Goal: Task Accomplishment & Management: Manage account settings

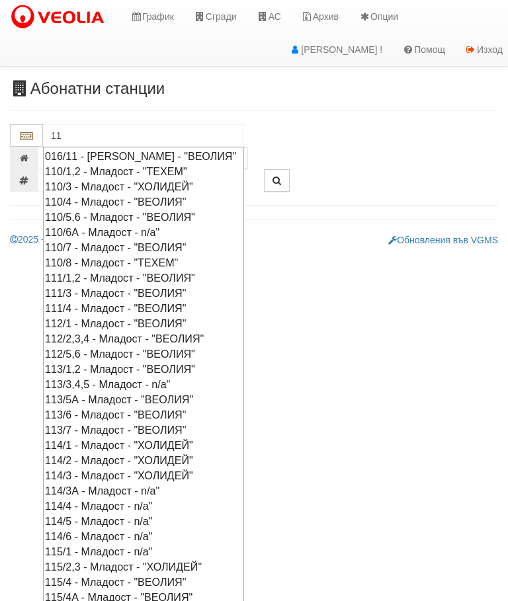
type input "1"
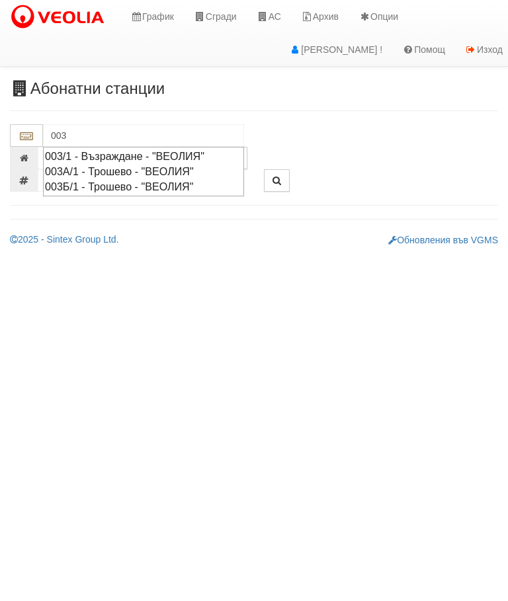
click at [134, 152] on div "003/1 - Възраждане - "ВЕОЛИЯ"" at bounding box center [143, 156] width 197 height 15
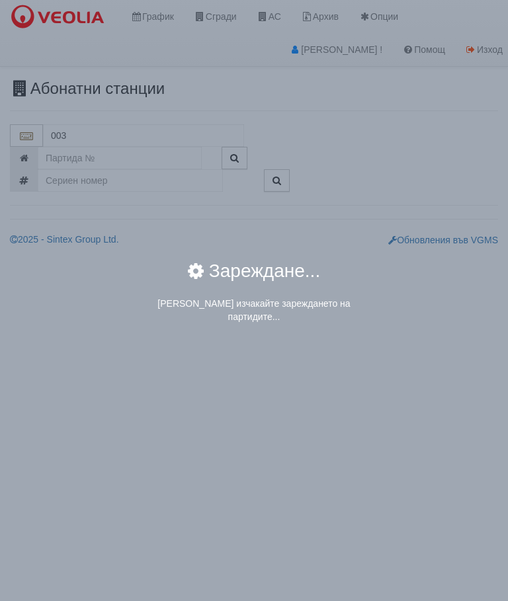
type input "003/1 - Възраждане - "ВЕОЛИЯ""
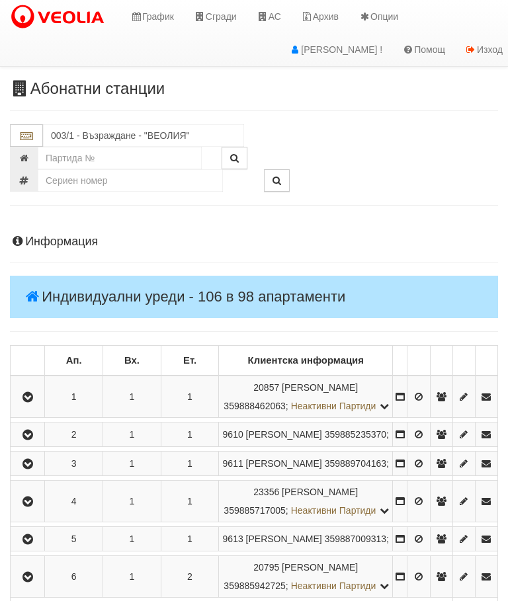
click at [30, 402] on icon "button" at bounding box center [28, 397] width 16 height 9
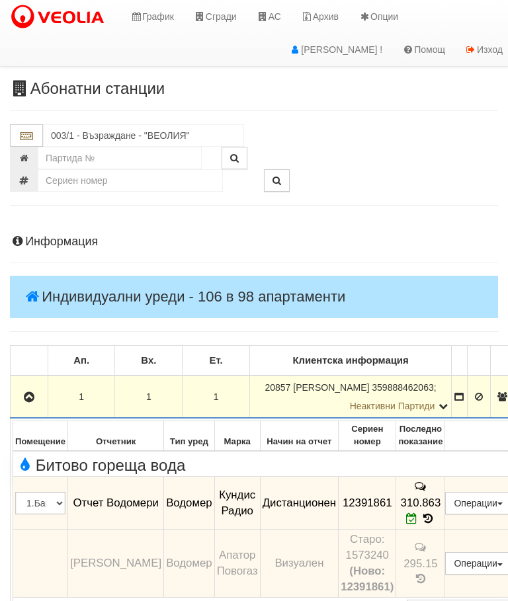
click at [20, 389] on button "button" at bounding box center [29, 397] width 33 height 20
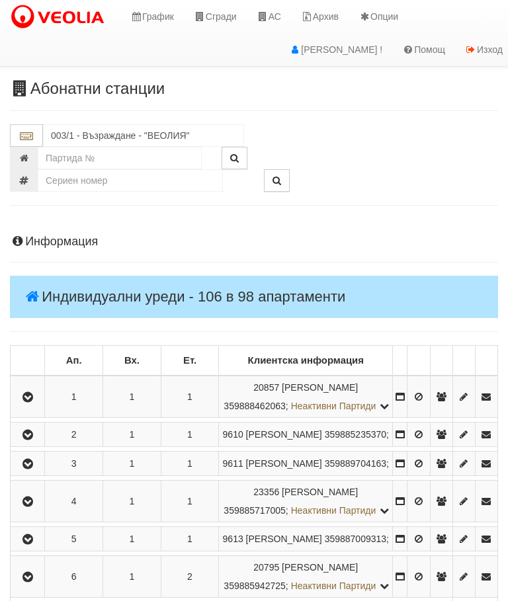
click at [28, 440] on icon "button" at bounding box center [28, 434] width 16 height 9
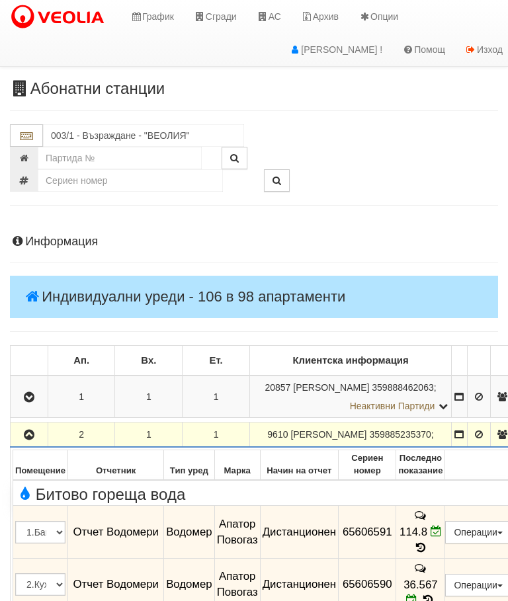
click at [442, 526] on icon at bounding box center [435, 531] width 11 height 11
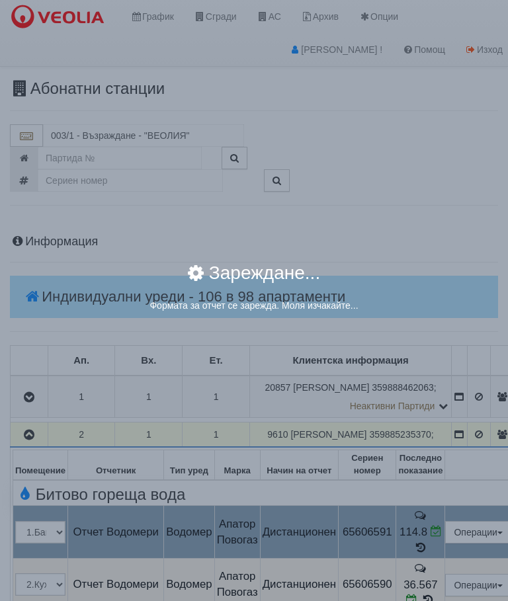
select select "ddb307f3-9e29-e611-80c1-afec7dc8e4eb"
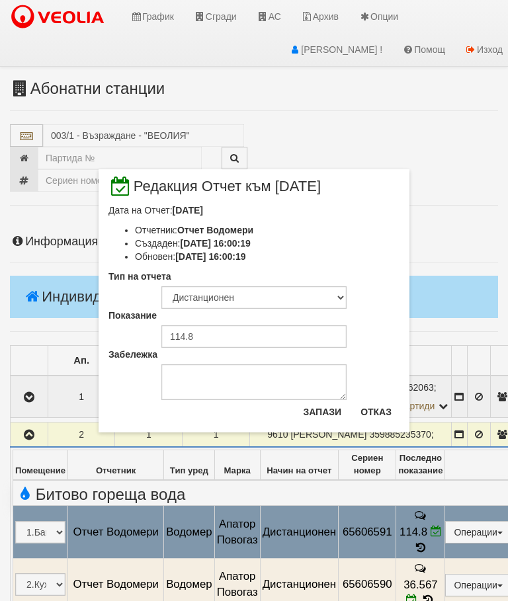
click at [376, 409] on button "Отказ" at bounding box center [375, 411] width 47 height 21
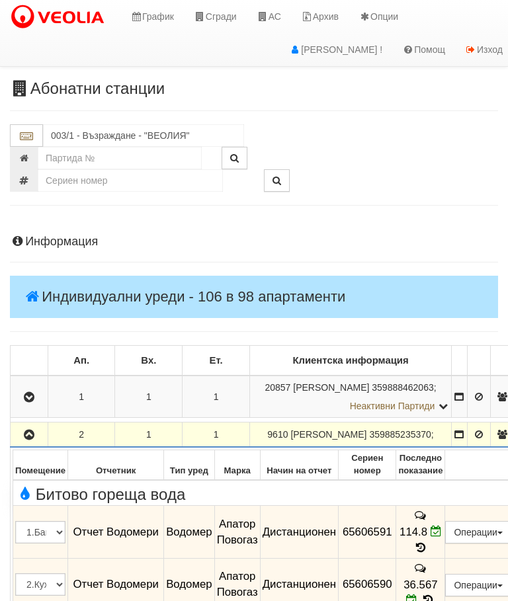
click at [37, 440] on button "button" at bounding box center [29, 435] width 33 height 20
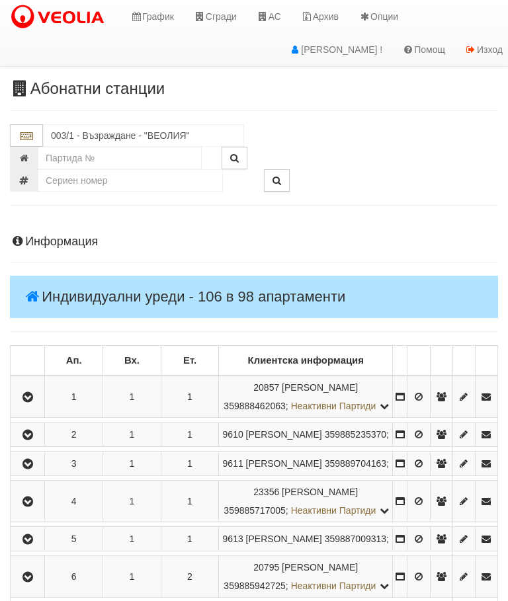
click at [32, 469] on icon "button" at bounding box center [28, 464] width 16 height 9
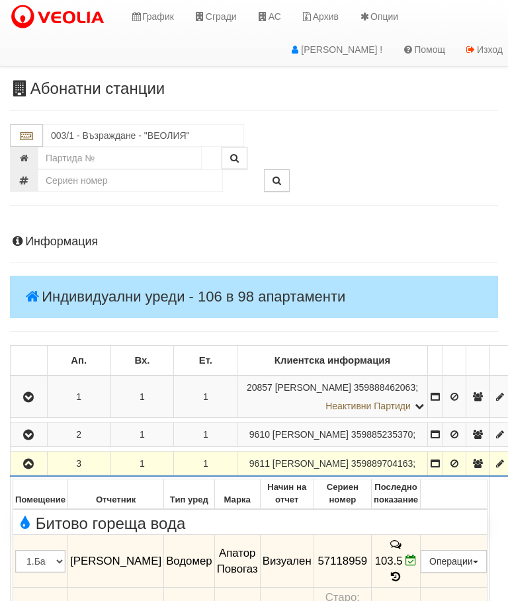
click at [32, 469] on icon "button" at bounding box center [28, 464] width 16 height 9
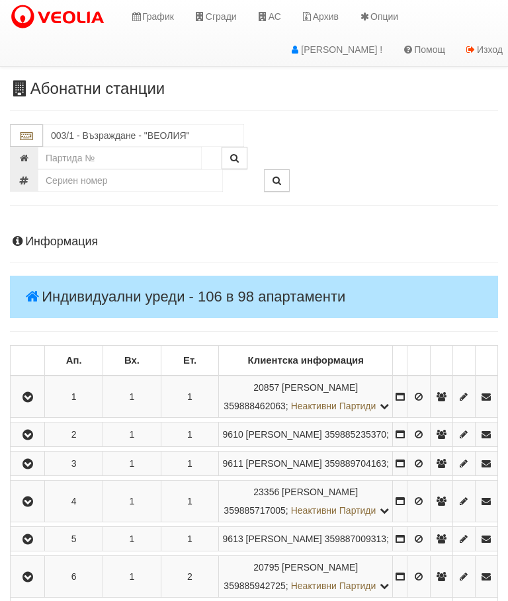
click at [32, 507] on icon "button" at bounding box center [28, 501] width 16 height 9
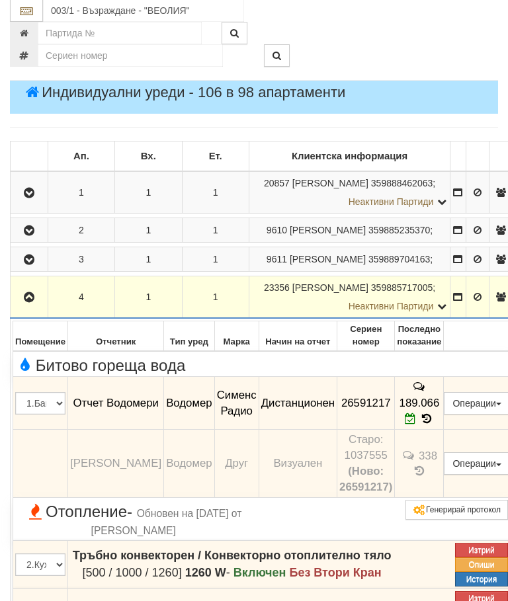
scroll to position [204, 0]
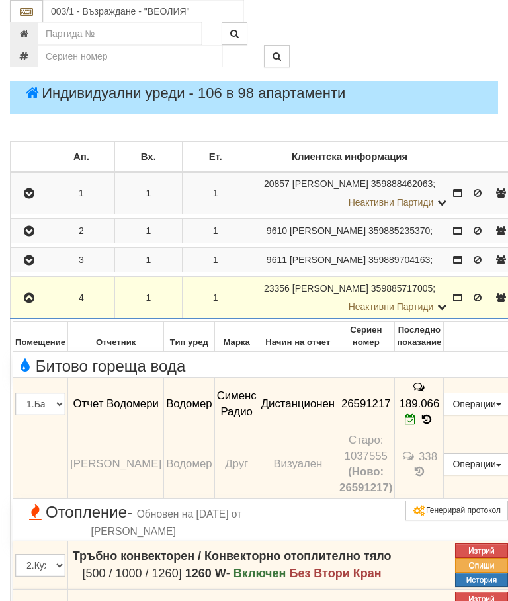
click at [26, 303] on icon "button" at bounding box center [29, 298] width 16 height 9
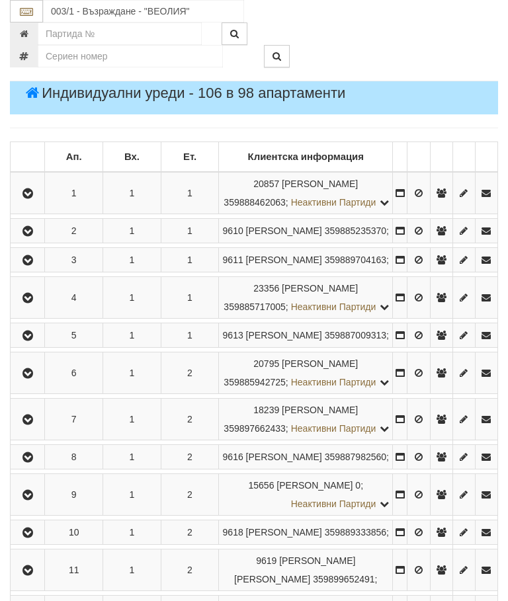
click at [30, 345] on button "button" at bounding box center [28, 335] width 30 height 20
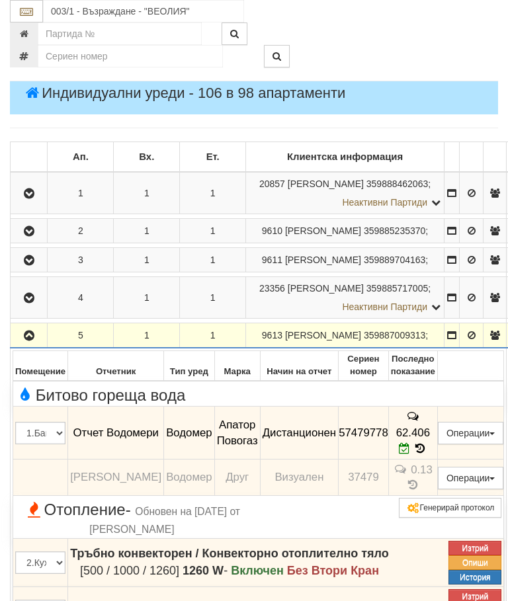
click at [28, 341] on icon "button" at bounding box center [29, 335] width 16 height 9
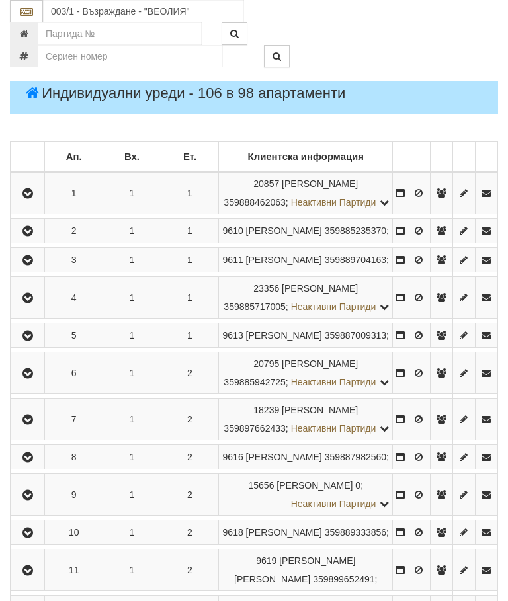
click at [36, 378] on icon "button" at bounding box center [28, 373] width 16 height 9
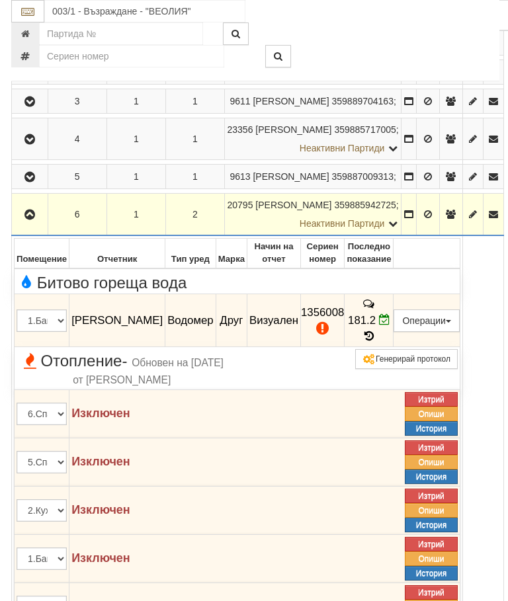
scroll to position [362, 2]
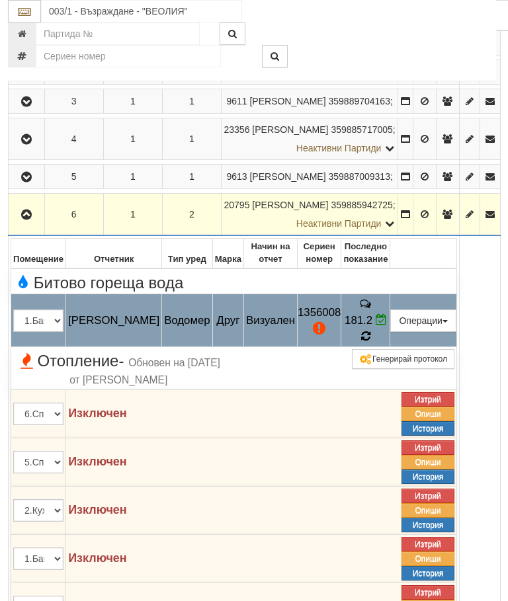
click at [370, 342] on icon at bounding box center [365, 336] width 9 height 11
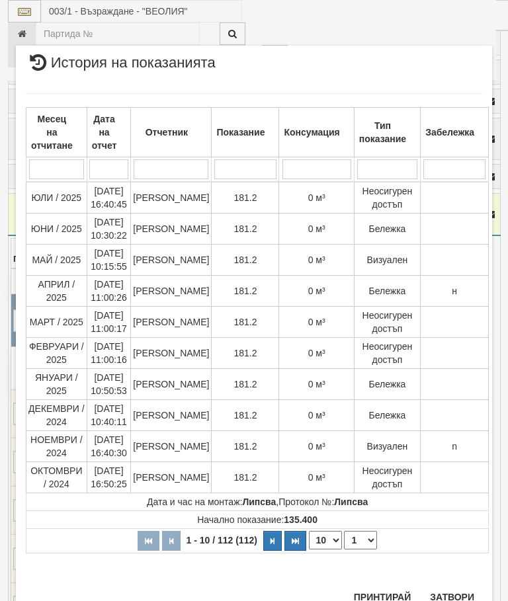
scroll to position [1492, 0]
click at [457, 587] on button "Затвори" at bounding box center [452, 597] width 60 height 21
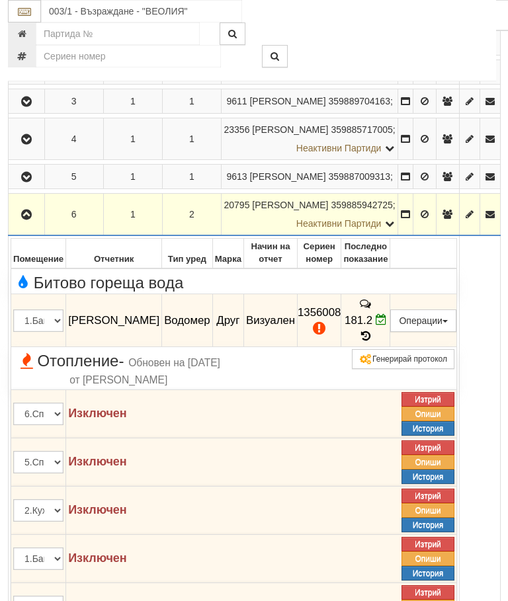
click at [28, 220] on icon "button" at bounding box center [27, 214] width 16 height 9
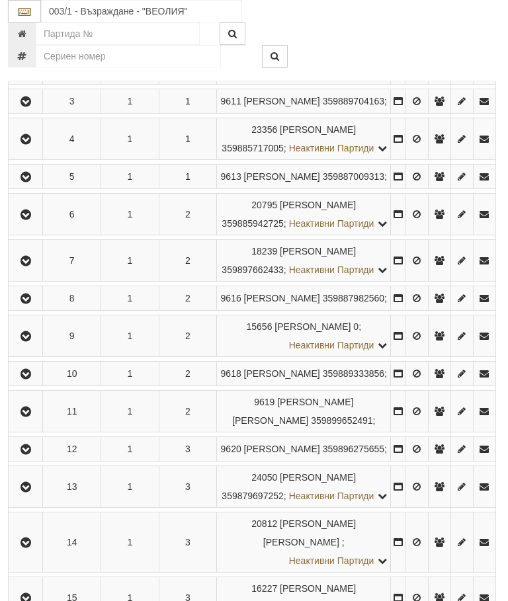
click at [28, 266] on icon "button" at bounding box center [26, 261] width 16 height 9
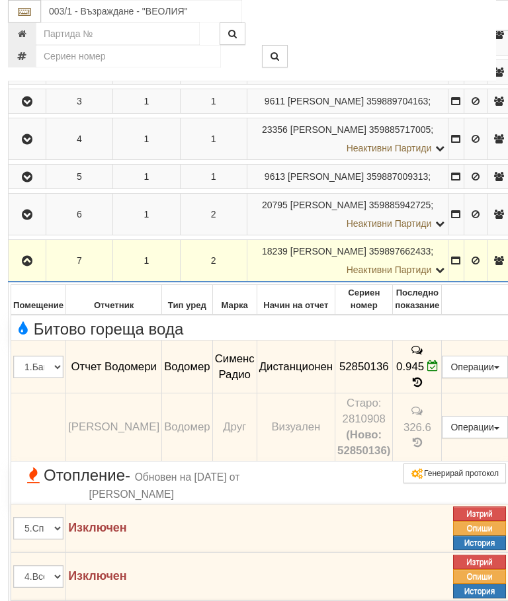
click at [35, 270] on button "button" at bounding box center [27, 261] width 33 height 20
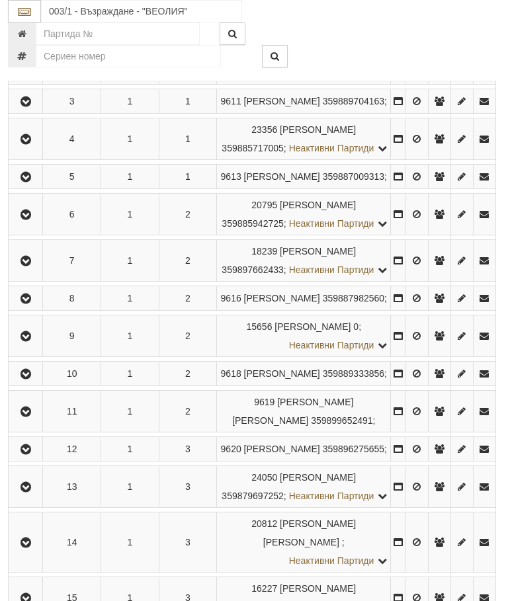
click at [28, 304] on icon "button" at bounding box center [26, 298] width 16 height 9
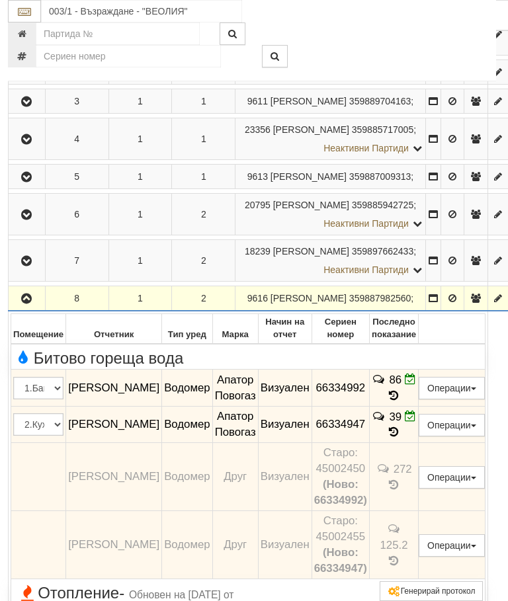
click at [28, 304] on icon "button" at bounding box center [27, 298] width 16 height 9
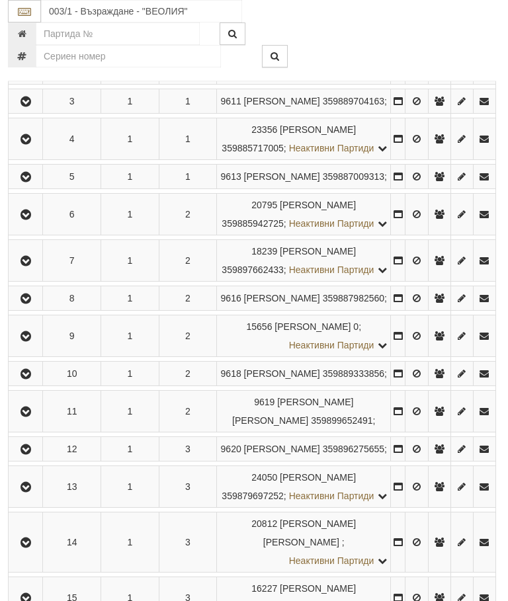
click at [34, 341] on icon "button" at bounding box center [26, 336] width 16 height 9
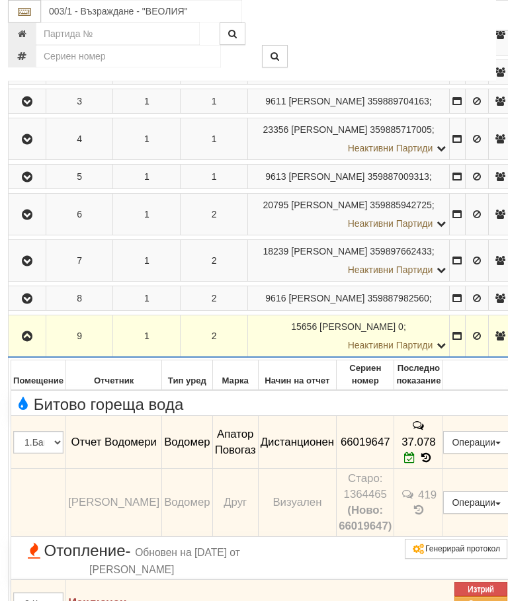
click at [24, 341] on icon "button" at bounding box center [27, 336] width 16 height 9
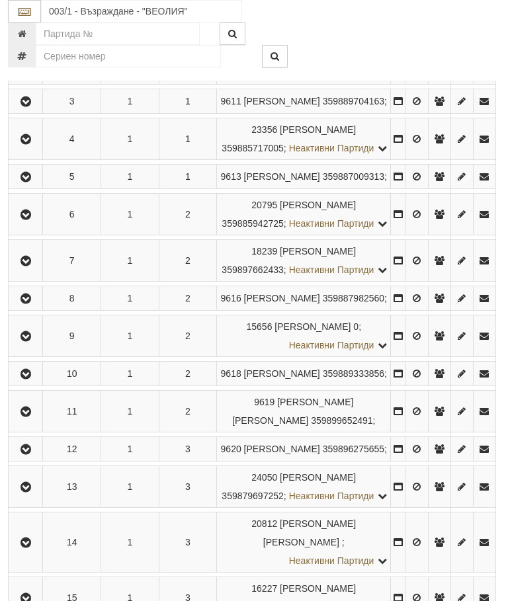
click at [32, 379] on icon "button" at bounding box center [26, 374] width 16 height 9
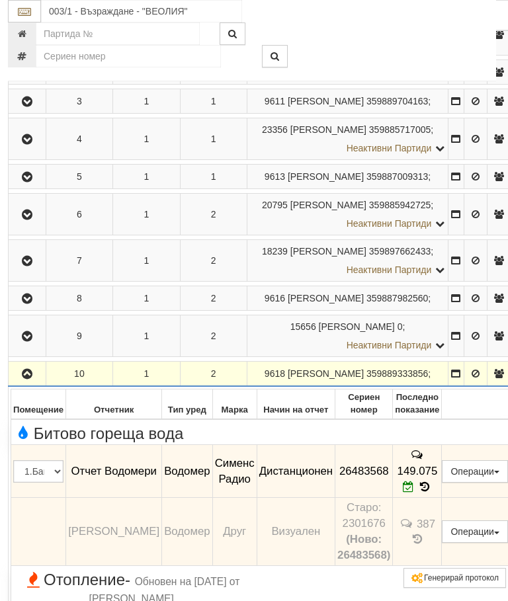
click at [30, 379] on icon "button" at bounding box center [27, 374] width 16 height 9
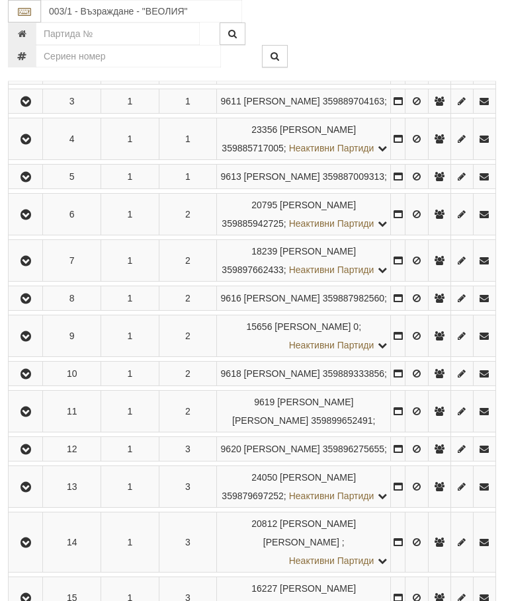
click at [28, 417] on icon "button" at bounding box center [26, 411] width 16 height 9
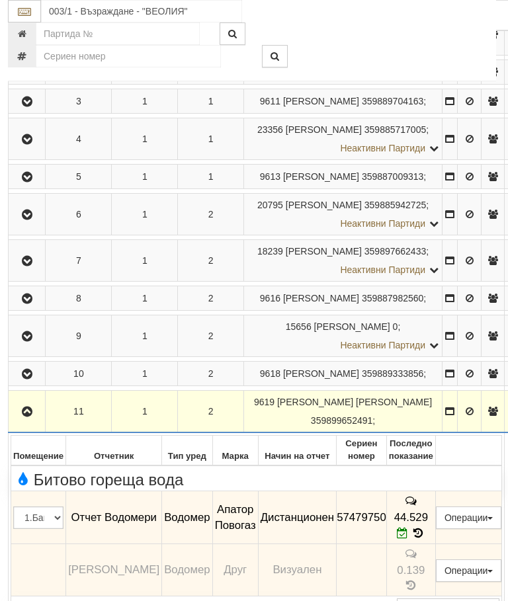
click at [19, 421] on button "button" at bounding box center [27, 411] width 32 height 20
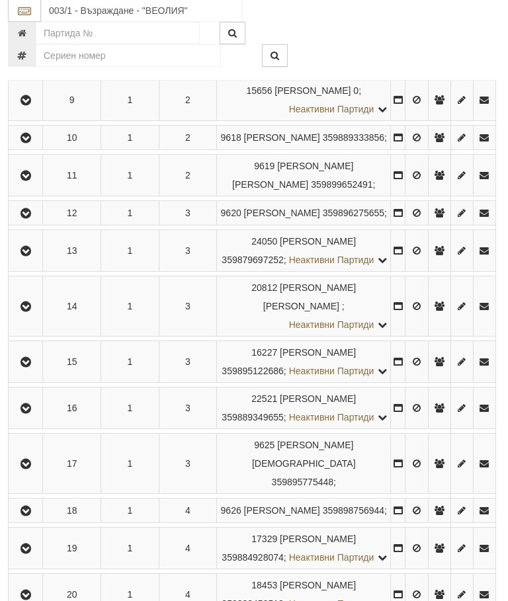
click at [20, 224] on button "button" at bounding box center [26, 214] width 30 height 20
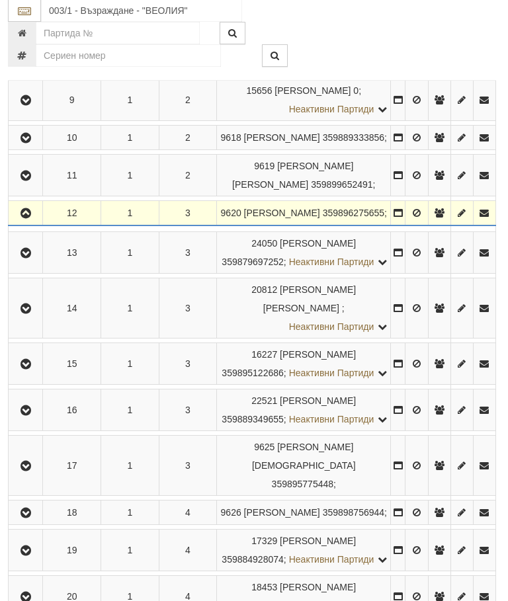
scroll to position [598, 2]
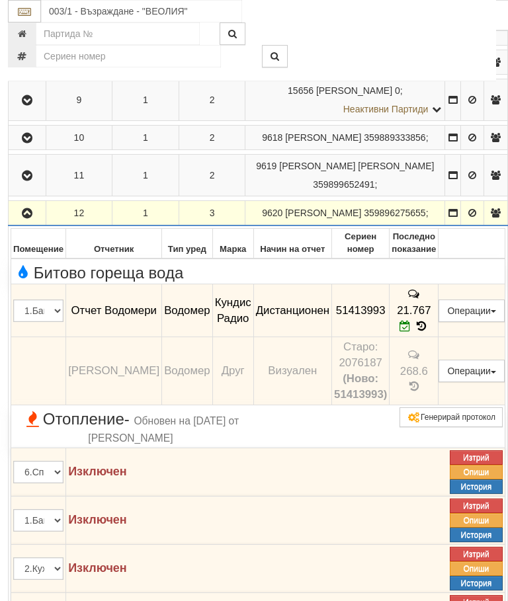
click at [24, 218] on icon "button" at bounding box center [27, 213] width 16 height 9
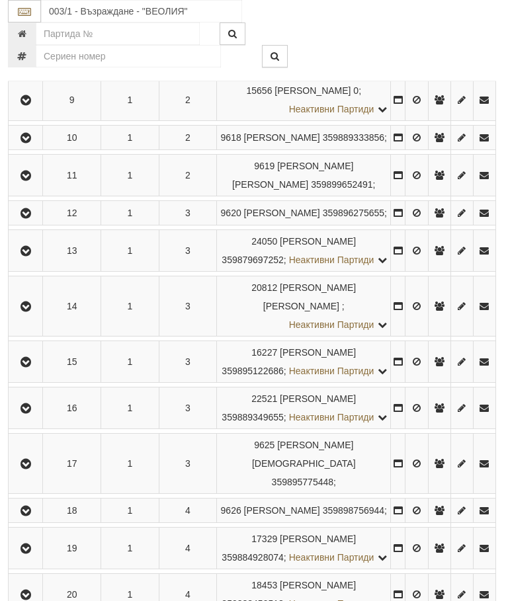
click at [20, 261] on button "button" at bounding box center [26, 251] width 30 height 20
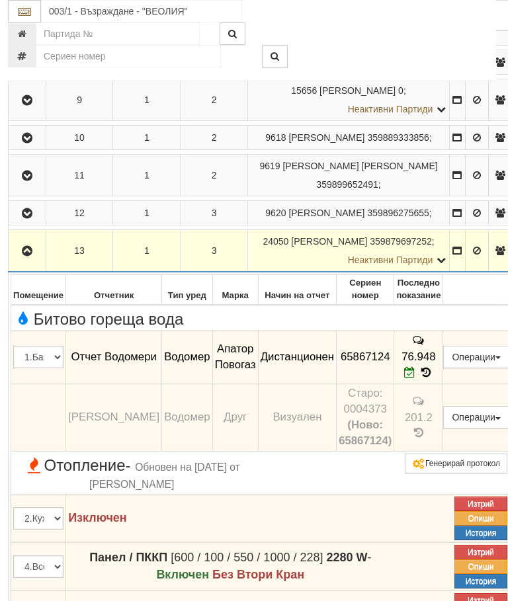
click at [24, 256] on icon "button" at bounding box center [27, 251] width 16 height 9
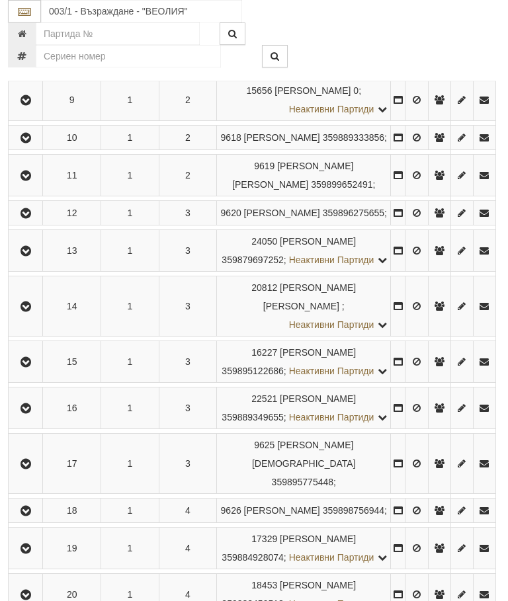
click at [30, 311] on icon "button" at bounding box center [26, 306] width 16 height 9
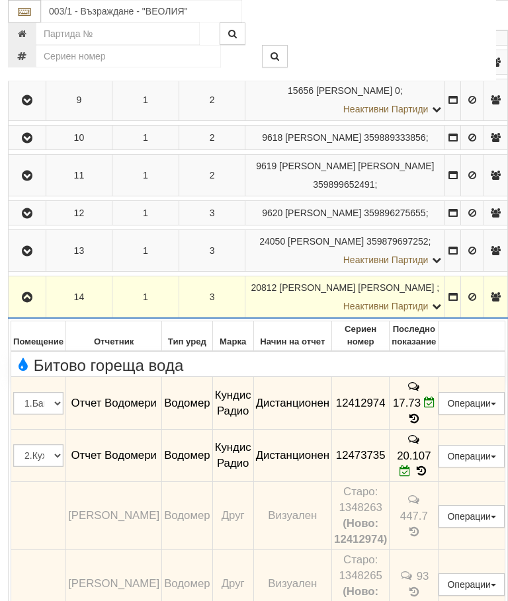
click at [10, 319] on td at bounding box center [28, 297] width 38 height 42
click at [24, 302] on icon "button" at bounding box center [27, 297] width 16 height 9
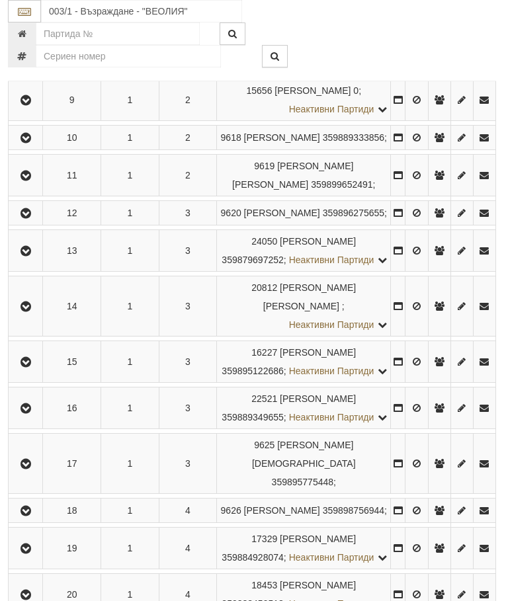
click at [30, 372] on button "button" at bounding box center [26, 362] width 30 height 20
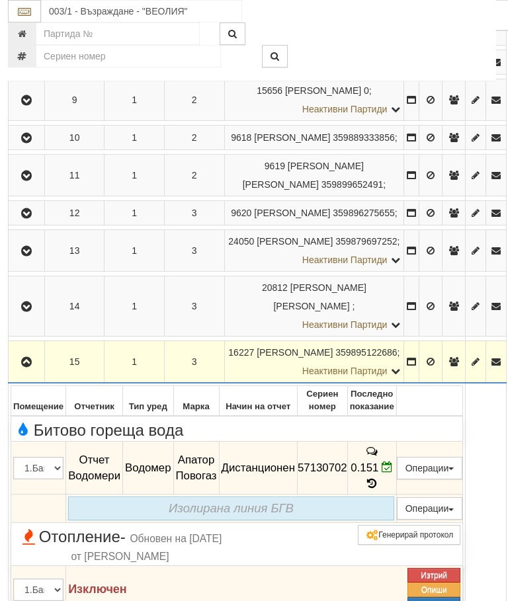
click at [23, 367] on icon "button" at bounding box center [27, 362] width 16 height 9
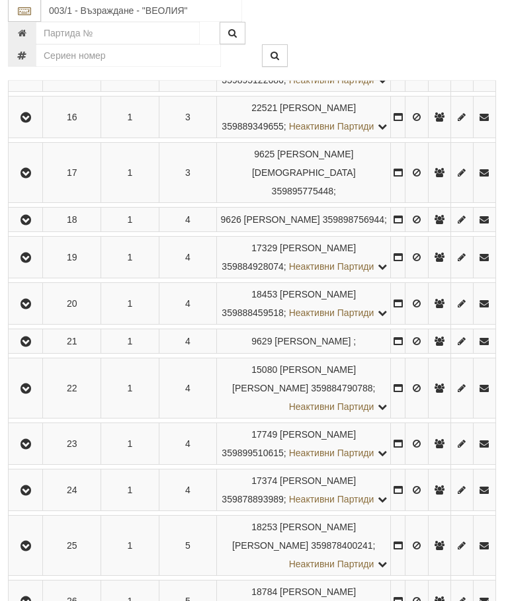
scroll to position [889, 2]
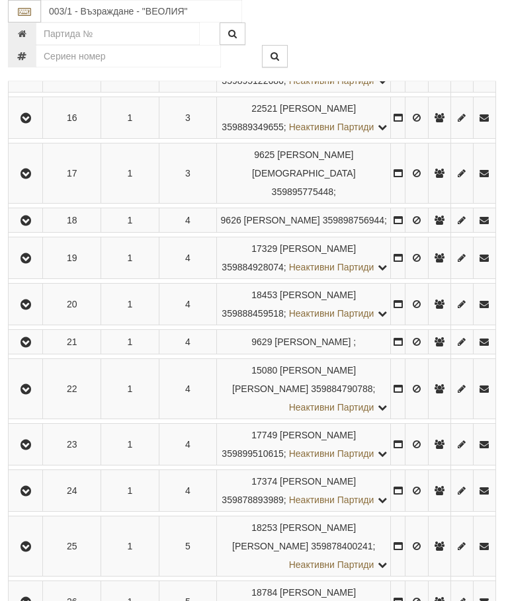
click at [25, 128] on button "button" at bounding box center [26, 118] width 30 height 20
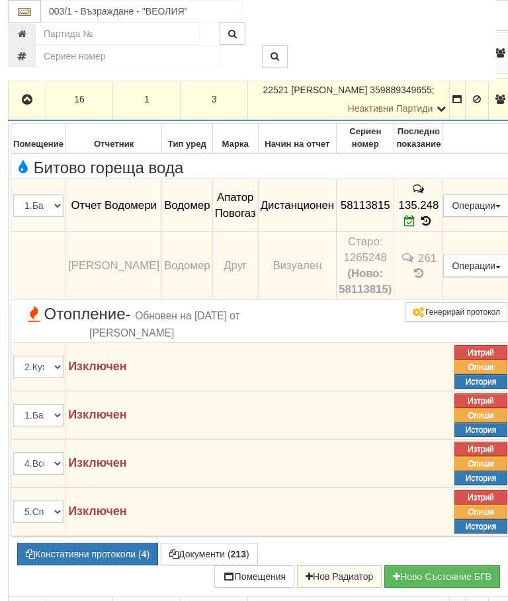
click at [28, 104] on icon "button" at bounding box center [27, 99] width 16 height 9
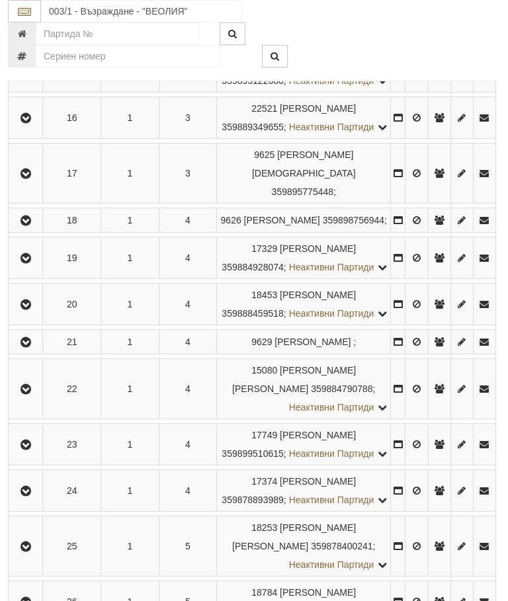
click at [23, 179] on icon "button" at bounding box center [26, 173] width 16 height 9
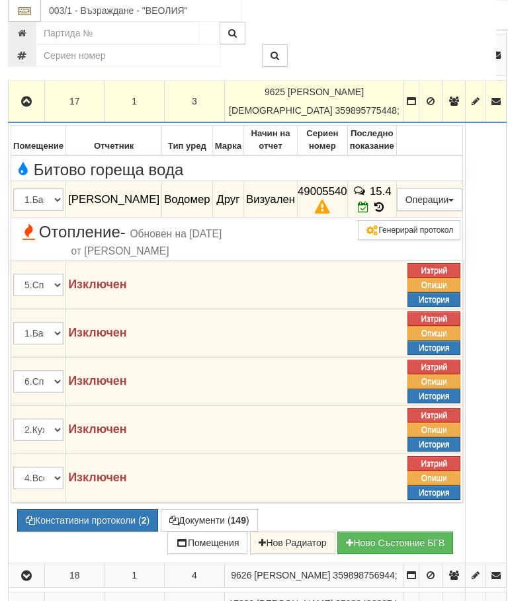
scroll to position [952, 2]
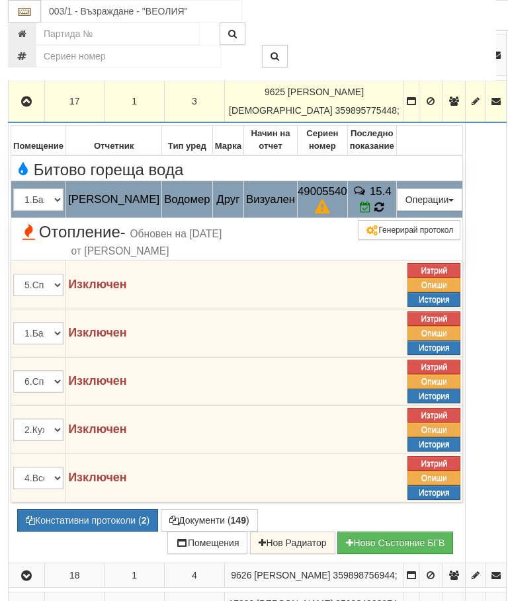
click at [387, 218] on td "15.4" at bounding box center [371, 199] width 49 height 37
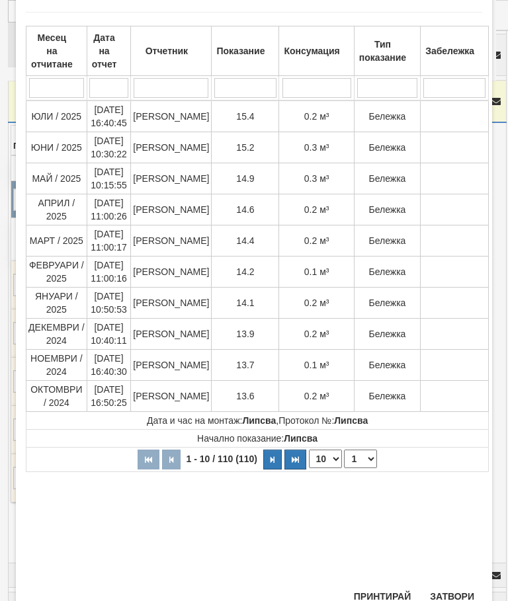
scroll to position [68, 0]
click at [456, 595] on button "Затвори" at bounding box center [452, 597] width 60 height 21
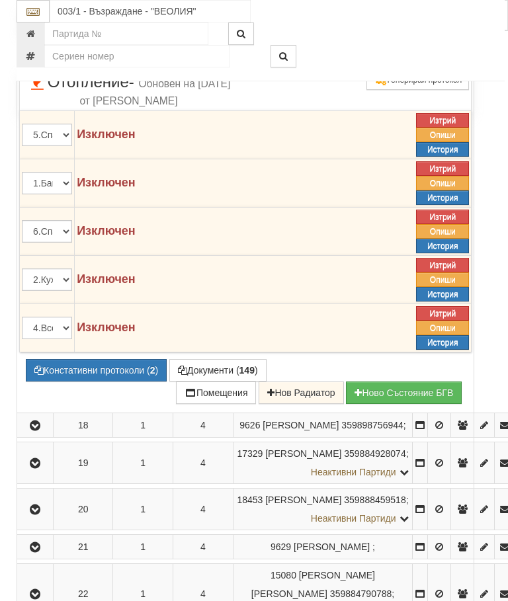
scroll to position [1137, 0]
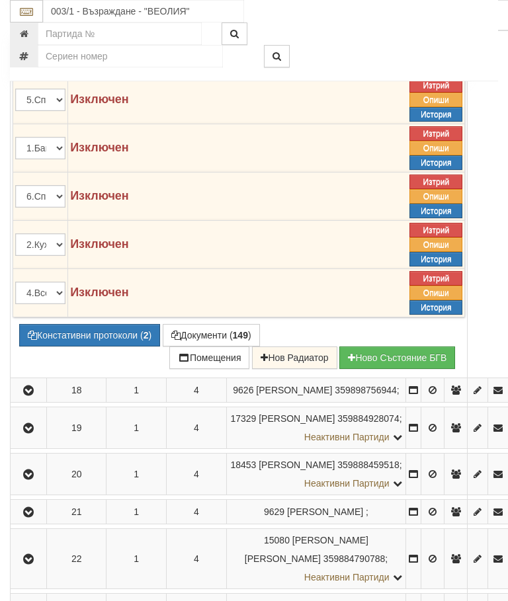
click at [95, 347] on button "Констативни протоколи ( 2 )" at bounding box center [89, 335] width 141 height 22
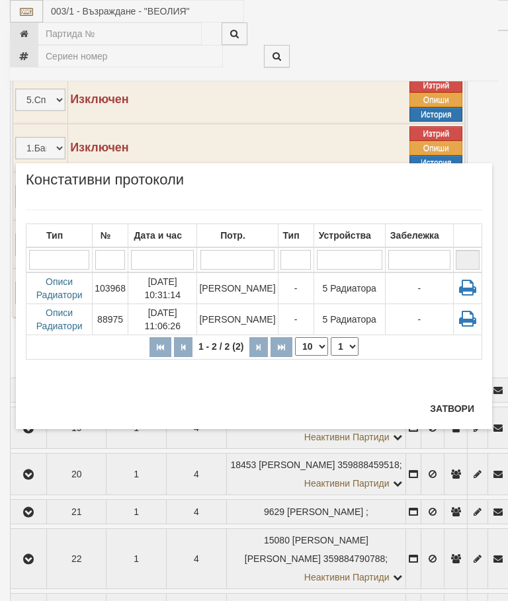
click at [438, 415] on button "Затвори" at bounding box center [452, 408] width 60 height 21
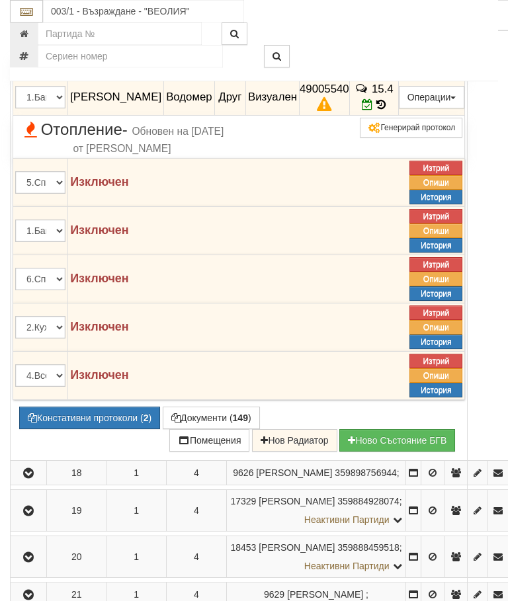
scroll to position [1053, 0]
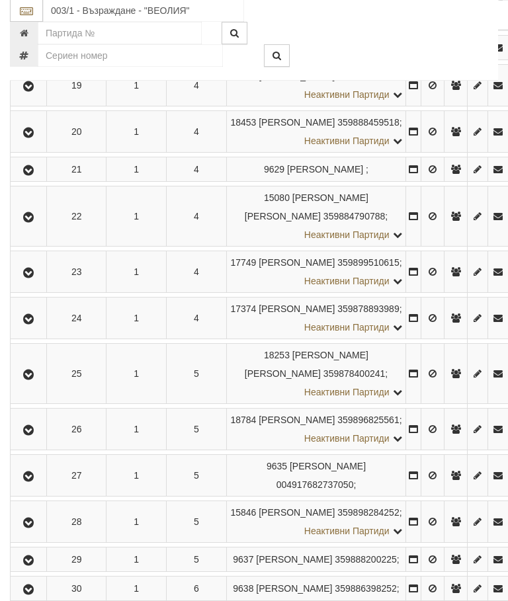
scroll to position [1054, 0]
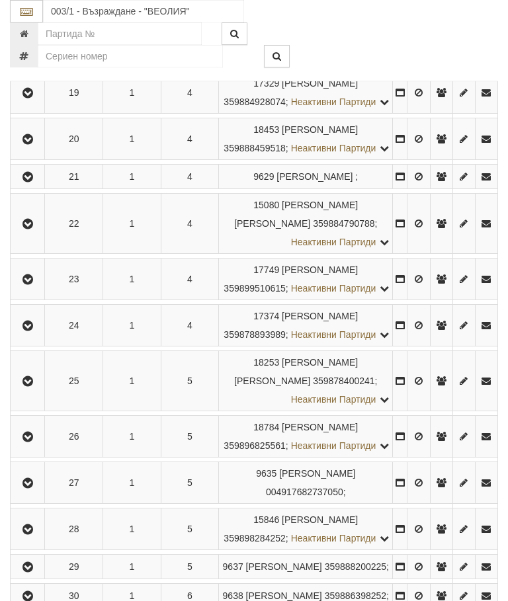
click at [24, 60] on icon "button" at bounding box center [28, 55] width 16 height 9
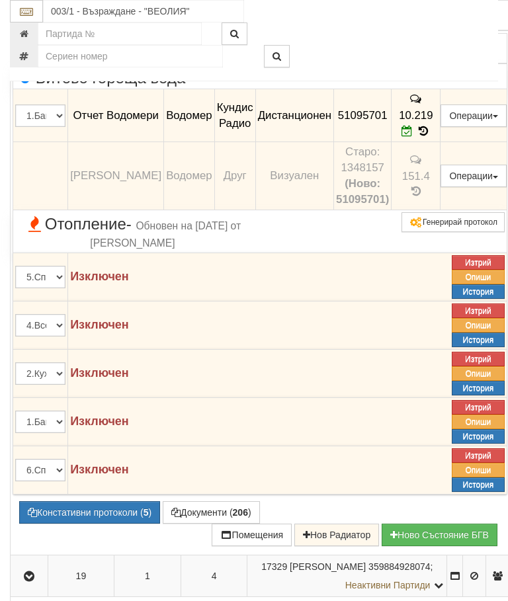
click at [34, 23] on icon "button" at bounding box center [29, 18] width 16 height 9
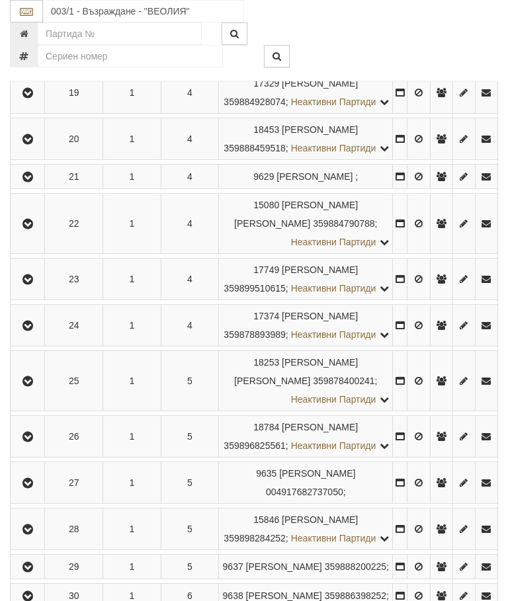
click at [32, 98] on icon "button" at bounding box center [28, 93] width 16 height 9
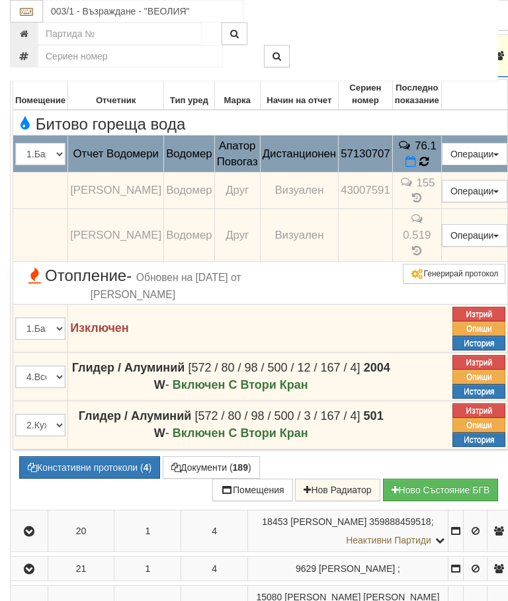
click at [429, 167] on icon at bounding box center [423, 161] width 9 height 11
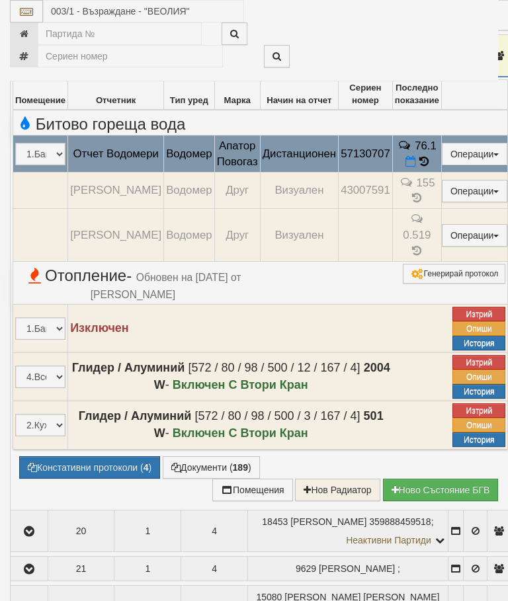
select select "10"
select select "1"
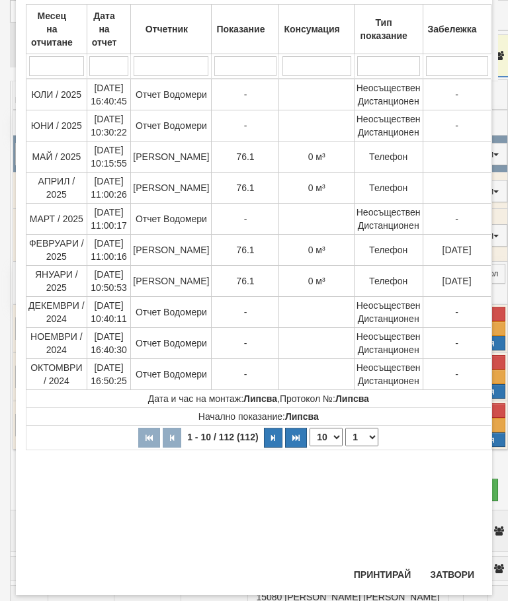
scroll to position [102, 0]
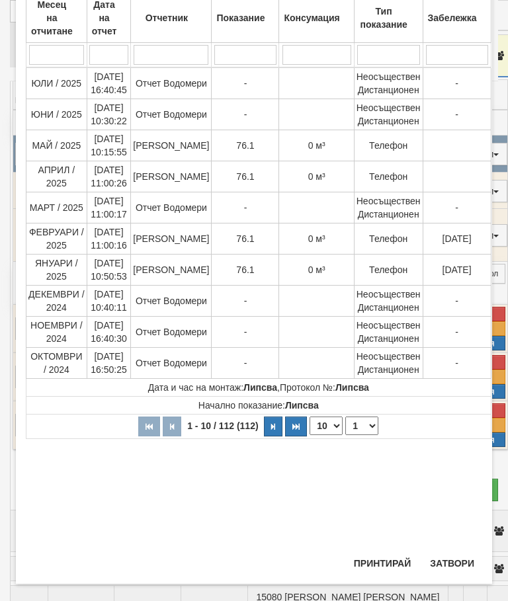
click at [456, 556] on button "Затвори" at bounding box center [452, 563] width 60 height 21
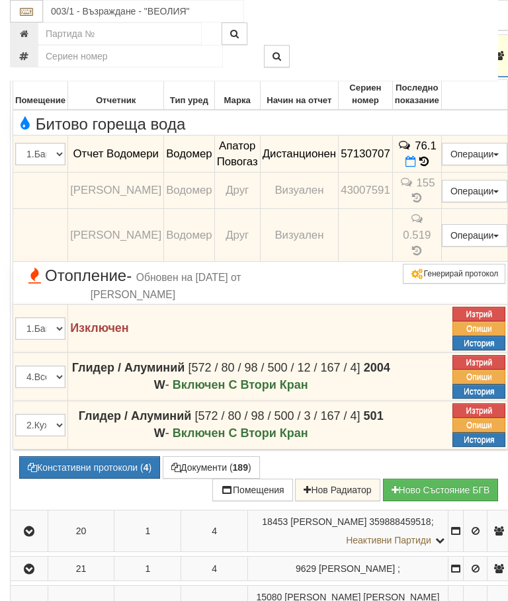
click at [26, 61] on icon "button" at bounding box center [29, 56] width 16 height 9
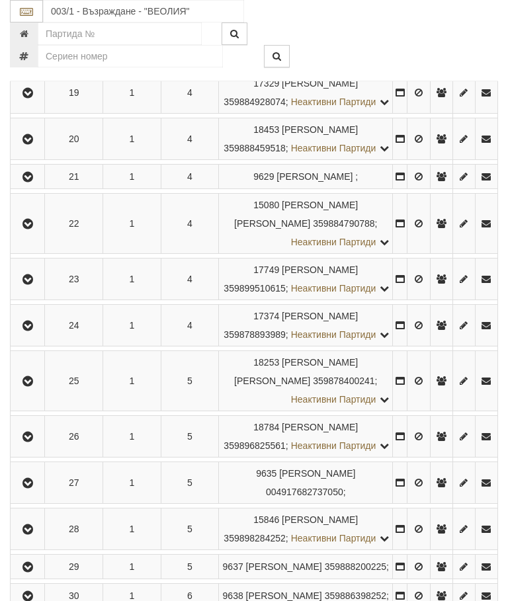
click at [30, 144] on icon "button" at bounding box center [28, 139] width 16 height 9
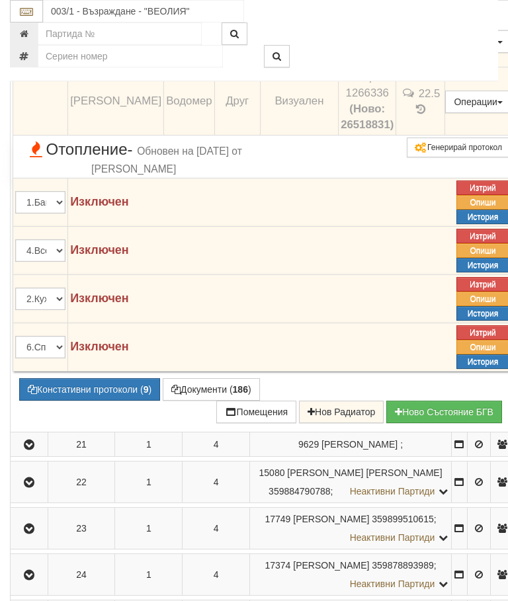
scroll to position [1282, 0]
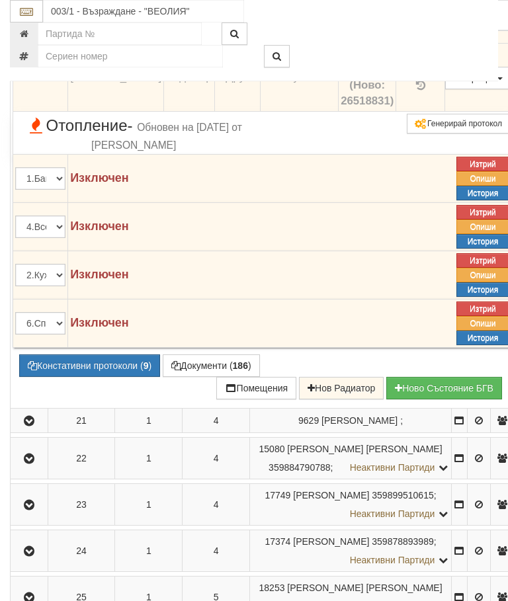
click at [91, 377] on button "Констативни протоколи ( 9 )" at bounding box center [89, 365] width 141 height 22
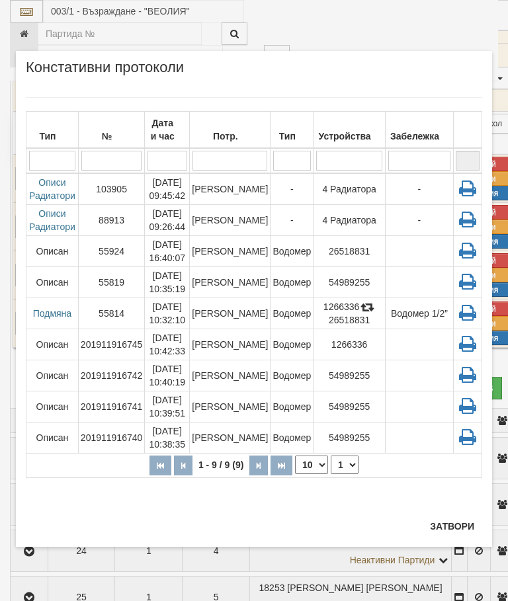
click at [441, 526] on button "Затвори" at bounding box center [452, 526] width 60 height 21
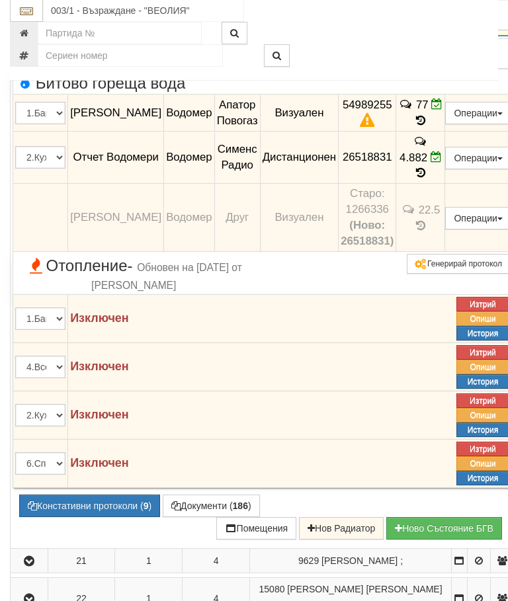
scroll to position [1141, 0]
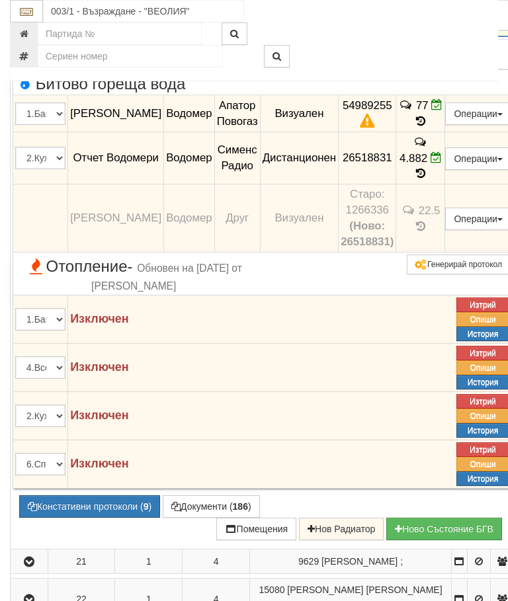
click at [28, 25] on button "button" at bounding box center [29, 15] width 33 height 20
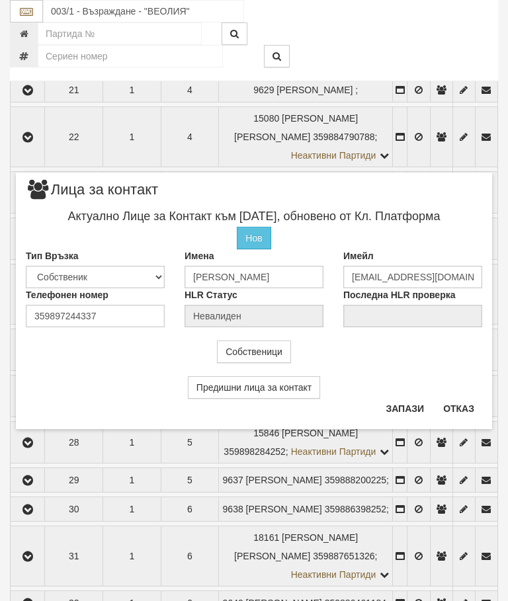
click at [456, 407] on button "Отказ" at bounding box center [458, 408] width 47 height 21
click at [453, 403] on button "Отказ" at bounding box center [458, 408] width 47 height 21
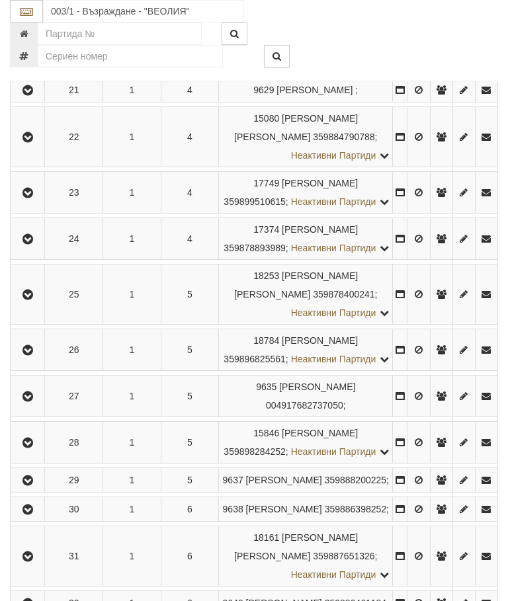
click at [28, 58] on icon "button" at bounding box center [28, 52] width 16 height 9
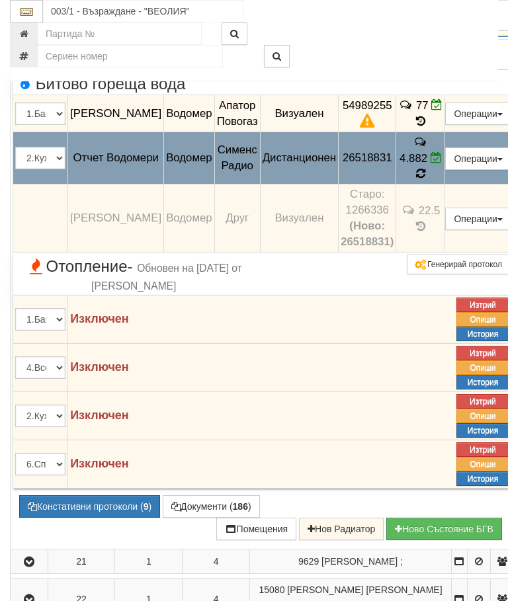
click at [425, 179] on icon at bounding box center [420, 173] width 9 height 11
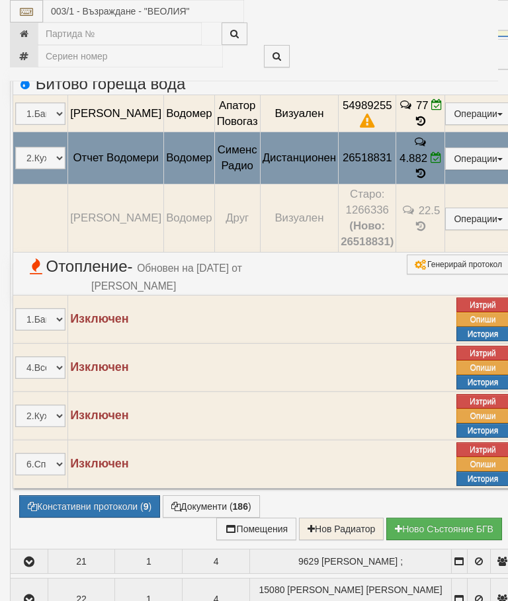
select select "10"
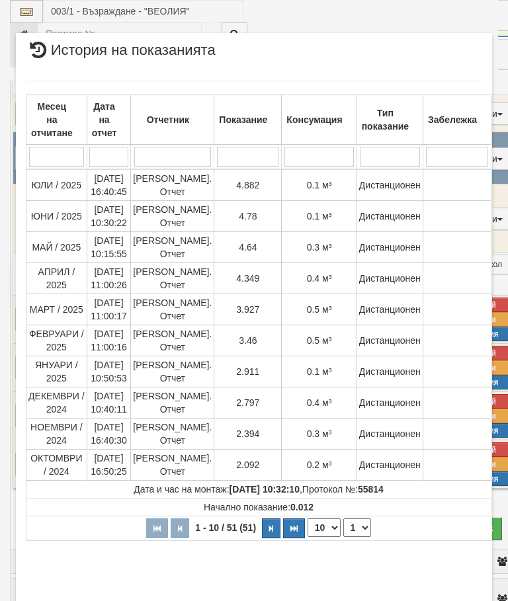
click at [356, 526] on select "1 2 3 4 5 6" at bounding box center [357, 527] width 28 height 19
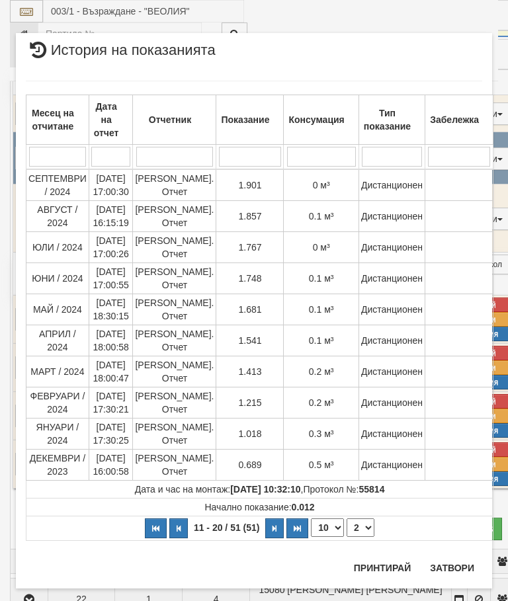
click at [354, 520] on select "1 2 3 4 5 6" at bounding box center [361, 527] width 28 height 19
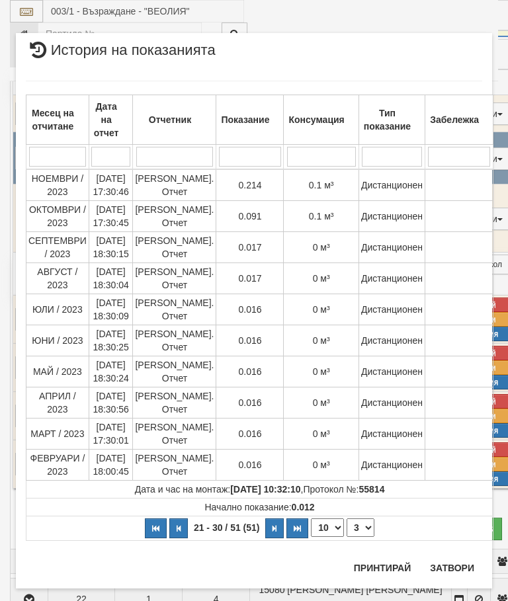
click at [357, 516] on td "Начално показание: 0.012" at bounding box center [259, 508] width 467 height 18
click at [361, 526] on select "1 2 3 4 5 6" at bounding box center [361, 527] width 28 height 19
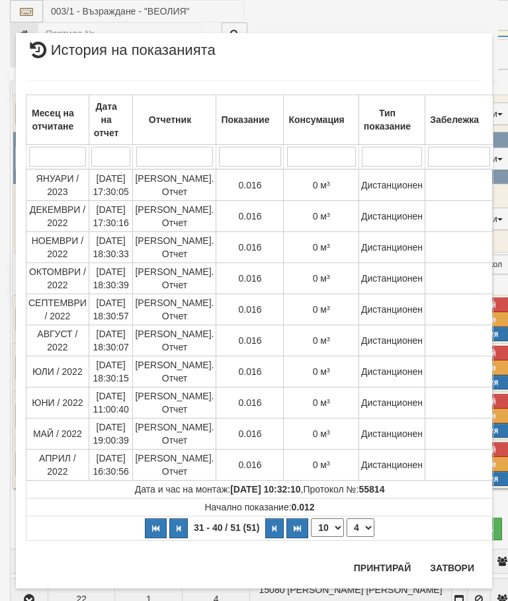
click at [361, 520] on select "1 2 3 4 5 6" at bounding box center [361, 527] width 28 height 19
select select "6"
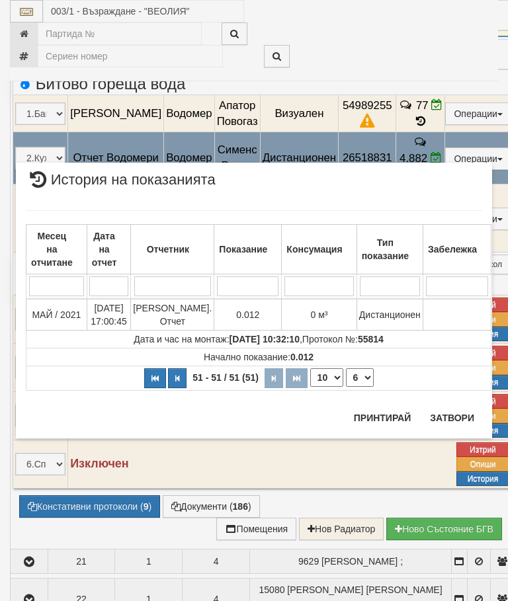
click at [450, 415] on button "Затвори" at bounding box center [452, 417] width 60 height 21
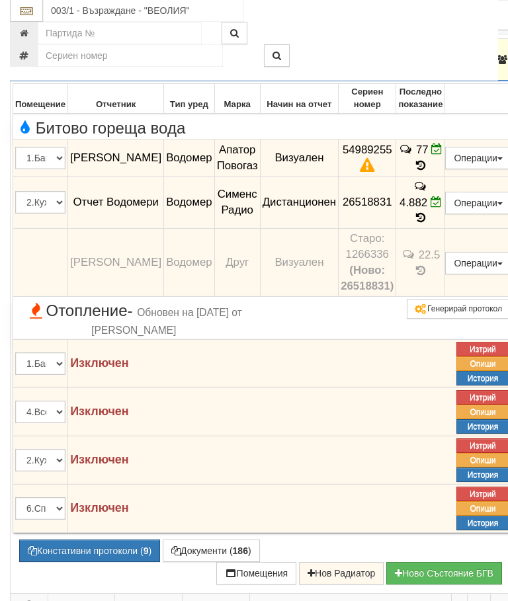
scroll to position [1088, 0]
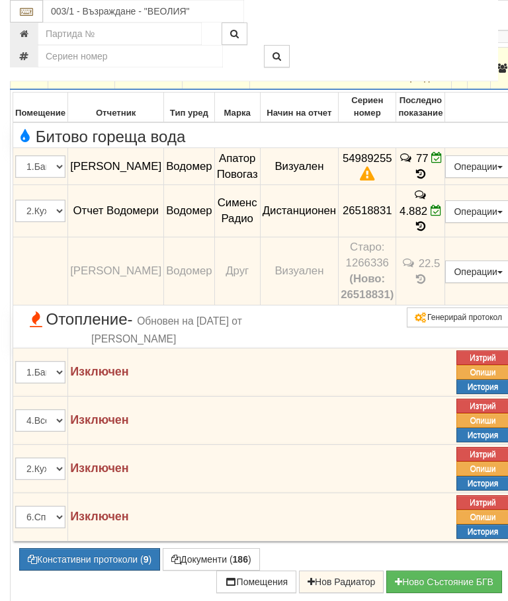
click at [19, 78] on button "button" at bounding box center [29, 68] width 33 height 20
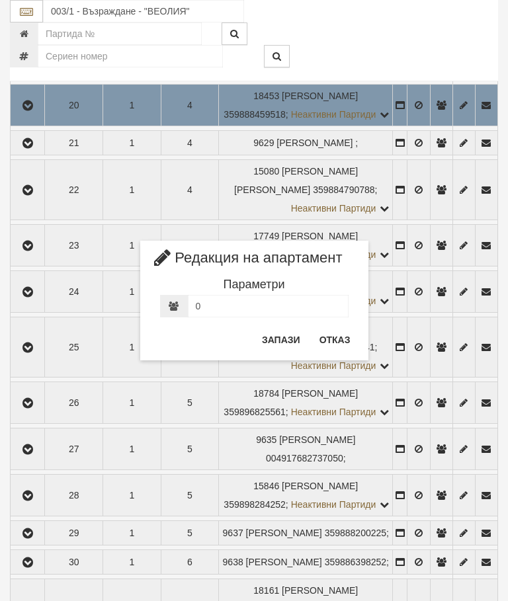
click at [333, 345] on button "Отказ" at bounding box center [334, 339] width 47 height 21
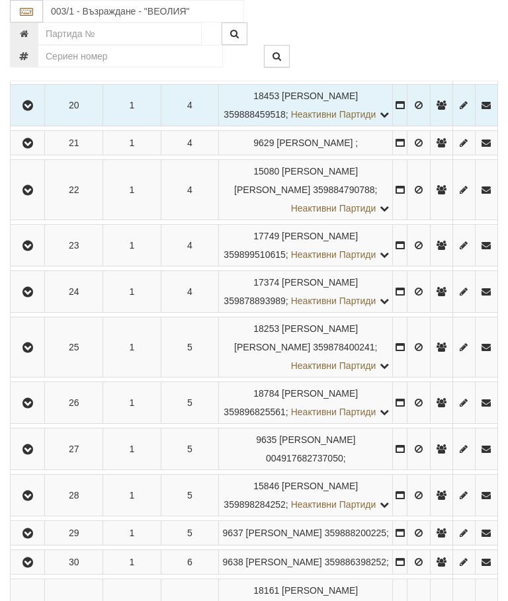
click at [33, 148] on icon "button" at bounding box center [28, 143] width 16 height 9
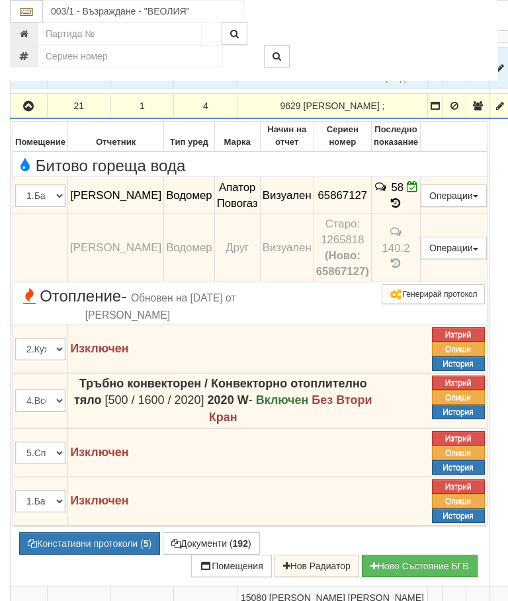
click at [32, 111] on icon "button" at bounding box center [28, 106] width 16 height 9
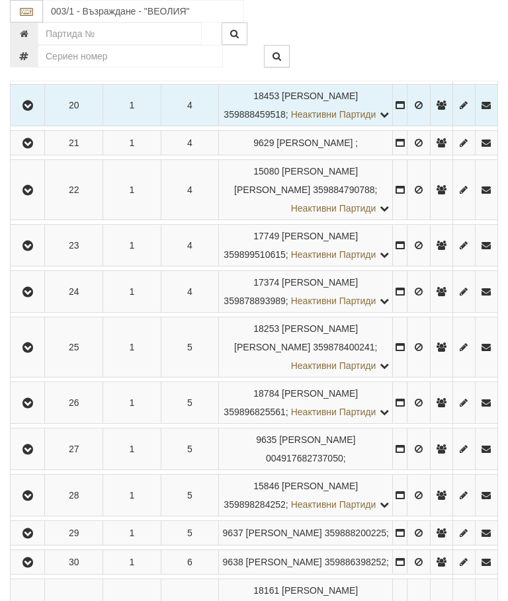
click at [34, 195] on icon "button" at bounding box center [28, 190] width 16 height 9
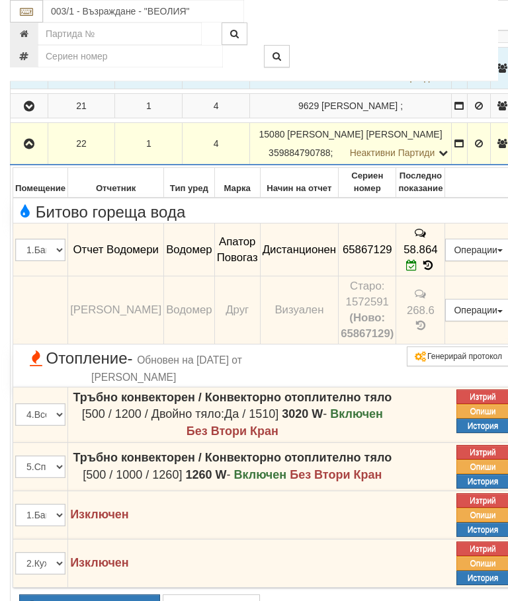
click at [19, 153] on button "button" at bounding box center [29, 144] width 33 height 20
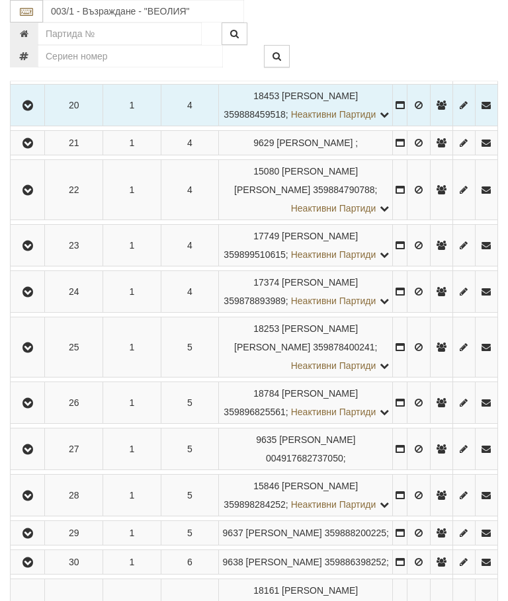
click at [25, 251] on icon "button" at bounding box center [28, 245] width 16 height 9
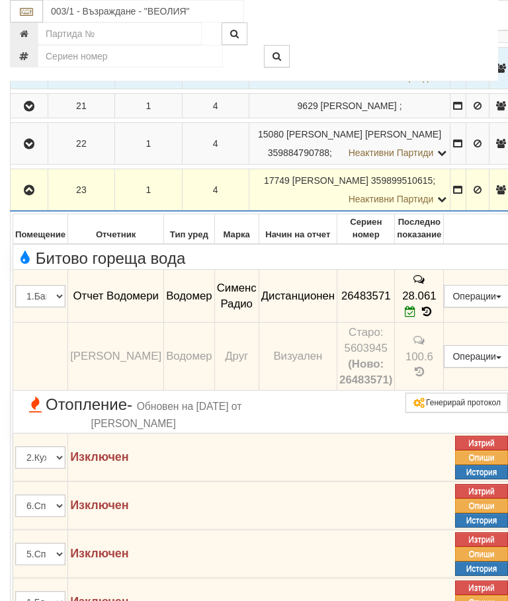
click at [30, 195] on icon "button" at bounding box center [29, 190] width 16 height 9
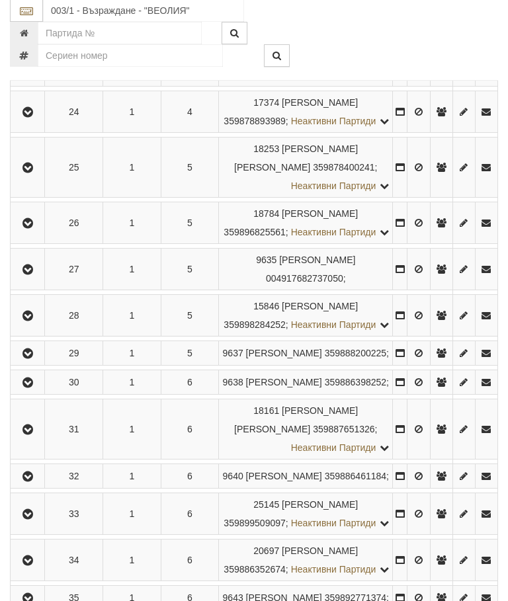
click at [27, 118] on icon "button" at bounding box center [28, 112] width 16 height 9
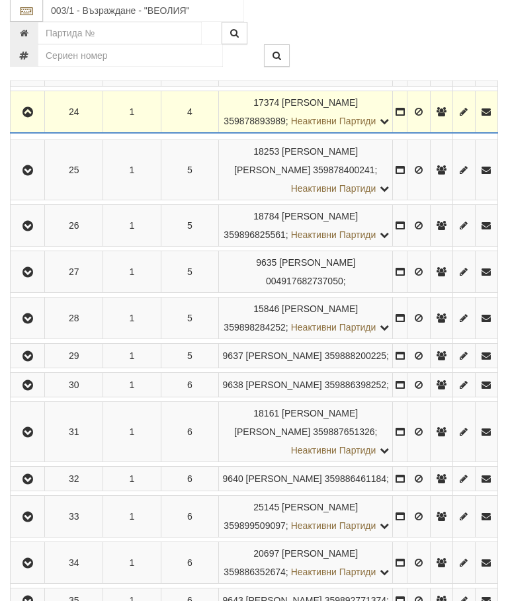
scroll to position [1268, 0]
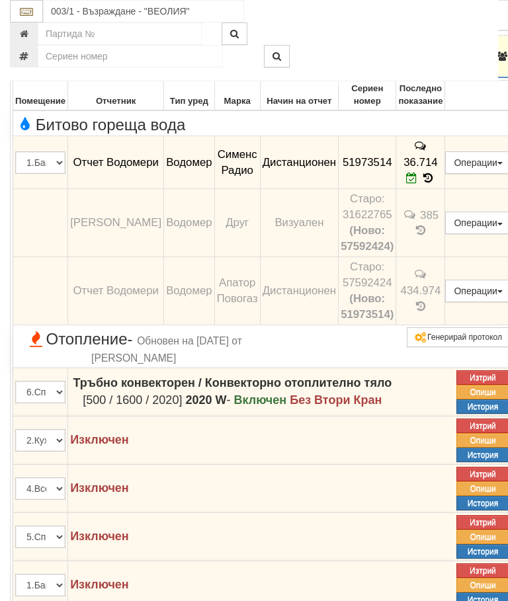
click at [30, 61] on icon "button" at bounding box center [29, 56] width 16 height 9
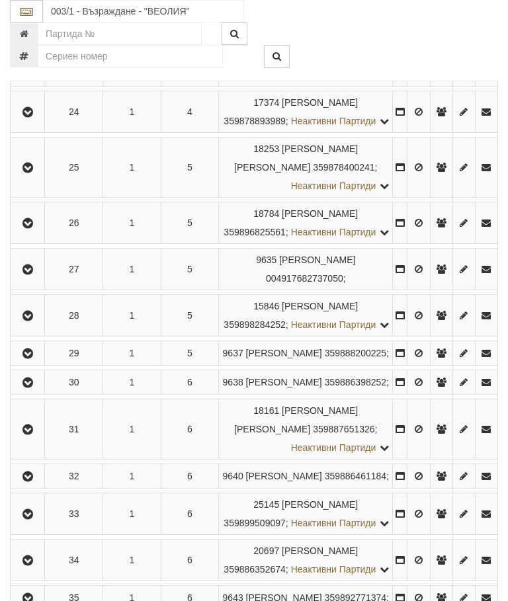
click at [29, 177] on button "button" at bounding box center [28, 167] width 30 height 20
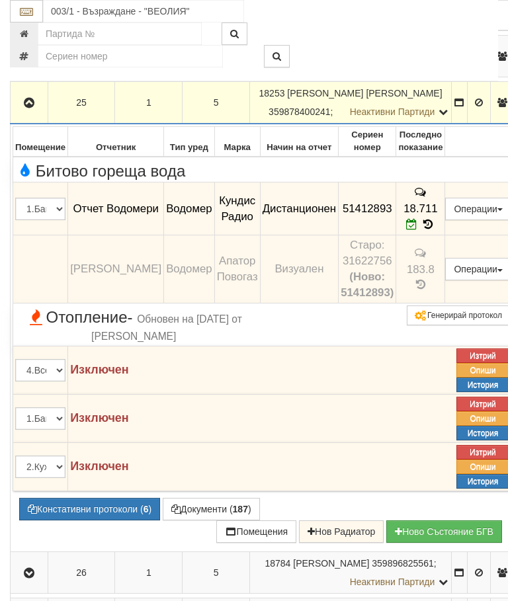
click at [31, 108] on icon "button" at bounding box center [29, 103] width 16 height 9
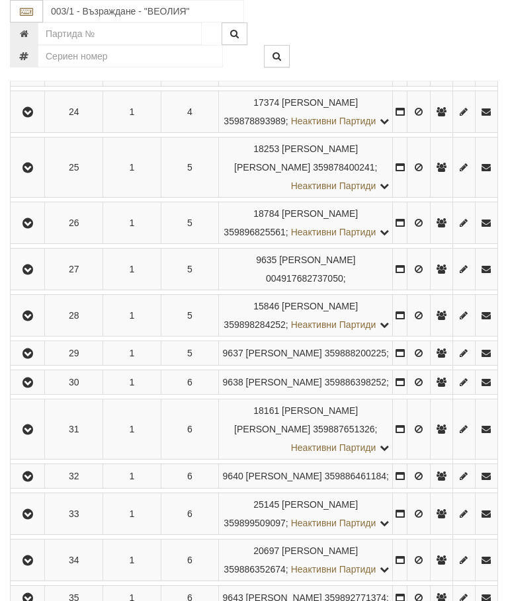
click at [30, 228] on icon "button" at bounding box center [28, 223] width 16 height 9
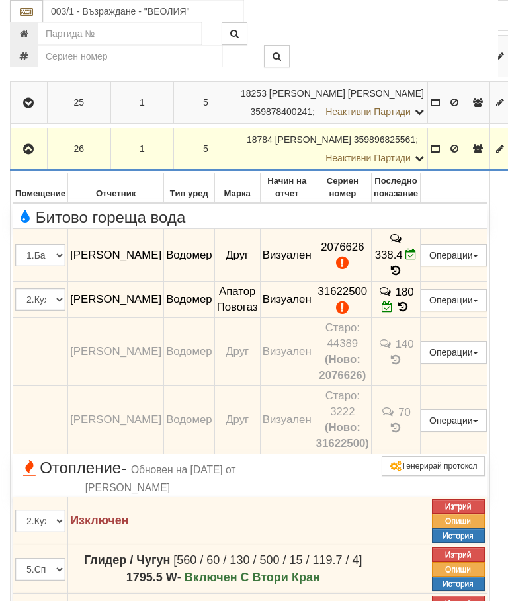
click at [24, 154] on icon "button" at bounding box center [28, 149] width 16 height 9
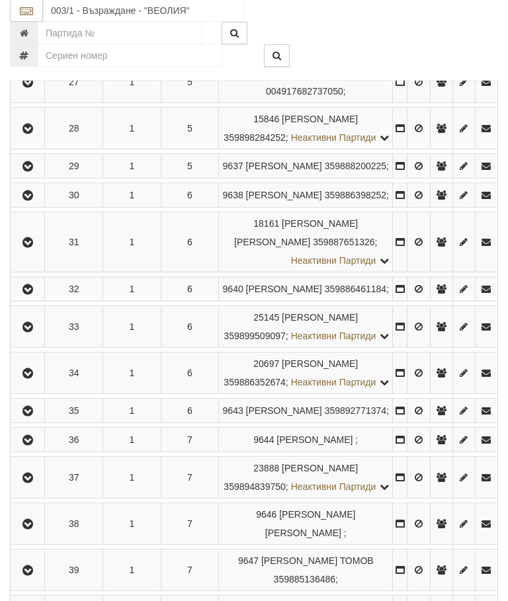
scroll to position [1455, 0]
click at [25, 87] on icon "button" at bounding box center [28, 82] width 16 height 9
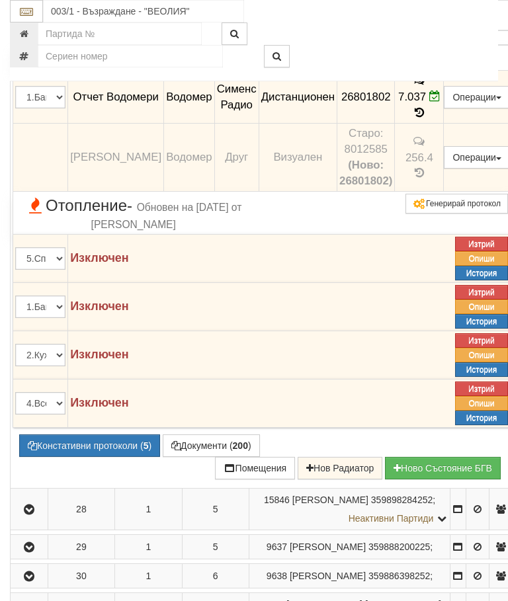
click at [32, 5] on icon "button" at bounding box center [29, -1] width 16 height 9
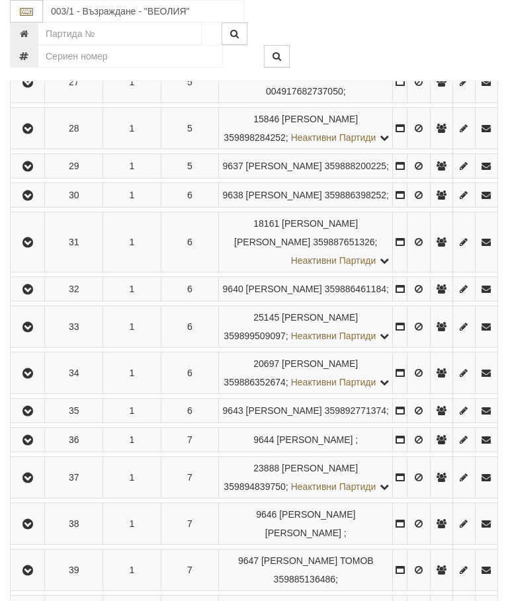
click at [25, 134] on icon "button" at bounding box center [28, 128] width 16 height 9
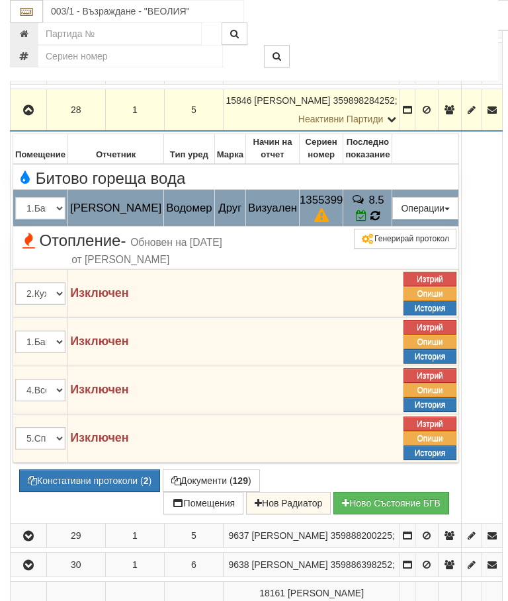
click at [380, 222] on icon at bounding box center [374, 215] width 9 height 11
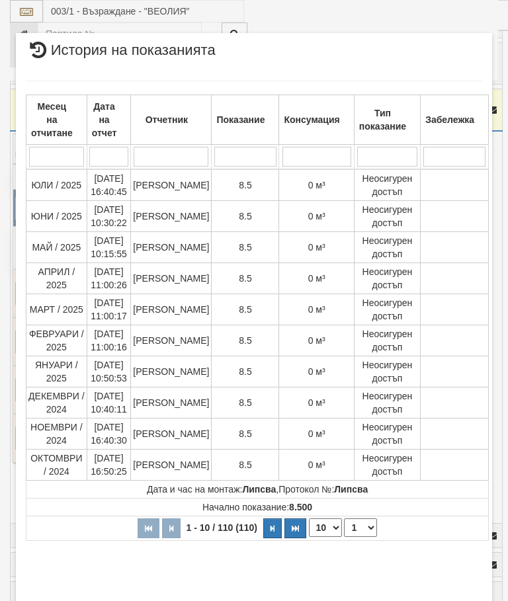
click at [360, 522] on select "1 2 3 4 5 6 7 8 9 10 11" at bounding box center [360, 527] width 33 height 19
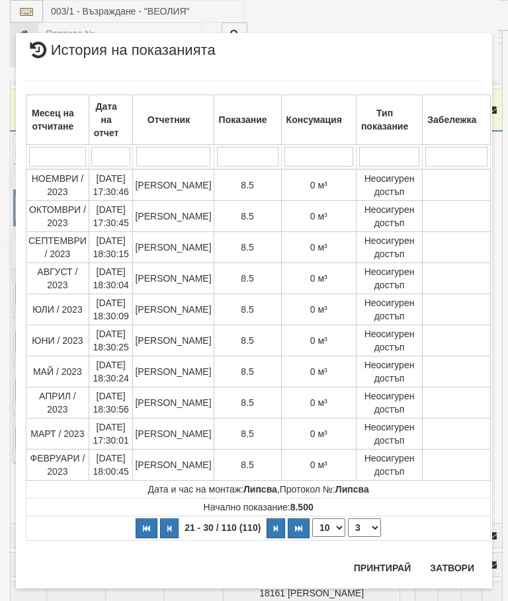
click at [364, 528] on select "1 2 3 4 5 6 7 8 9 10 11" at bounding box center [364, 527] width 33 height 19
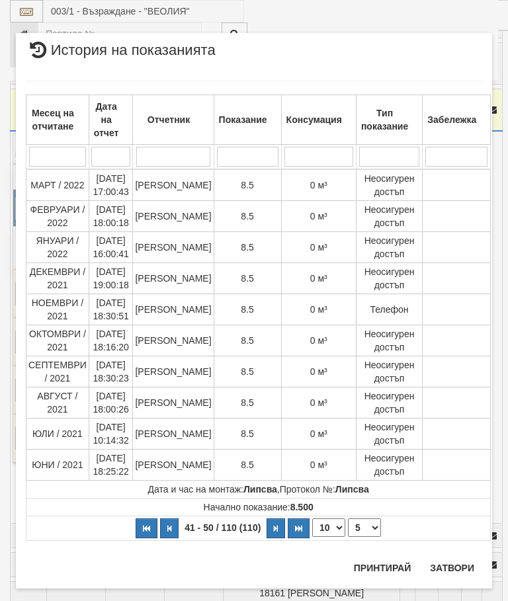
click at [363, 529] on select "1 2 3 4 5 6 7 8 9 10 11" at bounding box center [364, 527] width 33 height 19
select select "6"
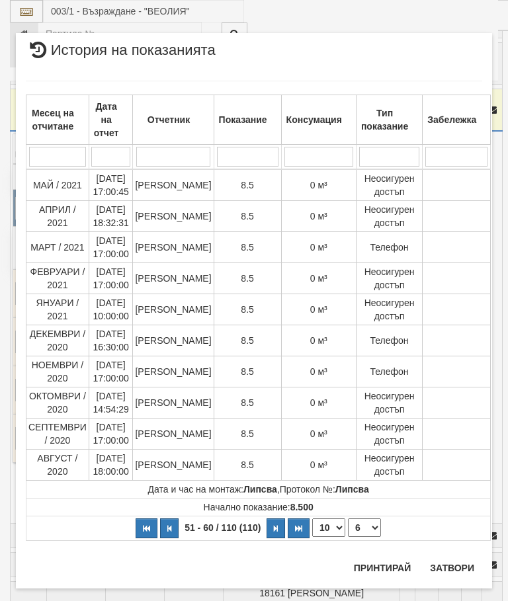
click at [450, 567] on button "Затвори" at bounding box center [452, 567] width 60 height 21
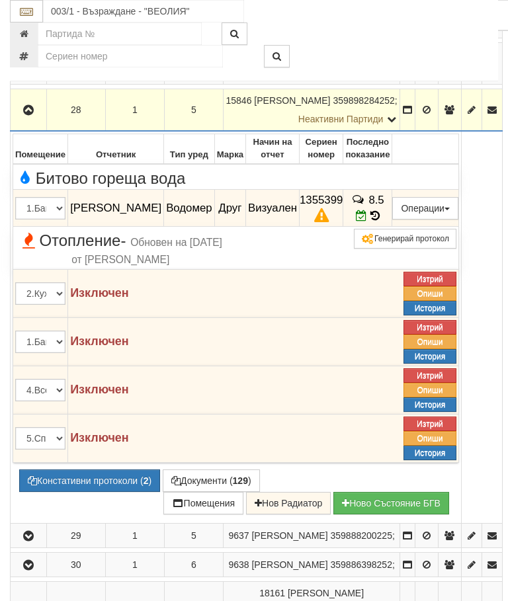
click at [17, 120] on button "button" at bounding box center [29, 110] width 32 height 20
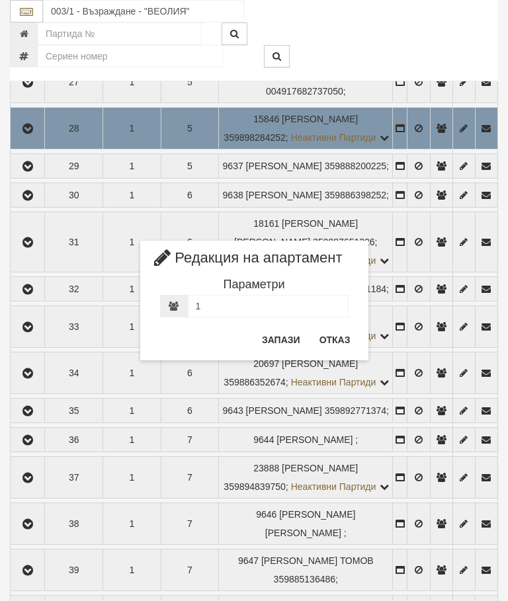
click at [345, 338] on button "Отказ" at bounding box center [334, 339] width 47 height 21
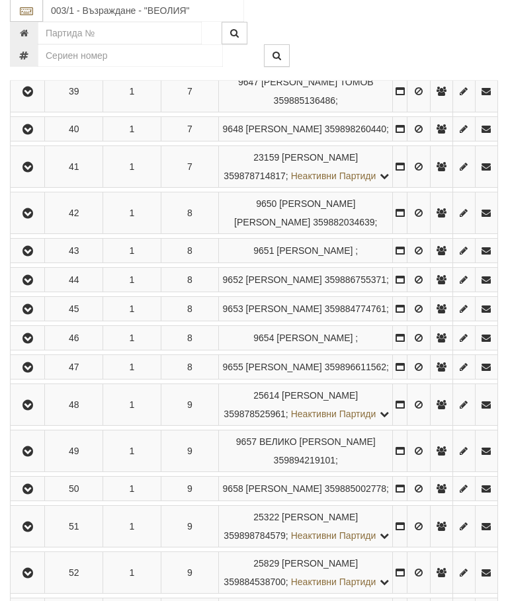
scroll to position [2022, 0]
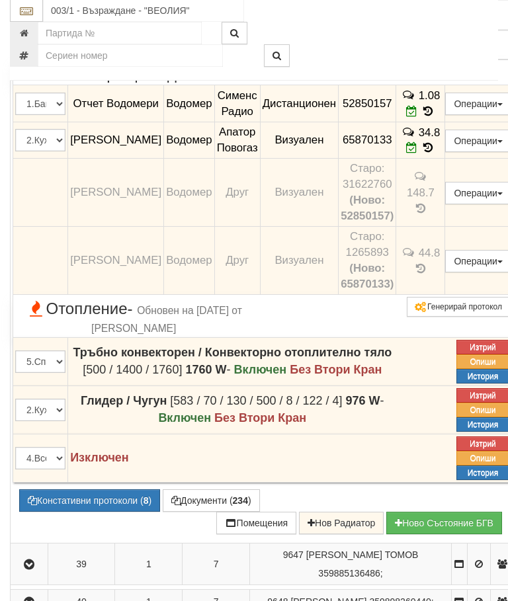
scroll to position [1843, 0]
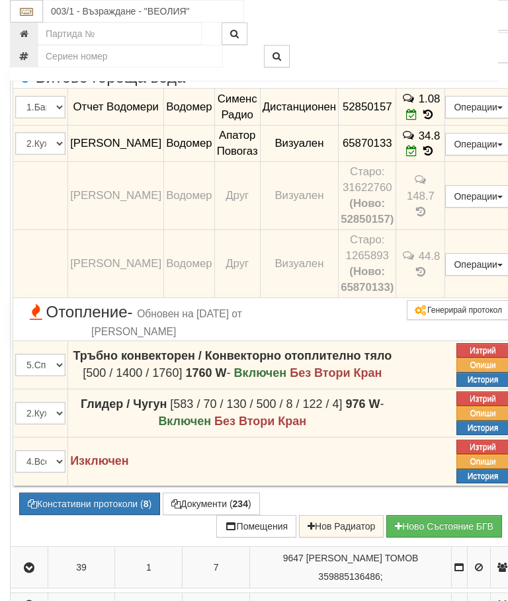
click at [26, 22] on icon "button" at bounding box center [29, 17] width 16 height 9
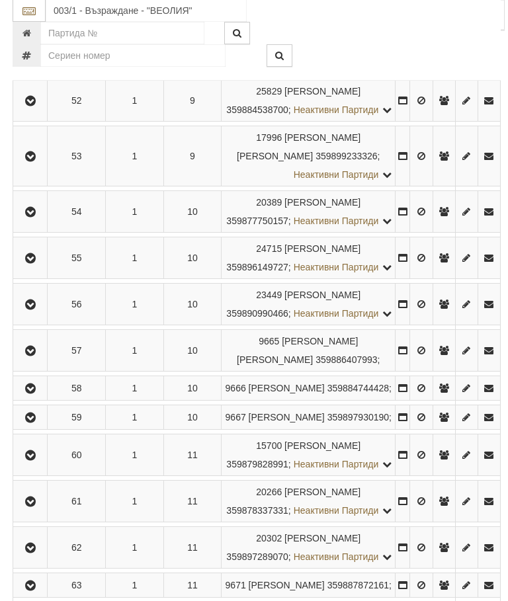
scroll to position [2413, 0]
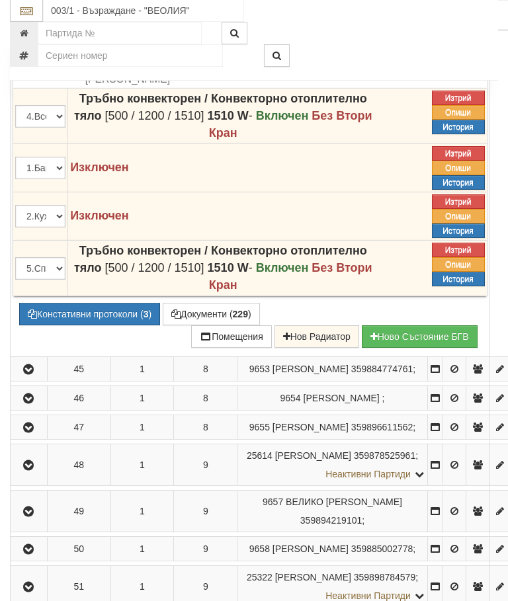
scroll to position [2254, 0]
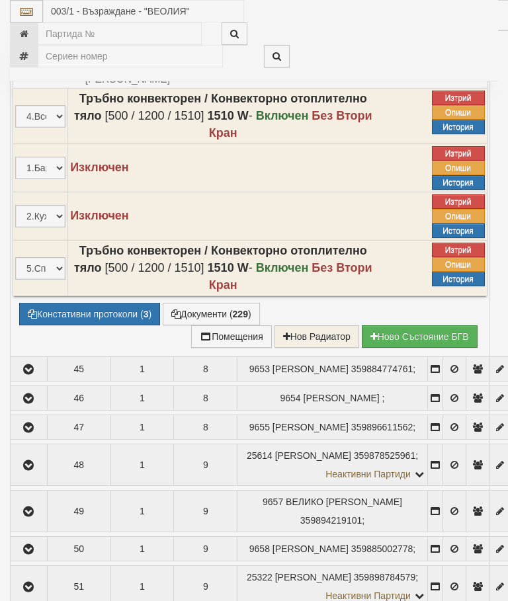
select select "10"
select select "1"
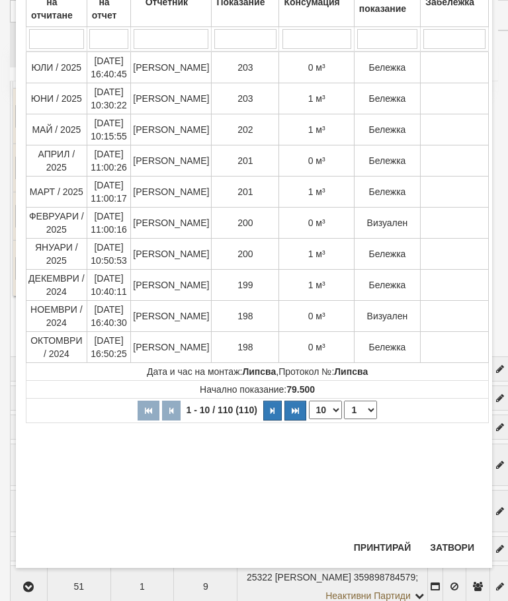
scroll to position [118, 0]
click at [446, 551] on button "Затвори" at bounding box center [452, 547] width 60 height 21
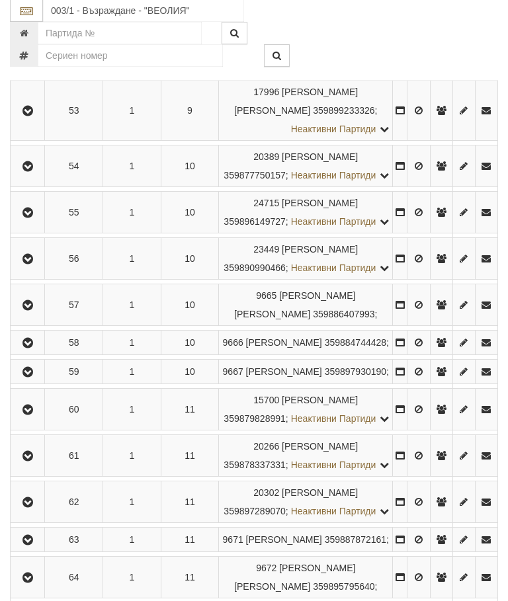
scroll to position [2482, 0]
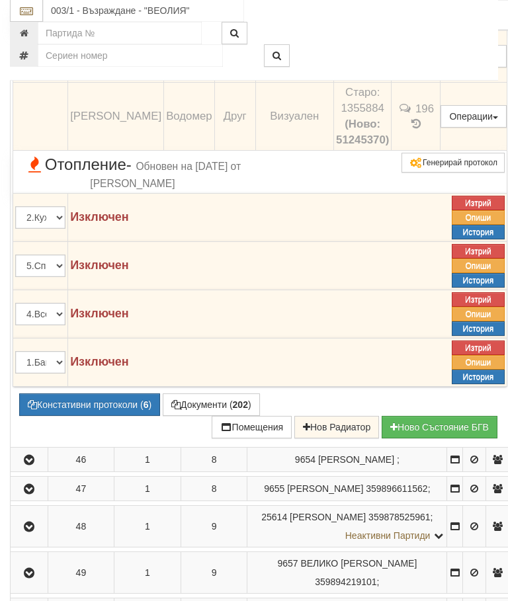
scroll to position [2151, 0]
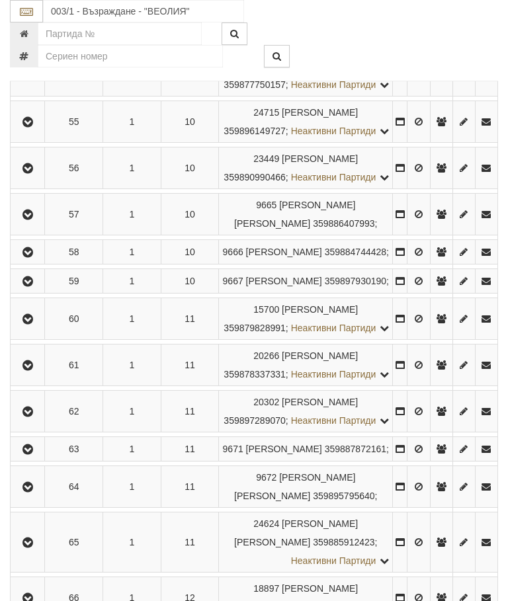
scroll to position [2621, 0]
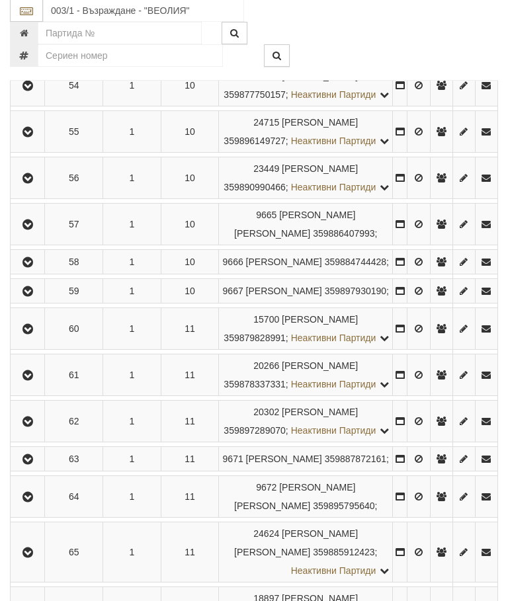
scroll to position [2532, 0]
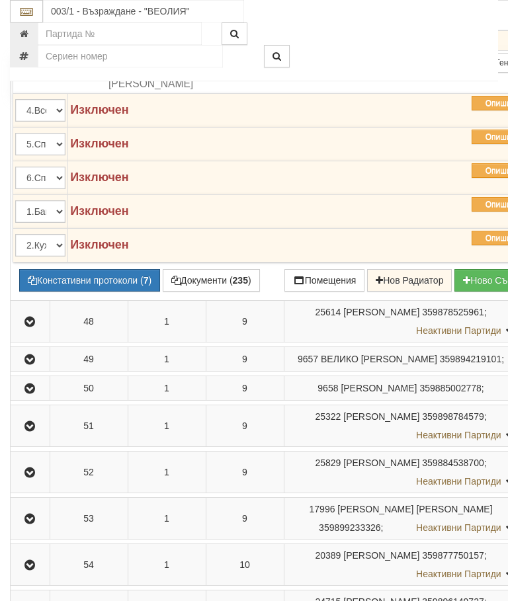
scroll to position [2264, 0]
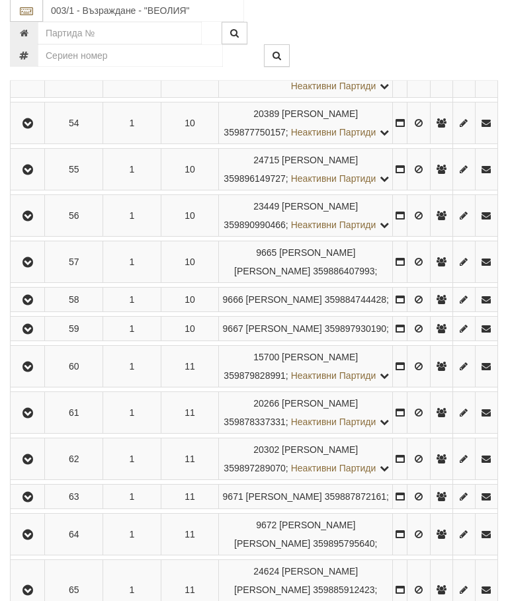
scroll to position [2494, 0]
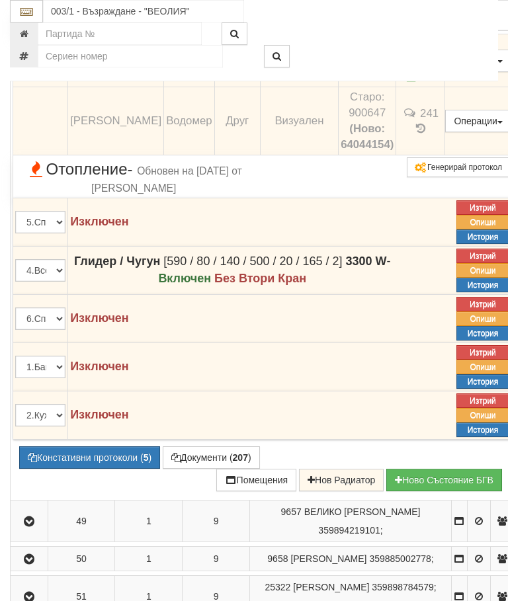
scroll to position [2228, 0]
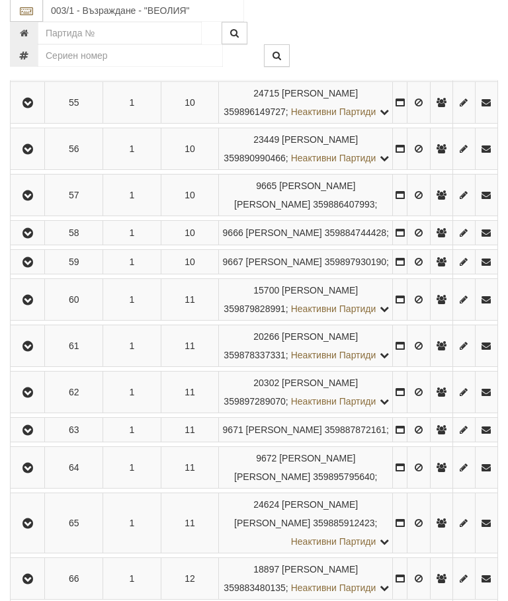
scroll to position [2562, 0]
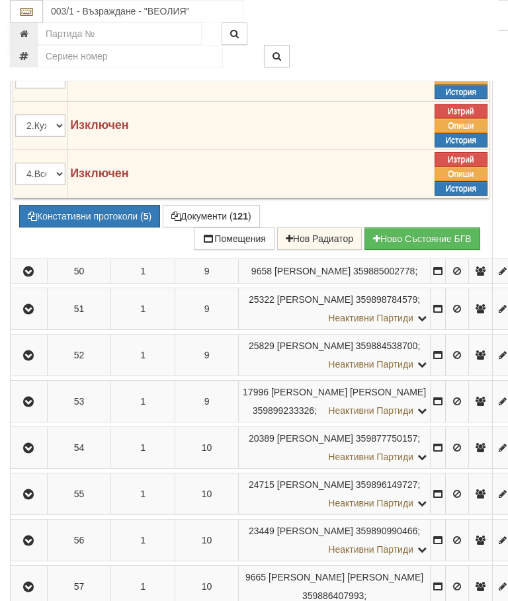
scroll to position [2403, 0]
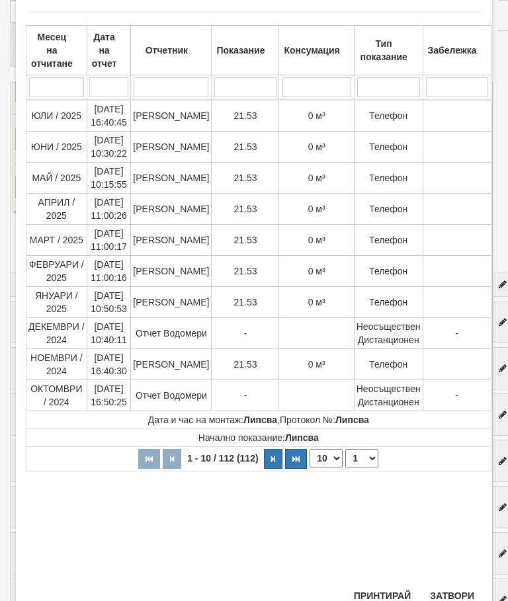
scroll to position [68, 0]
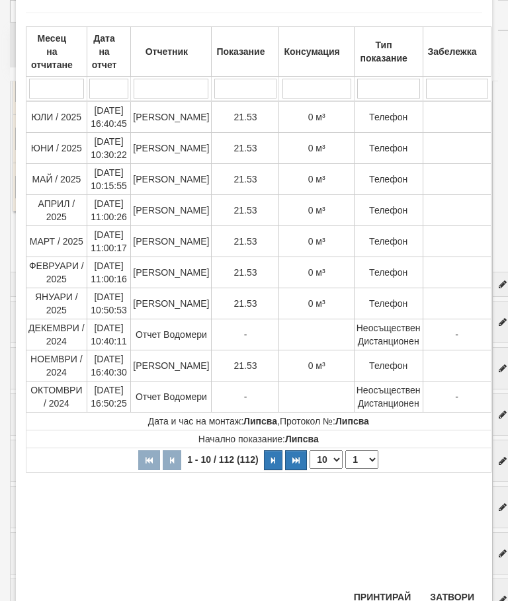
click at [451, 587] on button "Затвори" at bounding box center [452, 597] width 60 height 21
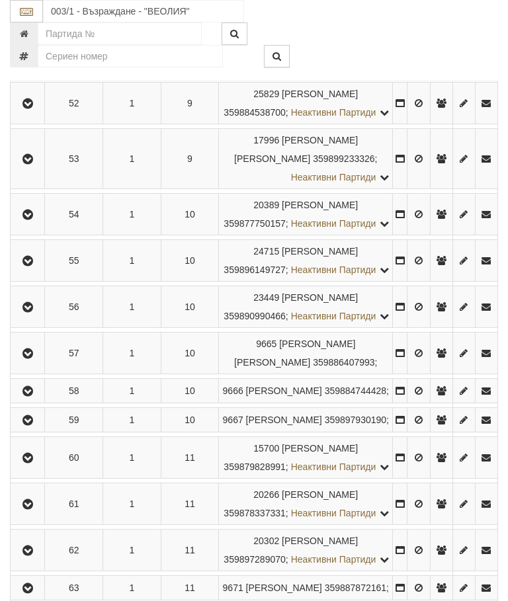
scroll to position [2630, 0]
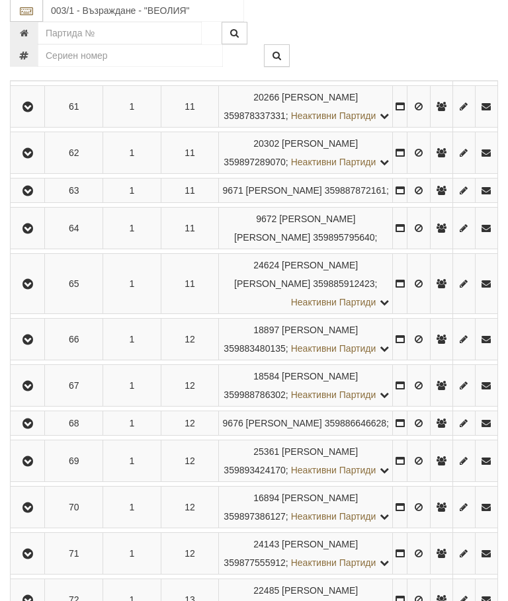
scroll to position [2802, 0]
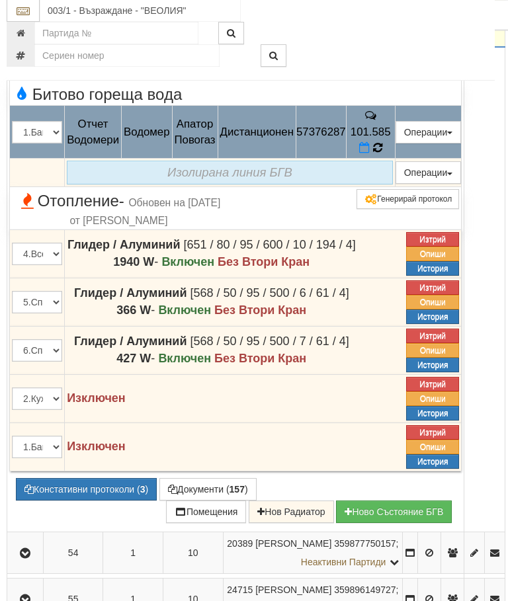
scroll to position [2527, 3]
click at [382, 153] on icon at bounding box center [377, 147] width 9 height 11
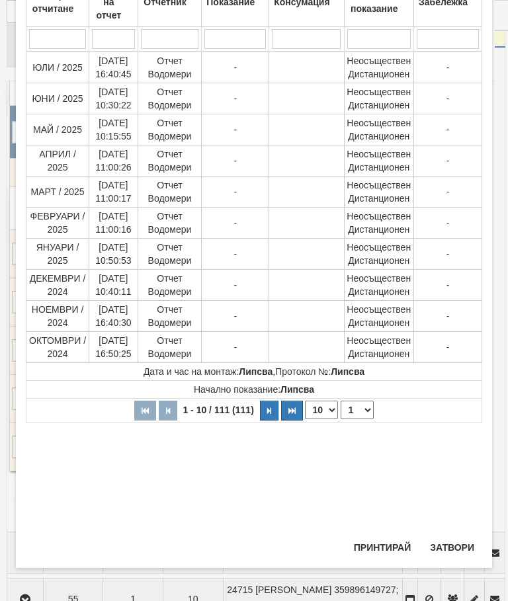
scroll to position [118, 0]
click at [360, 411] on select "1 2 3 4 5 6 7 8 9 10 11 12" at bounding box center [357, 410] width 33 height 19
select select "2"
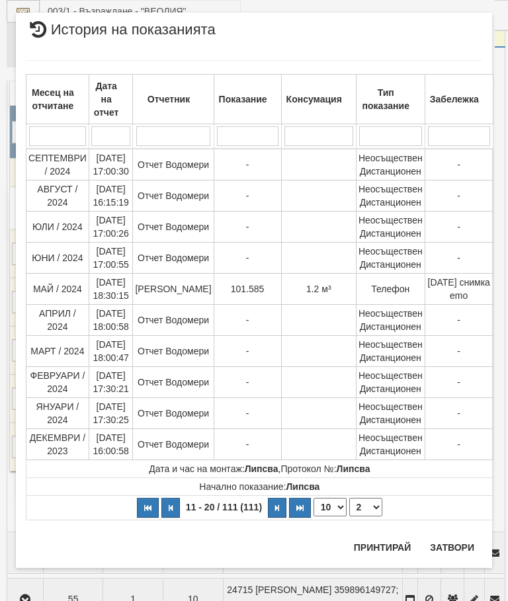
scroll to position [20, 0]
click at [452, 548] on button "Затвори" at bounding box center [452, 547] width 60 height 21
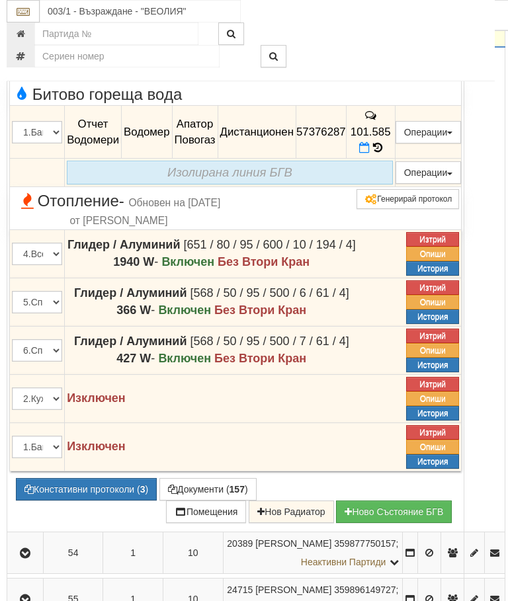
click at [29, 22] on icon "button" at bounding box center [25, 17] width 16 height 9
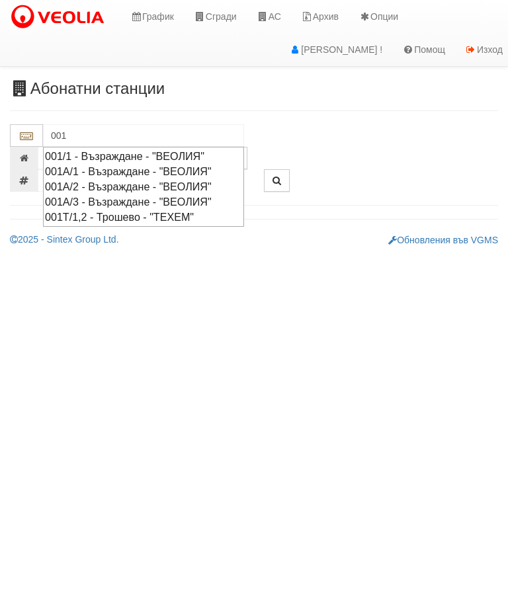
click at [188, 157] on div "001/1 - Възраждане - "ВЕОЛИЯ"" at bounding box center [143, 156] width 197 height 15
type input "001/1 - Възраждане - "ВЕОЛИЯ""
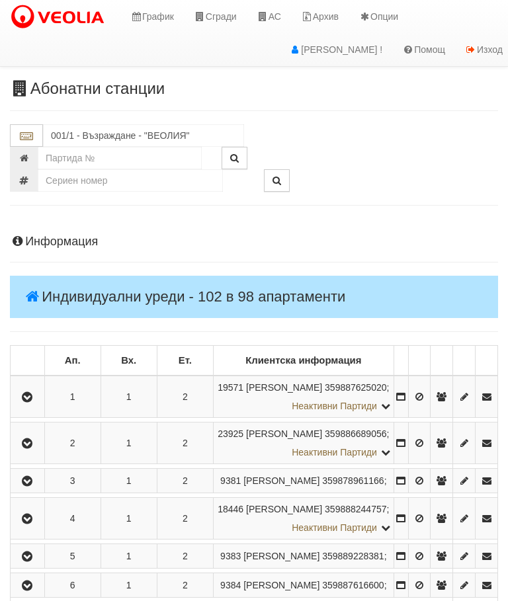
click at [34, 402] on icon "button" at bounding box center [27, 397] width 16 height 9
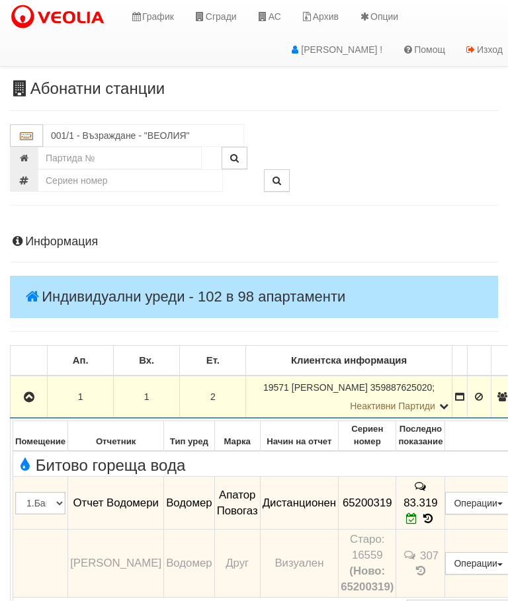
click at [34, 397] on icon "button" at bounding box center [29, 397] width 16 height 9
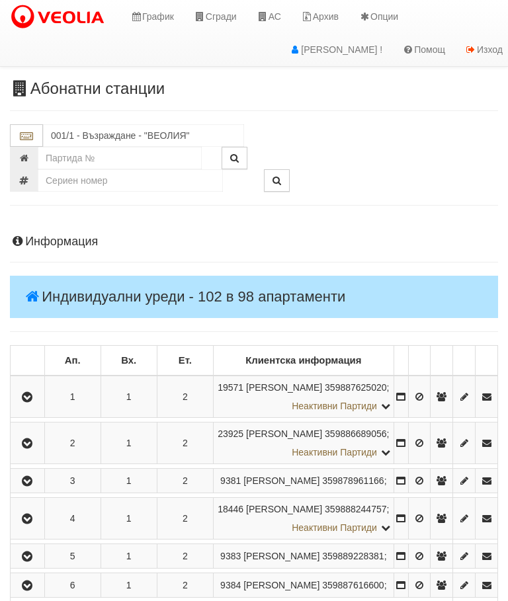
click at [32, 448] on icon "button" at bounding box center [27, 443] width 16 height 9
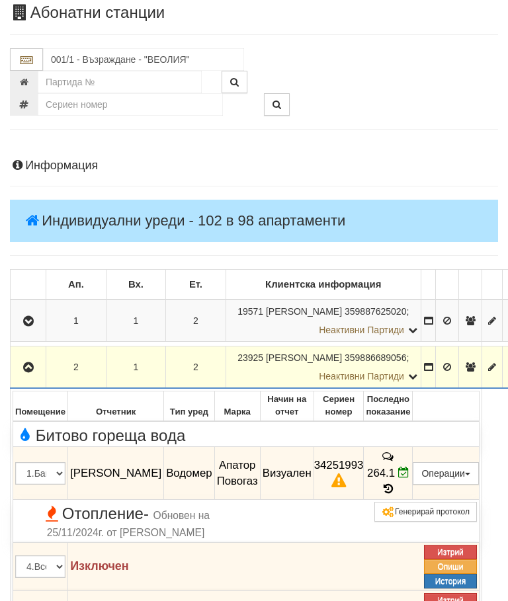
scroll to position [229, 0]
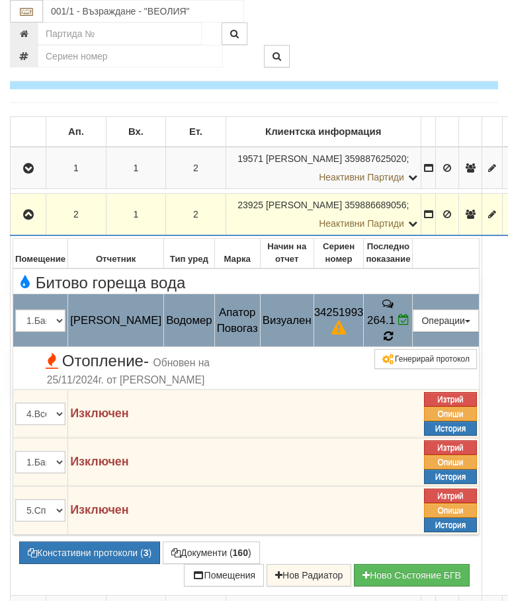
click at [393, 331] on icon at bounding box center [388, 336] width 9 height 11
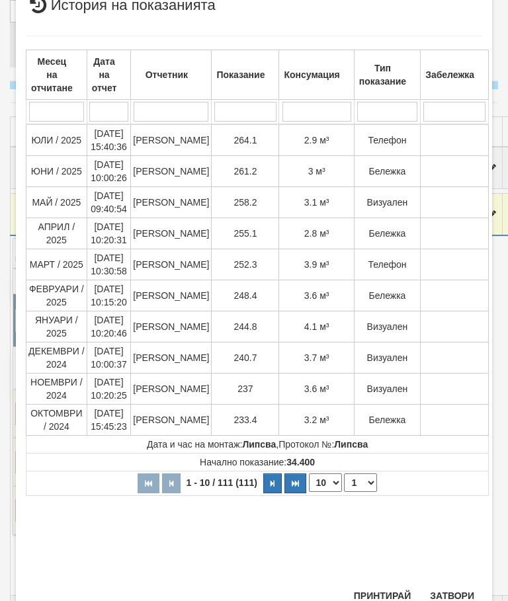
scroll to position [514, 0]
click at [452, 589] on button "Затвори" at bounding box center [452, 596] width 60 height 21
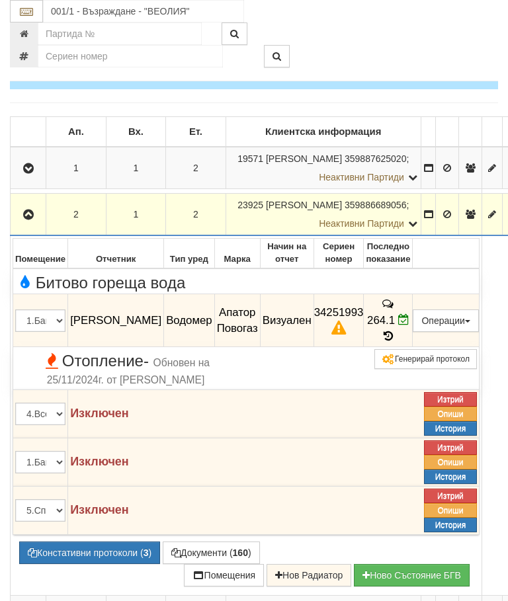
click at [94, 542] on button "Констативни протоколи ( 3 )" at bounding box center [89, 553] width 141 height 22
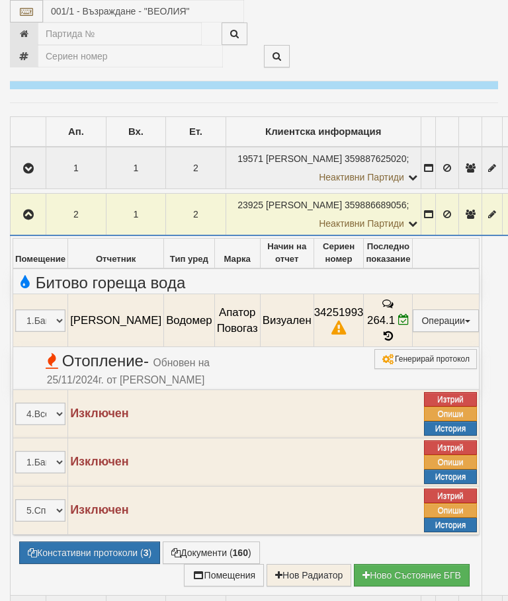
select select "10"
select select "1"
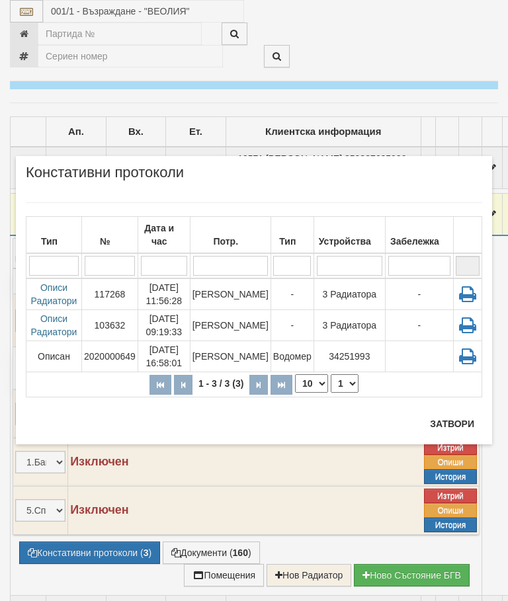
click at [242, 295] on td "[PERSON_NAME]" at bounding box center [230, 294] width 81 height 32
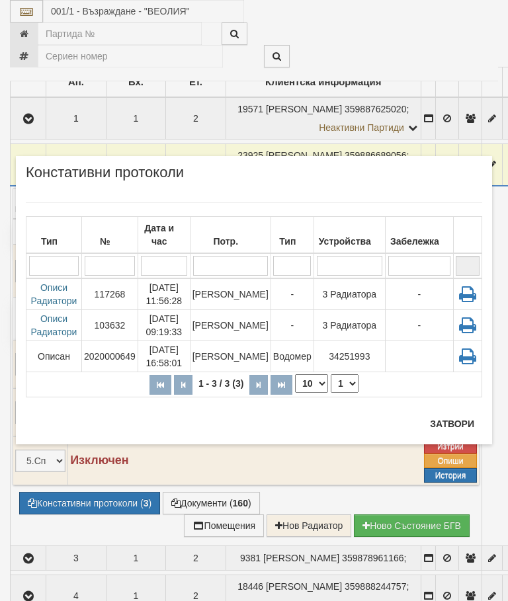
click at [446, 429] on button "Затвори" at bounding box center [452, 423] width 60 height 21
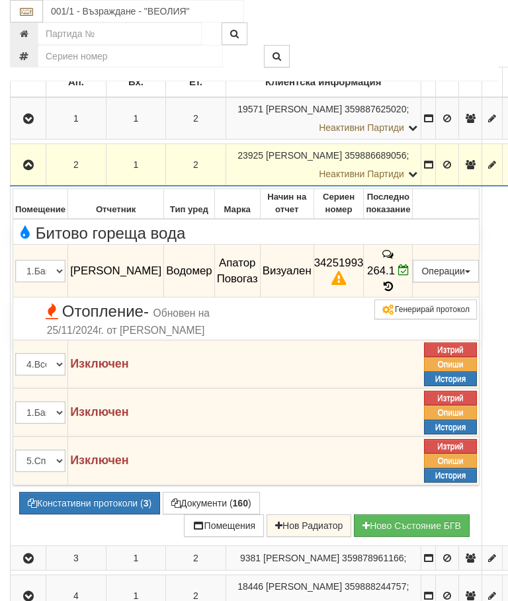
click at [34, 161] on icon "button" at bounding box center [28, 165] width 16 height 9
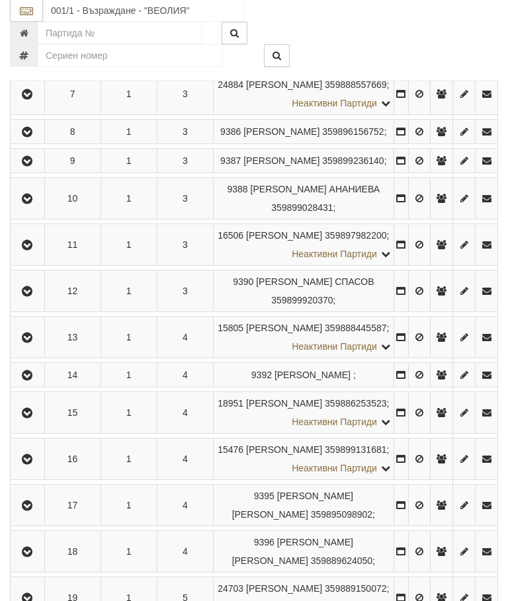
scroll to position [553, 0]
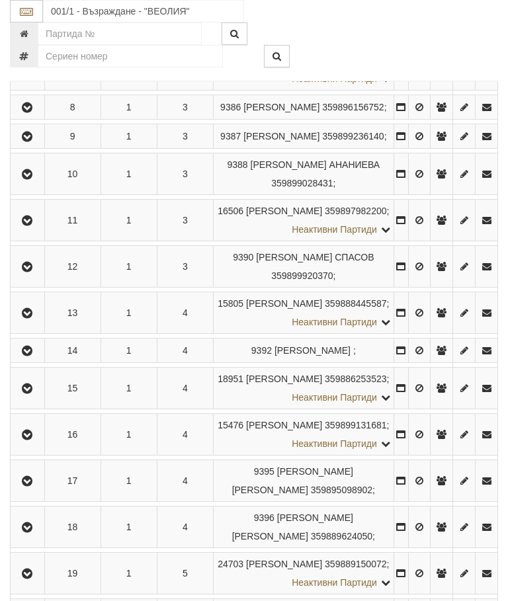
click at [25, 146] on button "button" at bounding box center [28, 136] width 30 height 20
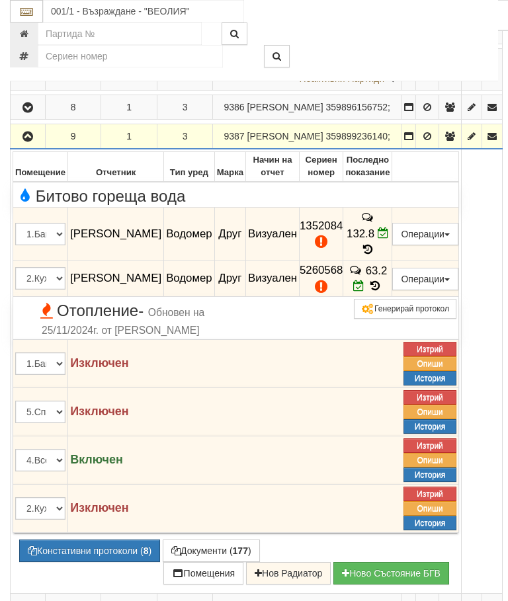
click at [28, 146] on button "button" at bounding box center [28, 136] width 30 height 20
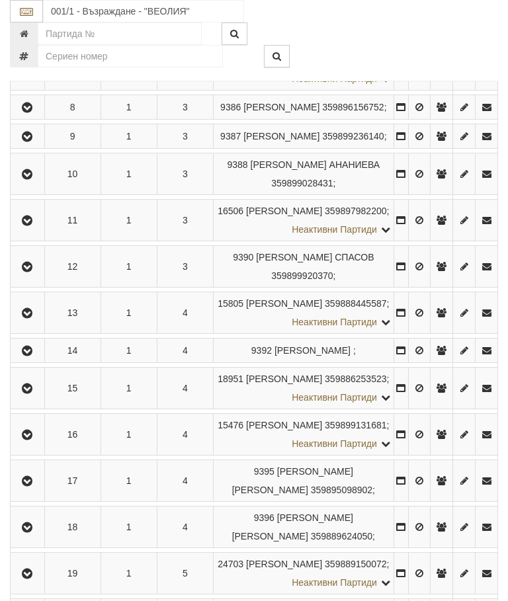
click at [30, 225] on icon "button" at bounding box center [27, 220] width 16 height 9
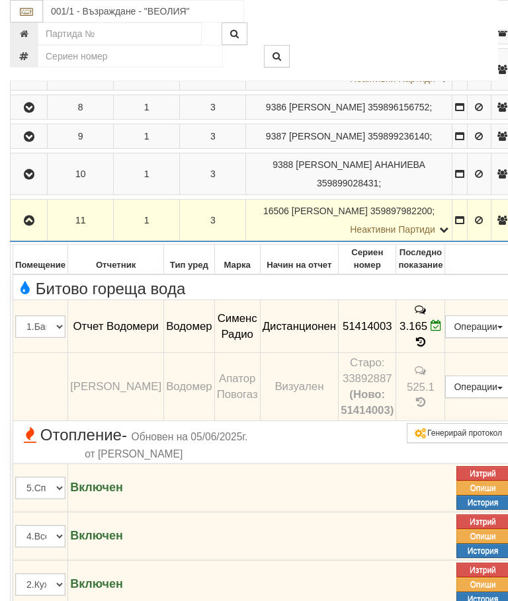
click at [13, 230] on button "button" at bounding box center [29, 220] width 32 height 20
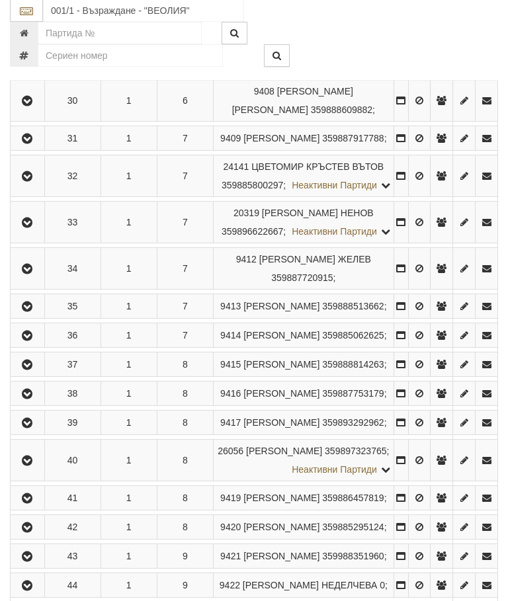
scroll to position [1467, 0]
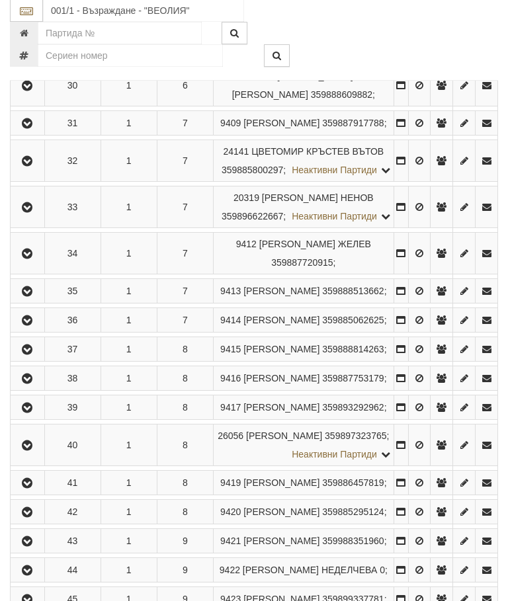
scroll to position [1468, 0]
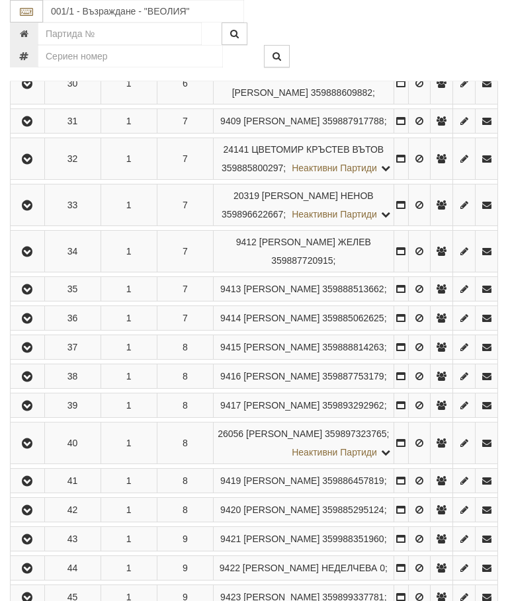
click at [33, 51] on icon "button" at bounding box center [27, 46] width 16 height 9
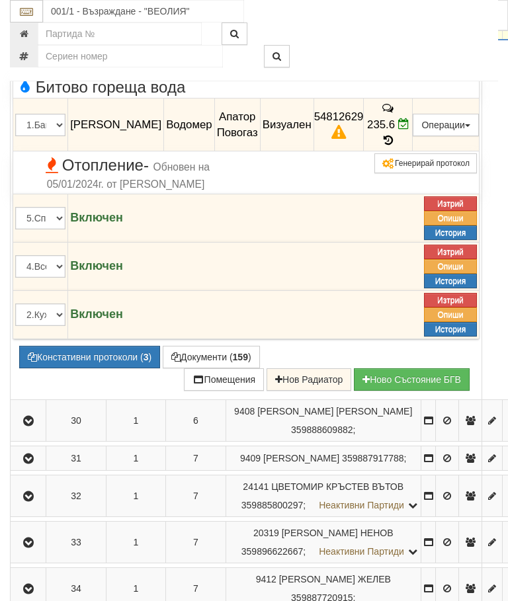
click at [35, 37] on button "button" at bounding box center [28, 27] width 31 height 20
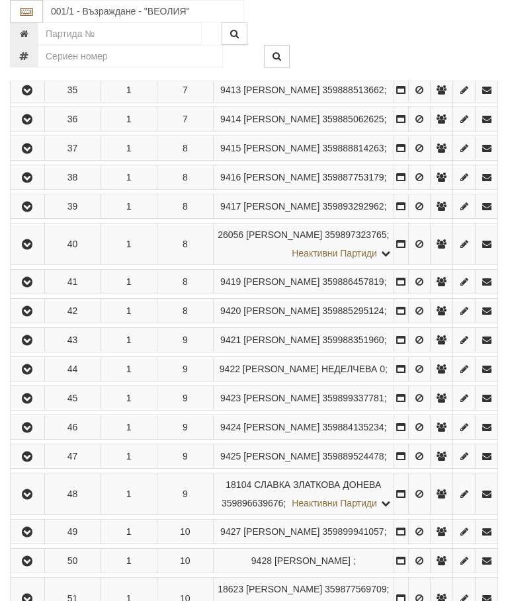
scroll to position [1795, 0]
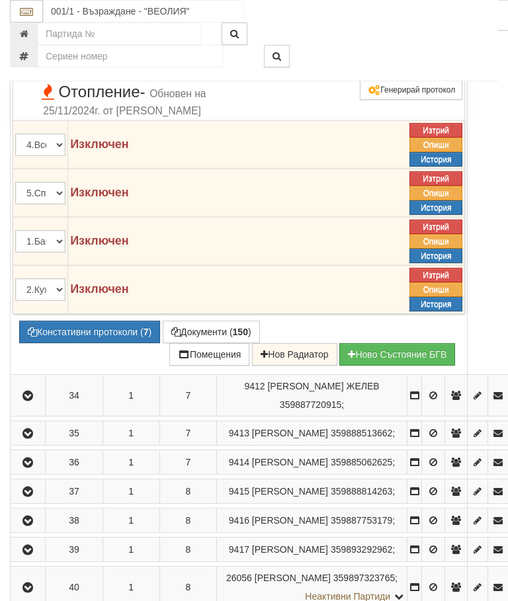
scroll to position [1713, 0]
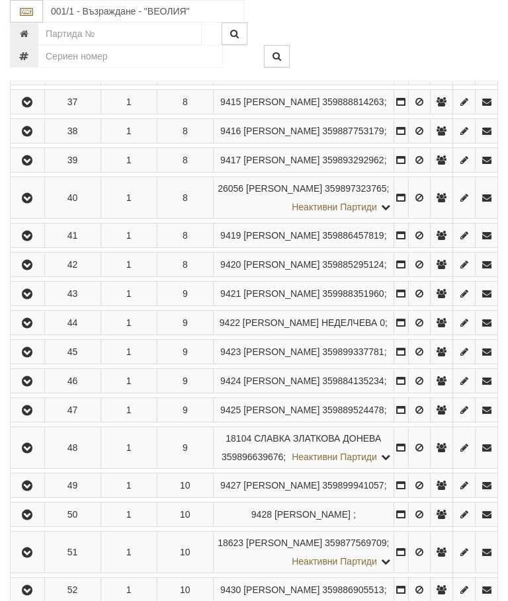
click at [27, 11] on icon "button" at bounding box center [27, 6] width 16 height 9
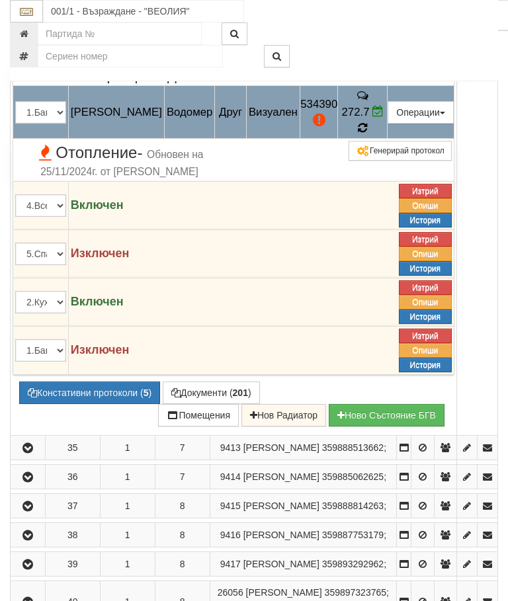
click at [367, 134] on icon at bounding box center [362, 127] width 9 height 11
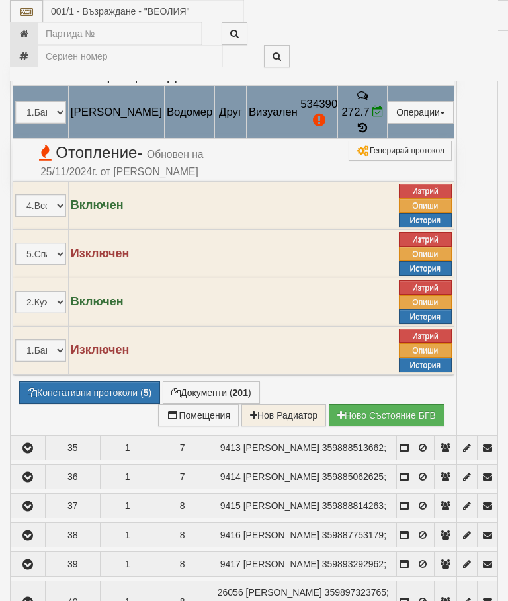
select select "10"
select select "1"
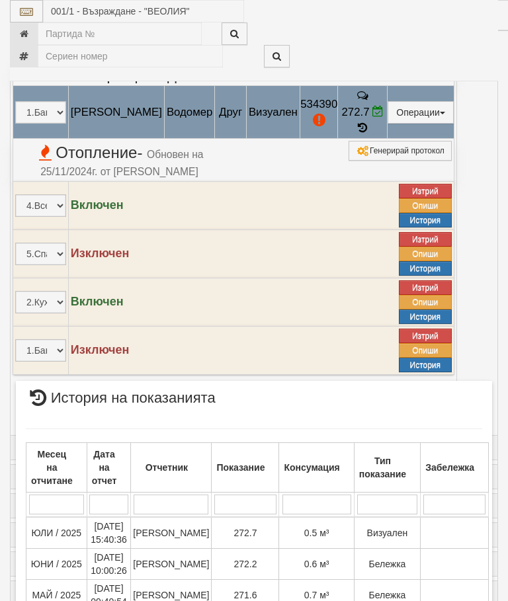
scroll to position [1651, 0]
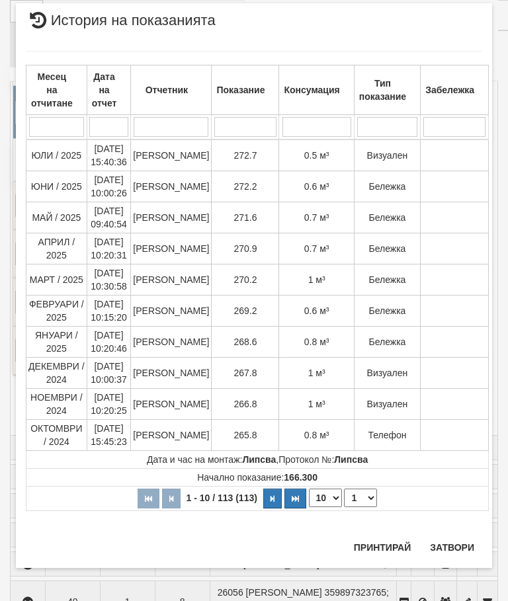
click at [444, 544] on button "Затвори" at bounding box center [452, 547] width 60 height 21
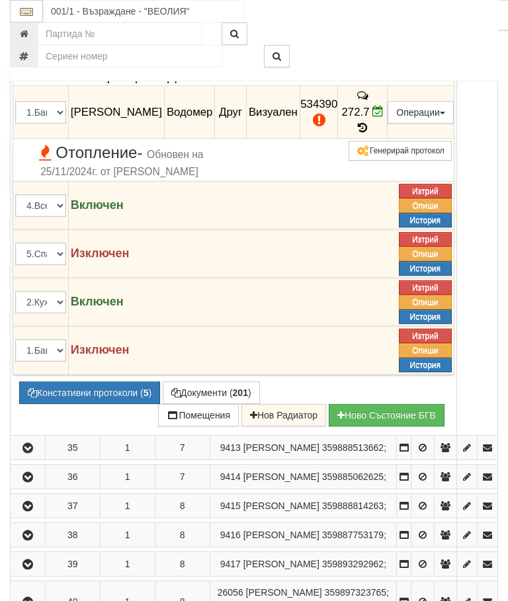
click at [30, 11] on icon "button" at bounding box center [28, 6] width 16 height 9
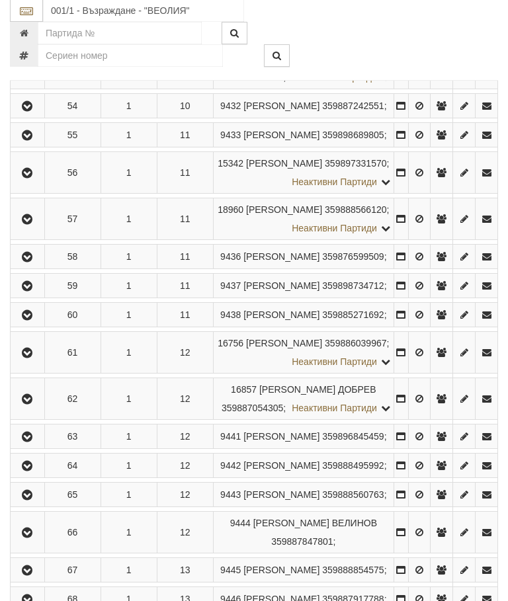
scroll to position [2416, 0]
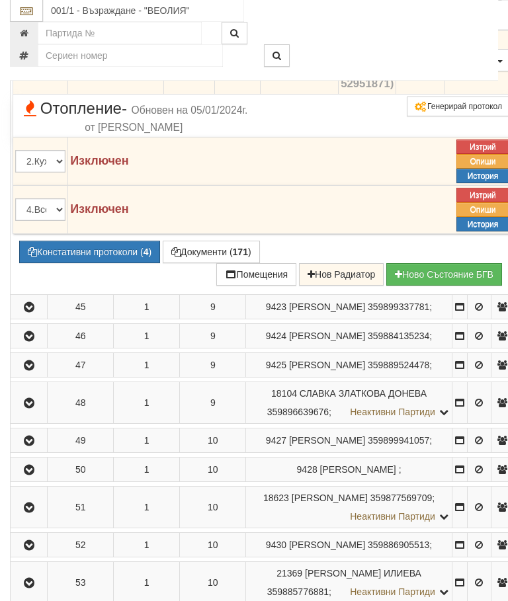
scroll to position [2152, 0]
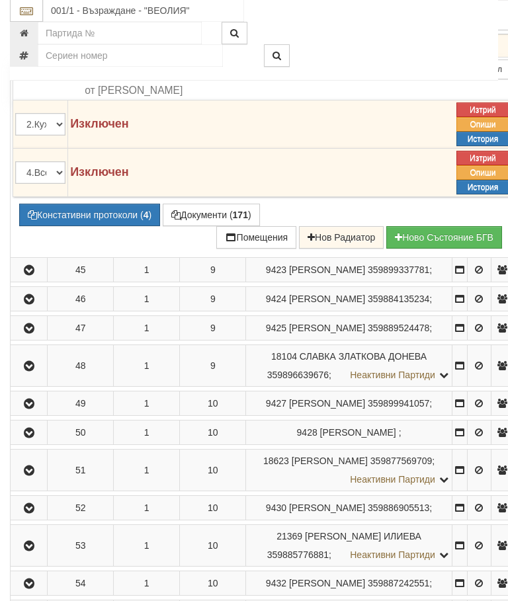
click at [92, 227] on button "Констативни протоколи ( 4 )" at bounding box center [89, 215] width 141 height 22
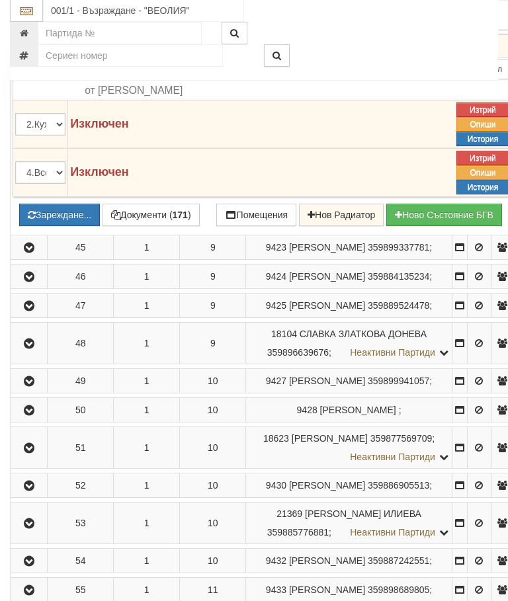
scroll to position [2152, 0]
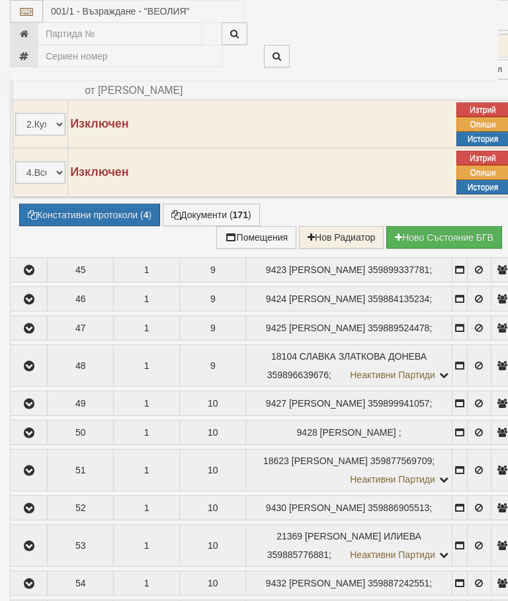
select select "10"
select select "1"
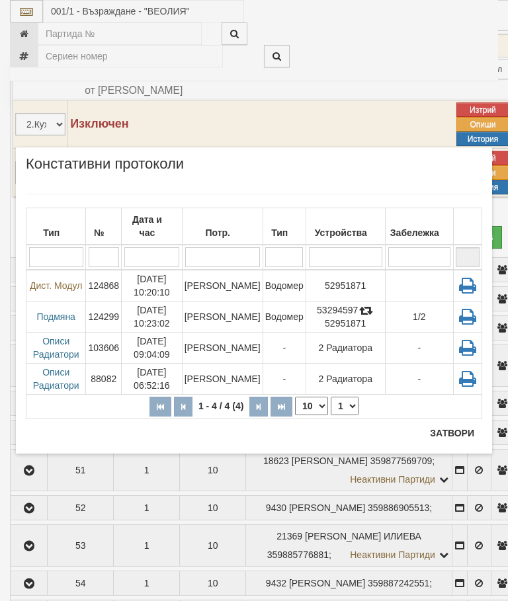
scroll to position [2202, 0]
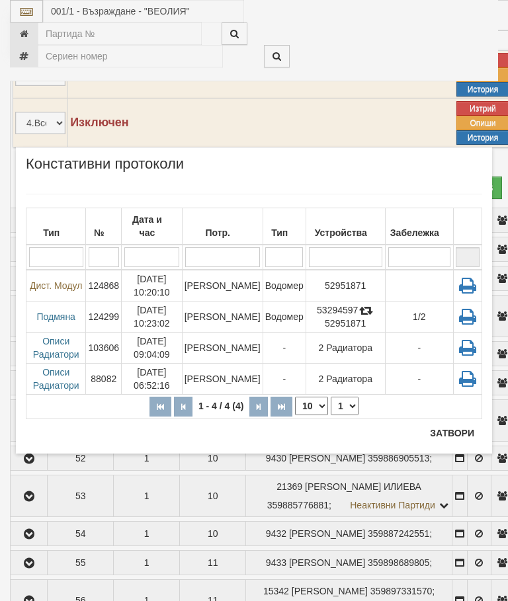
click at [441, 430] on button "Затвори" at bounding box center [452, 433] width 60 height 21
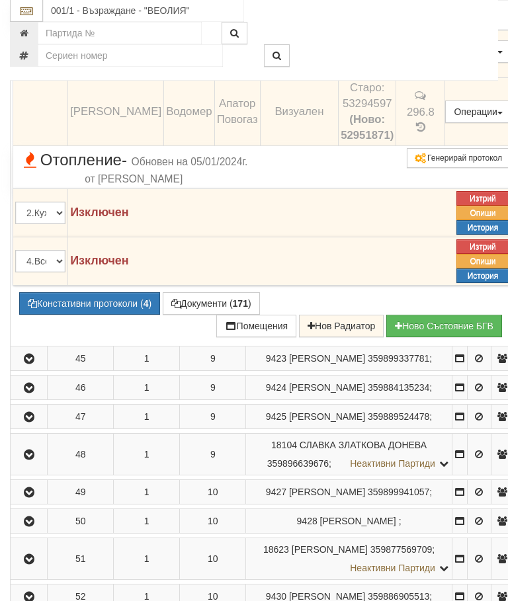
scroll to position [2064, 0]
click at [0, 0] on button "Дистанционен модул" at bounding box center [0, 0] width 0 height 0
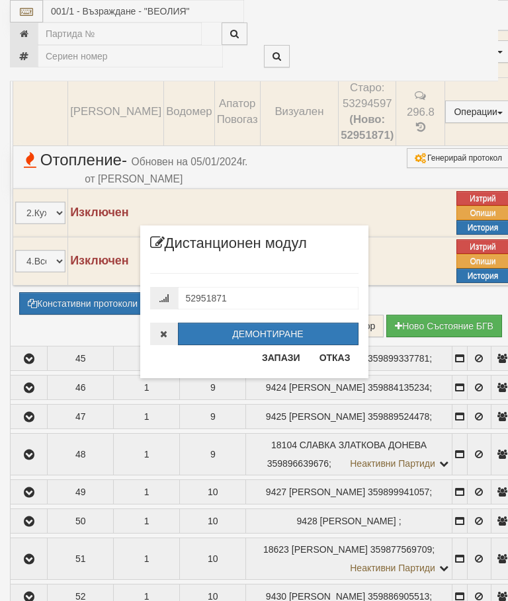
click at [340, 358] on button "Отказ" at bounding box center [334, 357] width 47 height 21
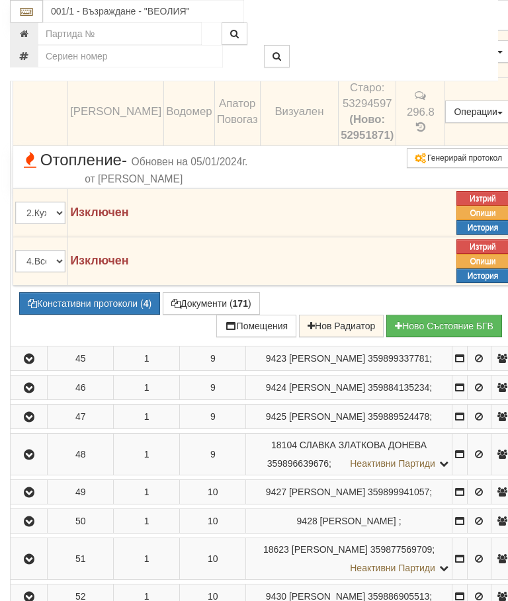
click at [101, 315] on button "Констативни протоколи ( 4 )" at bounding box center [89, 303] width 141 height 22
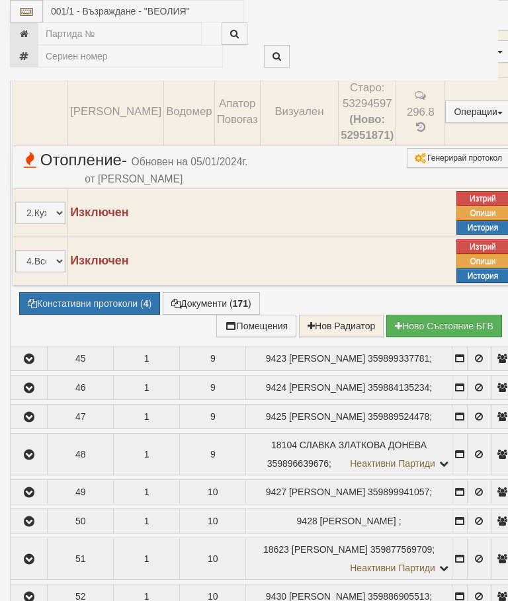
select select "10"
select select "1"
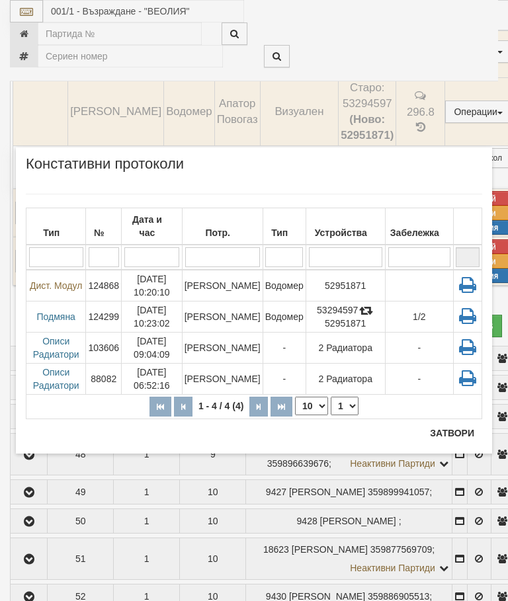
click at [229, 247] on input "search" at bounding box center [222, 257] width 75 height 20
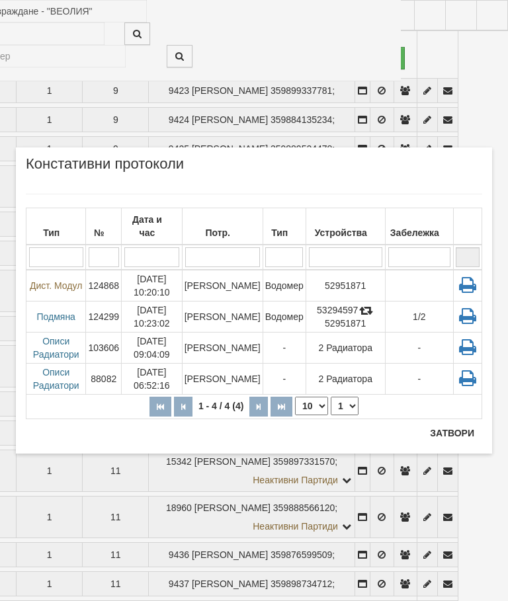
click at [231, 272] on td "Дончо Дончев" at bounding box center [222, 286] width 81 height 32
click at [454, 435] on button "Затвори" at bounding box center [452, 433] width 60 height 21
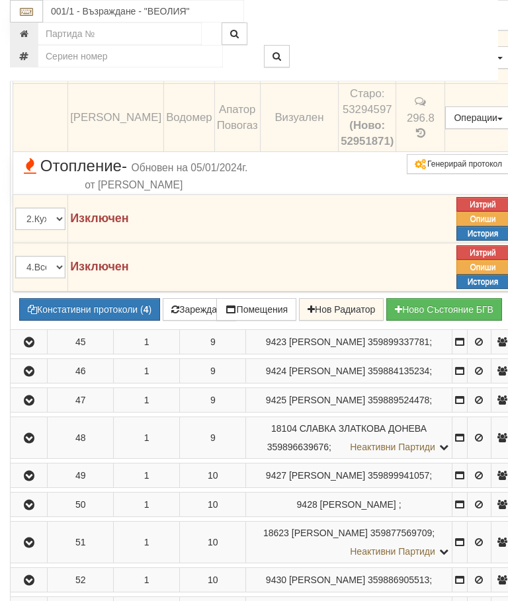
scroll to position [2008, 0]
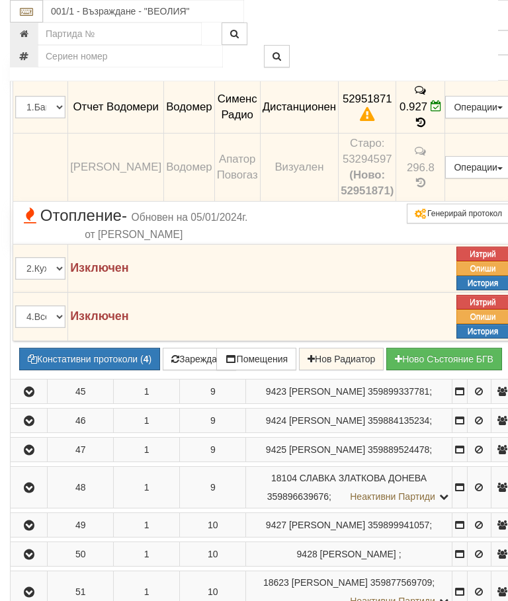
click at [31, 15] on icon "button" at bounding box center [29, 9] width 16 height 9
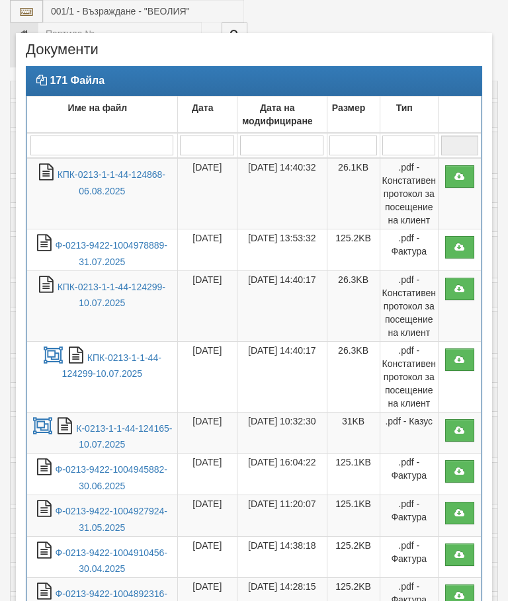
select select "10"
select select "1"
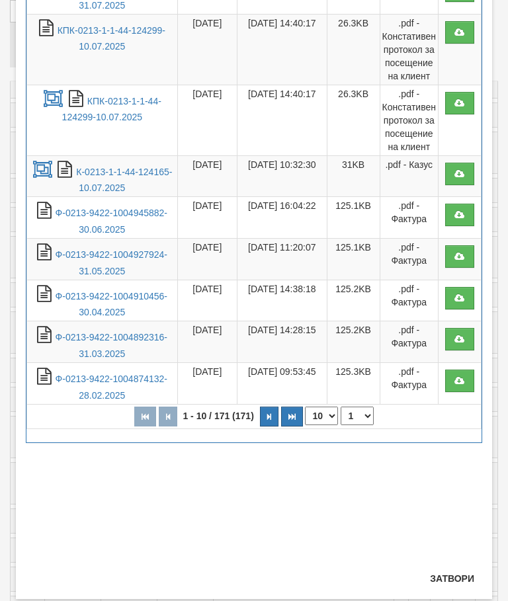
click at [124, 374] on link "Ф-0213-9422-1004874132-28.02.2025" at bounding box center [112, 387] width 112 height 27
click at [452, 574] on button "Затвори" at bounding box center [452, 578] width 60 height 21
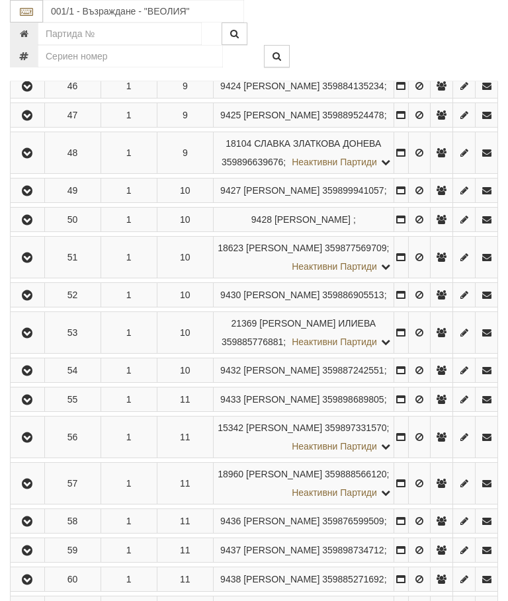
scroll to position [2573, 0]
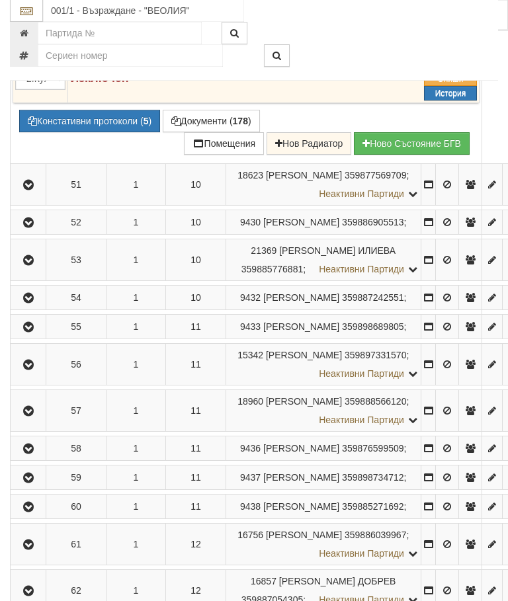
scroll to position [2515, 0]
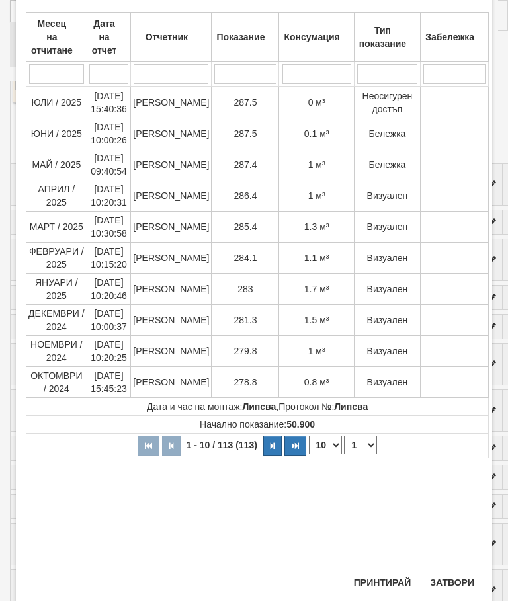
scroll to position [84, 0]
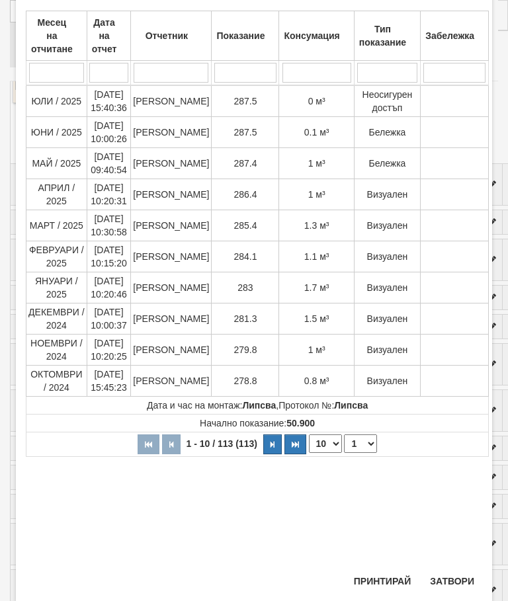
click at [462, 576] on button "Затвори" at bounding box center [452, 581] width 60 height 21
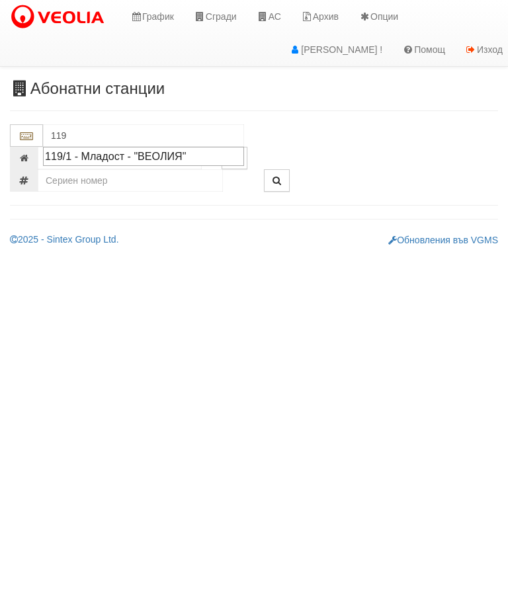
click at [110, 151] on div "119/1 - Младост - "ВЕОЛИЯ"" at bounding box center [143, 156] width 197 height 15
type input "119/1 - Младост - "ВЕОЛИЯ""
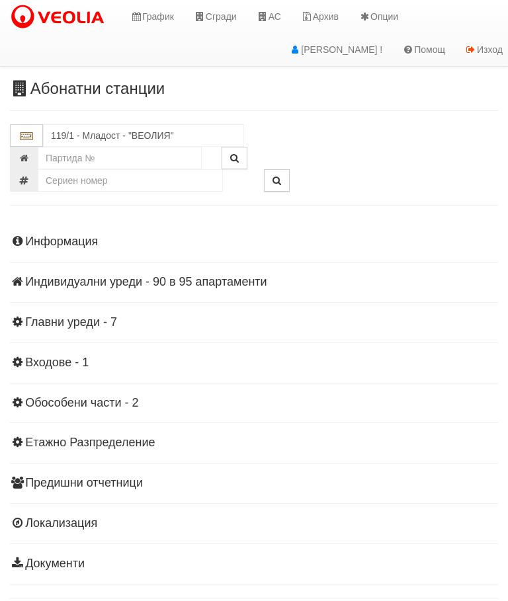
click at [151, 294] on div "Информация Параметри Брой Апартаменти: 95 Ползватели 06/2025 55 % 0 % 171" at bounding box center [254, 401] width 488 height 365
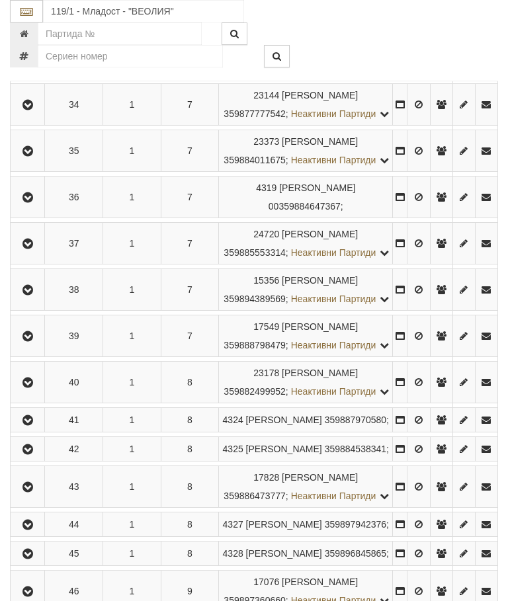
scroll to position [1955, 0]
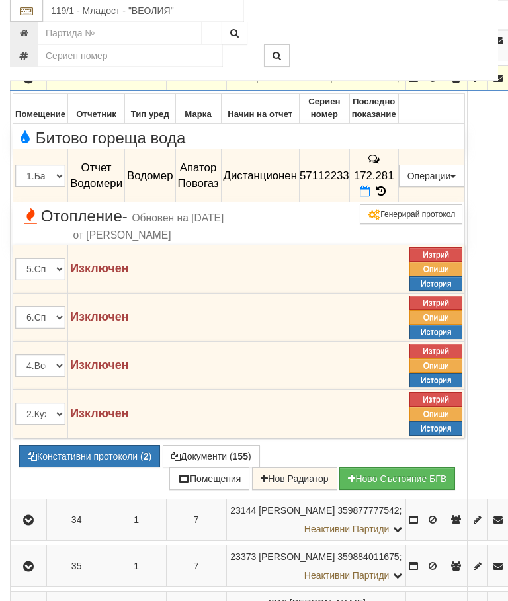
scroll to position [1660, 0]
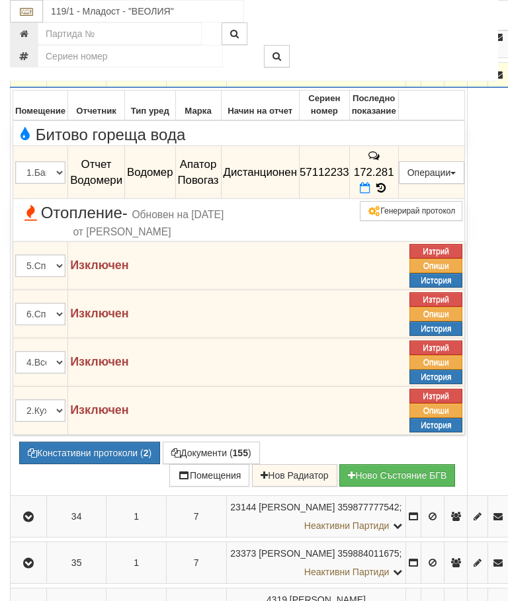
click at [398, 199] on td "172.281" at bounding box center [373, 172] width 49 height 53
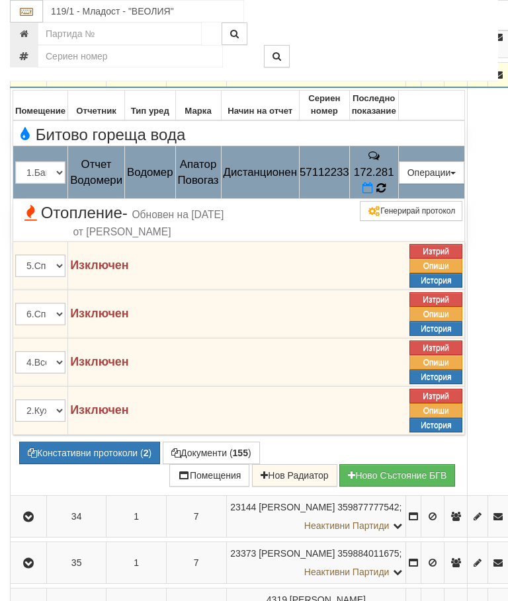
click at [386, 194] on icon at bounding box center [381, 189] width 10 height 12
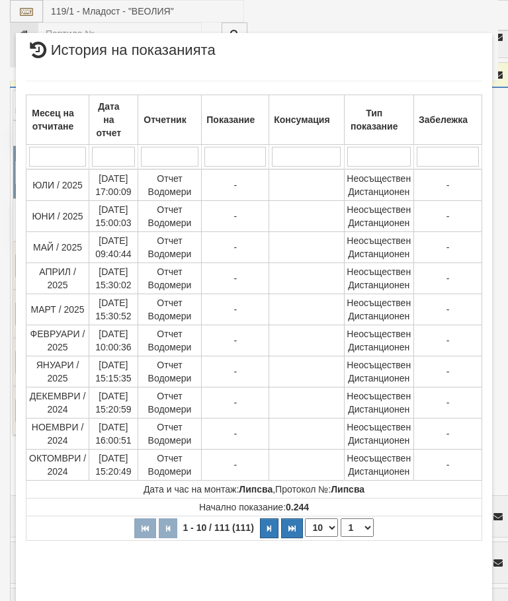
click at [362, 524] on select "1 2 3 4 5 6 7 8 9 10 11 12" at bounding box center [357, 527] width 33 height 19
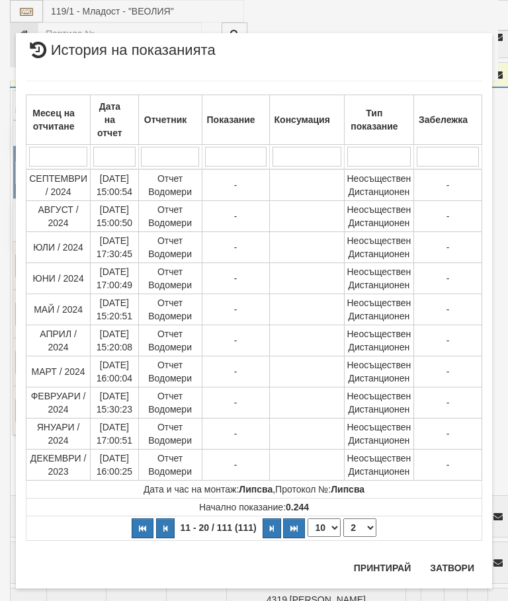
click at [366, 527] on select "1 2 3 4 5 6 7 8 9 10 11 12" at bounding box center [359, 527] width 33 height 19
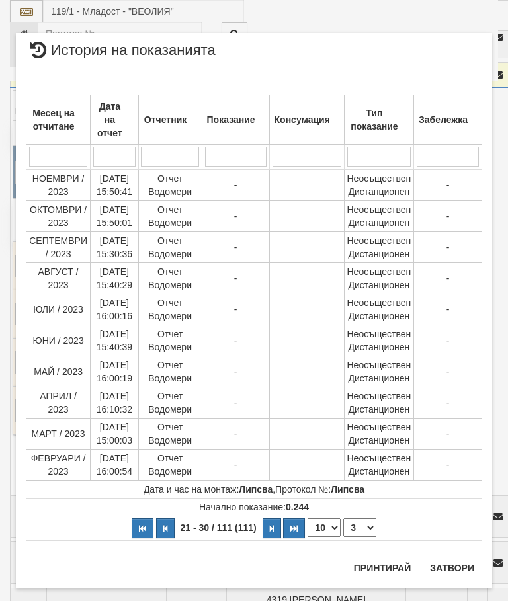
click at [360, 527] on select "1 2 3 4 5 6 7 8 9 10 11 12" at bounding box center [359, 527] width 33 height 19
select select "4"
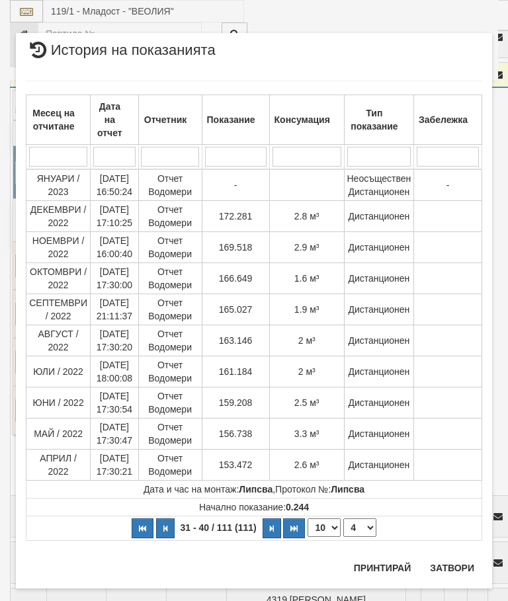
click at [451, 564] on button "Затвори" at bounding box center [452, 567] width 60 height 21
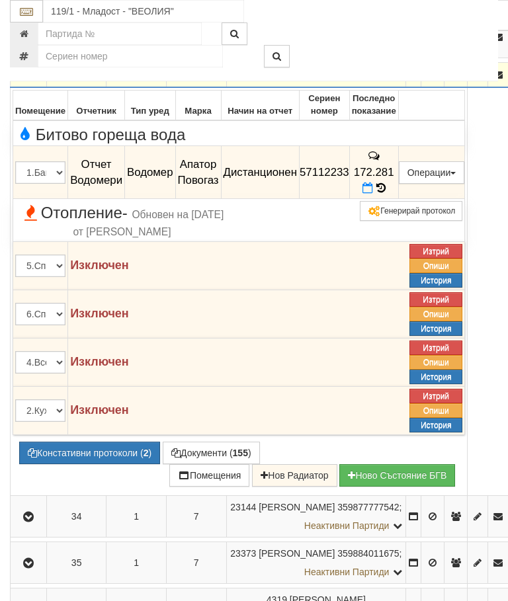
click at [30, 80] on icon "button" at bounding box center [28, 75] width 16 height 9
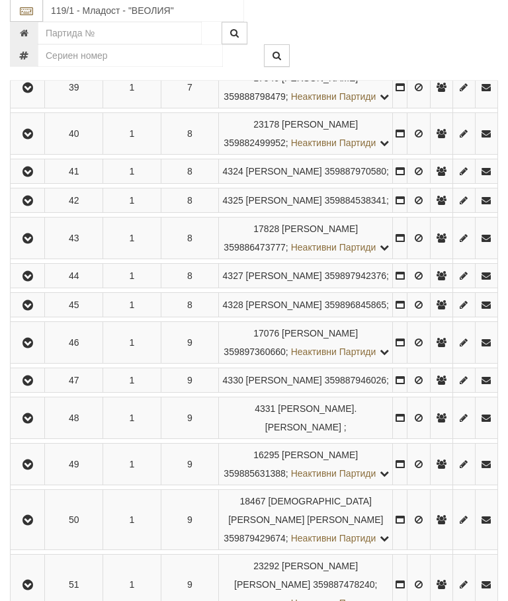
scroll to position [1923, 0]
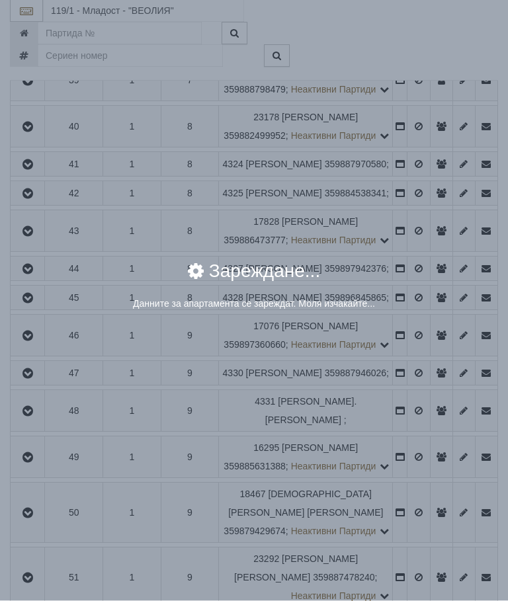
click at [409, 333] on div "× Зареждане... Данните за апартамента се зареждат. Моля изчакайте..." at bounding box center [254, 292] width 476 height 81
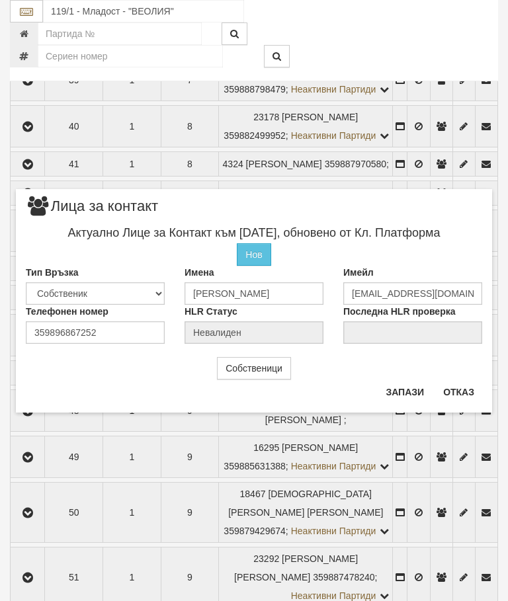
click at [461, 392] on button "Отказ" at bounding box center [458, 392] width 47 height 21
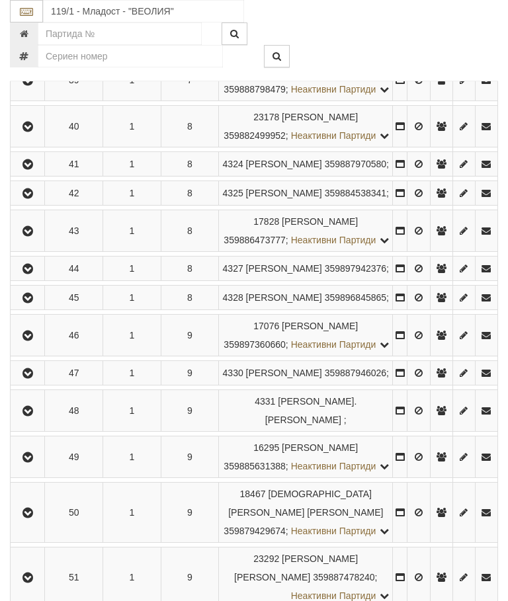
click at [448, 32] on div at bounding box center [360, 33] width 296 height 22
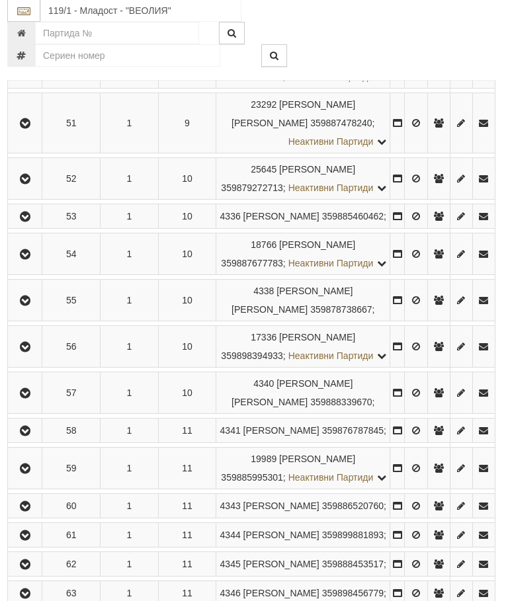
scroll to position [2377, 3]
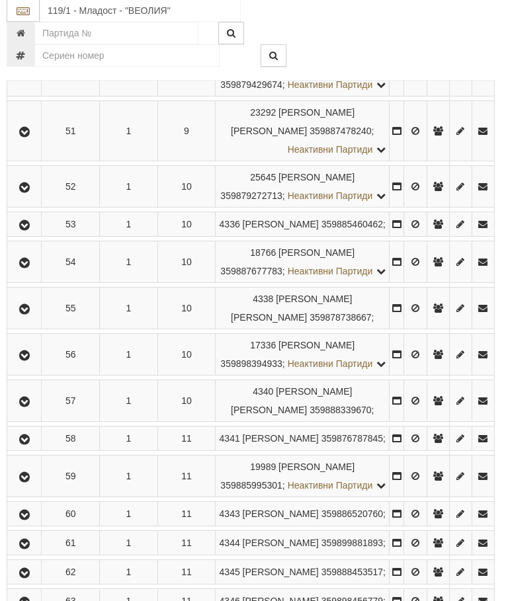
scroll to position [2378, 3]
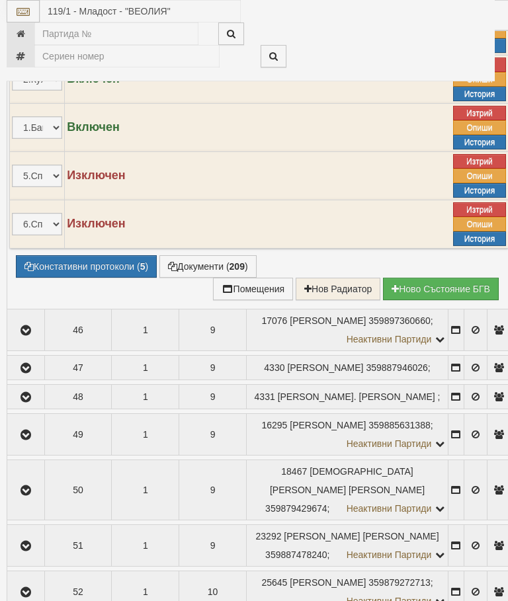
select select "10"
select select "1"
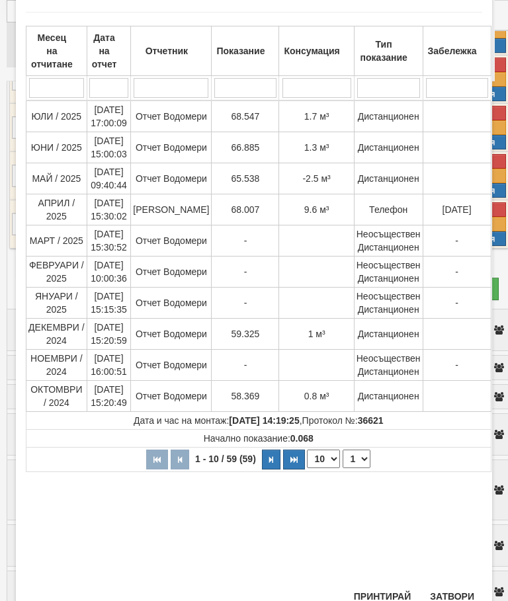
scroll to position [68, 0]
click at [444, 598] on button "Затвори" at bounding box center [452, 597] width 60 height 21
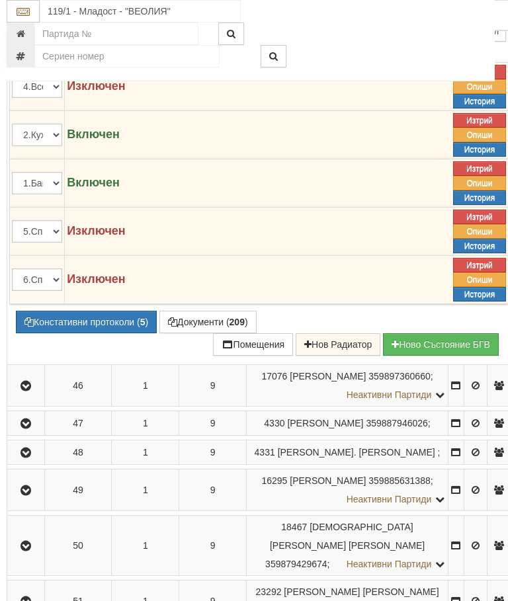
scroll to position [2327, 3]
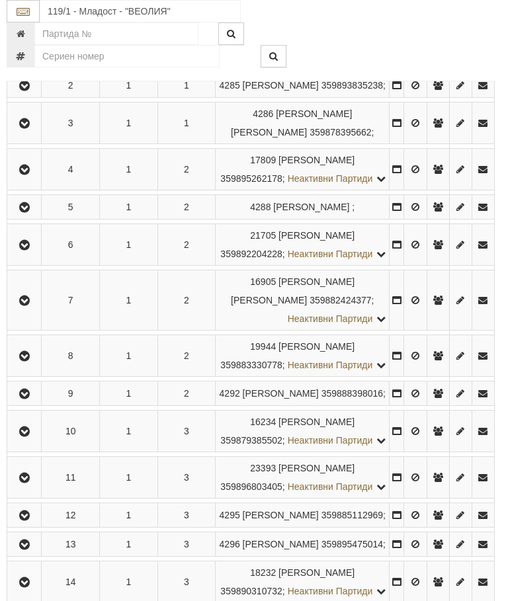
scroll to position [0, 3]
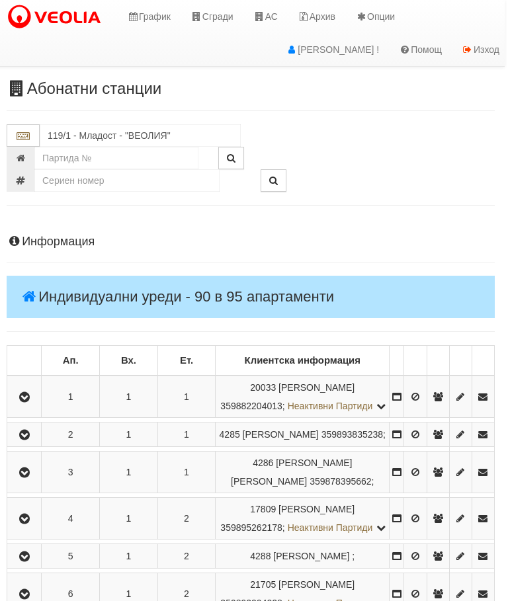
click at [32, 396] on button "button" at bounding box center [24, 397] width 30 height 20
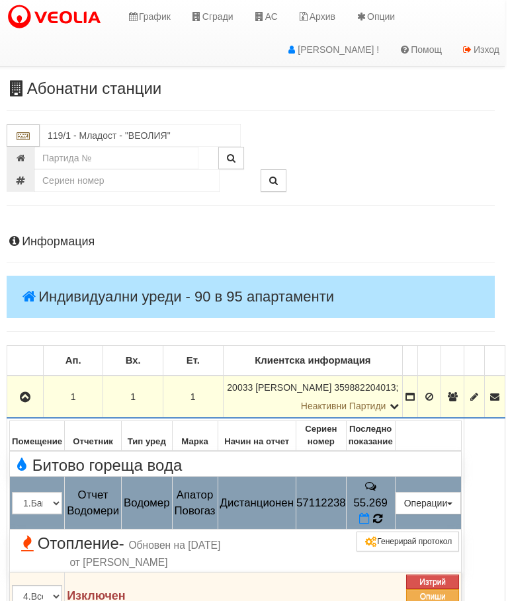
click at [382, 513] on icon at bounding box center [377, 519] width 10 height 12
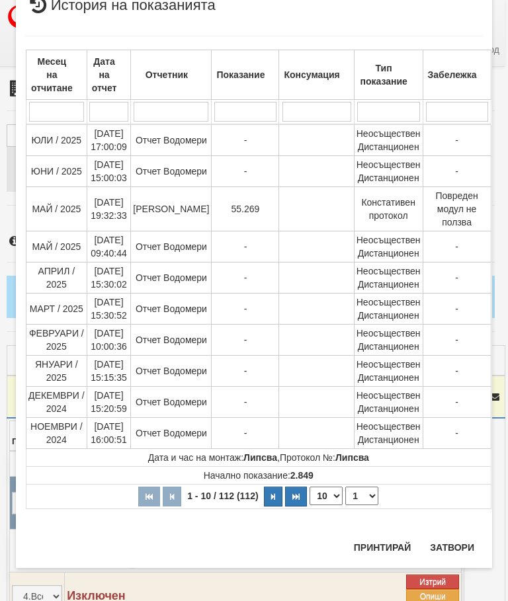
scroll to position [1632, 0]
click at [449, 539] on button "Затвори" at bounding box center [452, 547] width 60 height 21
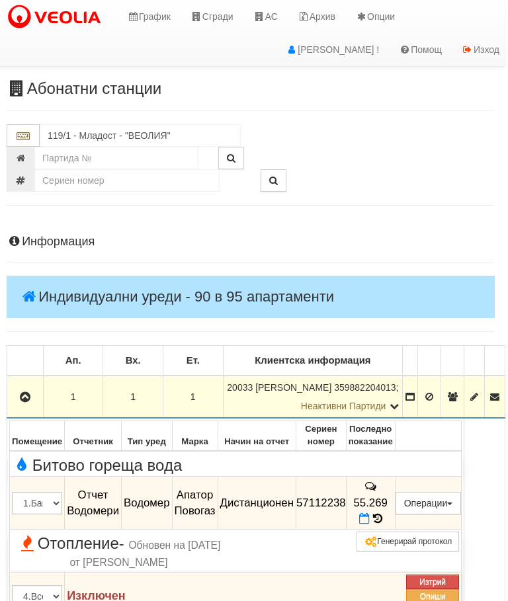
click at [17, 391] on button "button" at bounding box center [25, 397] width 32 height 20
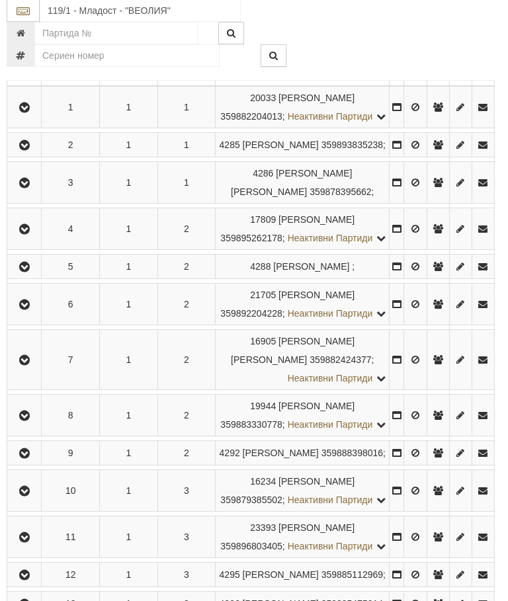
scroll to position [390, 3]
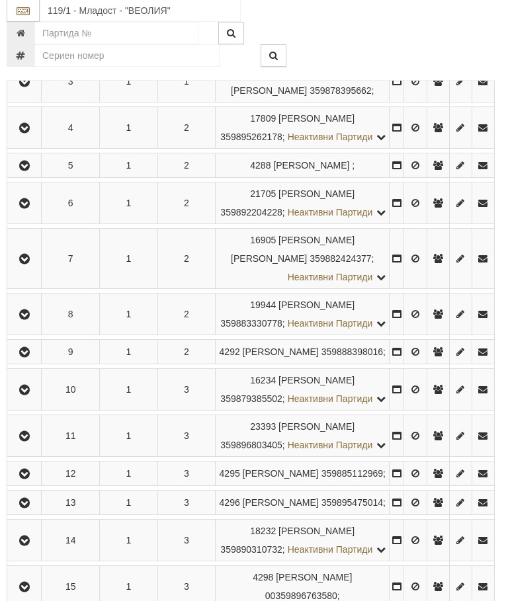
click at [32, 171] on icon "button" at bounding box center [25, 166] width 16 height 9
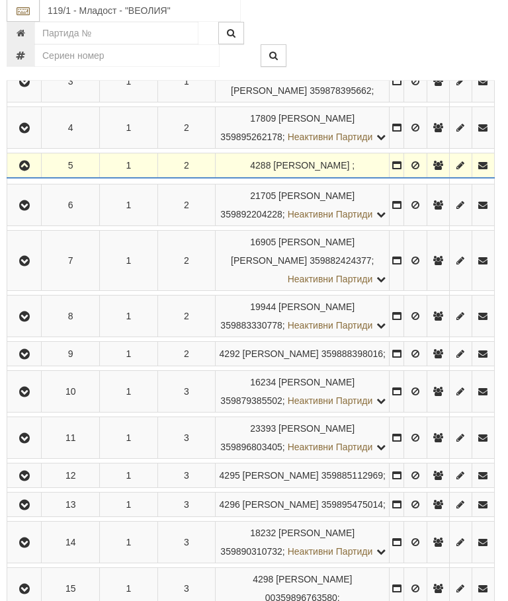
scroll to position [391, 3]
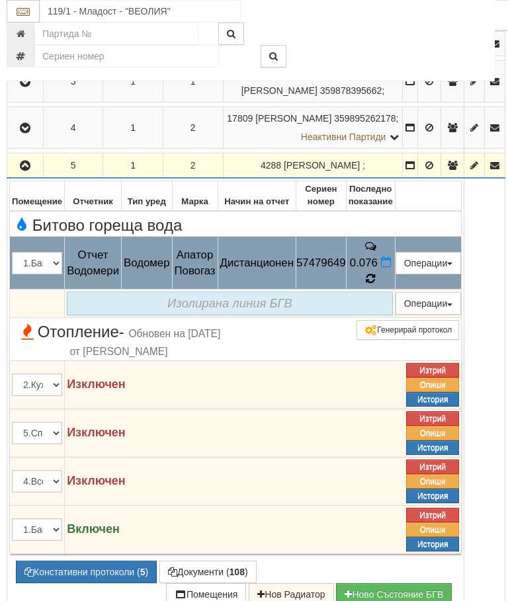
click at [375, 284] on icon at bounding box center [370, 278] width 9 height 11
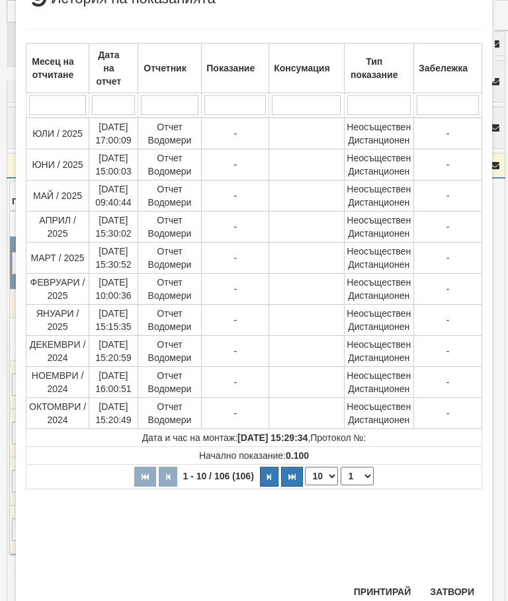
click at [358, 480] on select "1 2 3 4 5 6 7 8 9 10 11" at bounding box center [357, 476] width 33 height 19
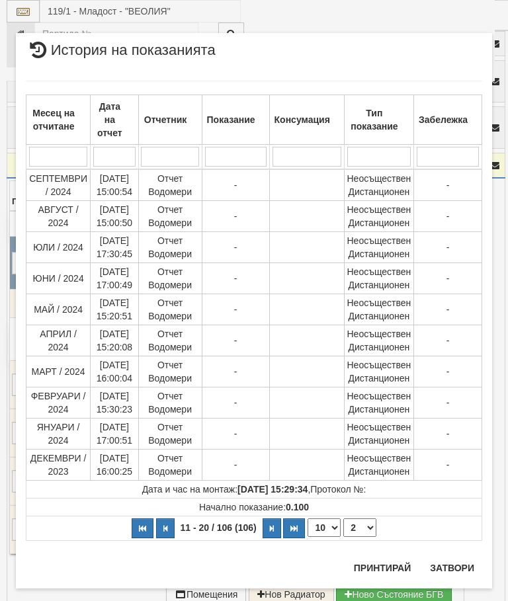
scroll to position [0, 0]
click at [362, 530] on select "1 2 3 4 5 6 7 8 9 10 11" at bounding box center [359, 527] width 33 height 19
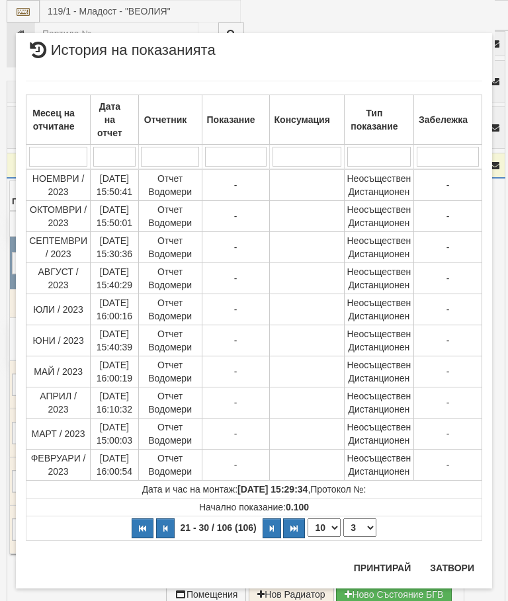
click at [359, 535] on select "1 2 3 4 5 6 7 8 9 10 11" at bounding box center [359, 527] width 33 height 19
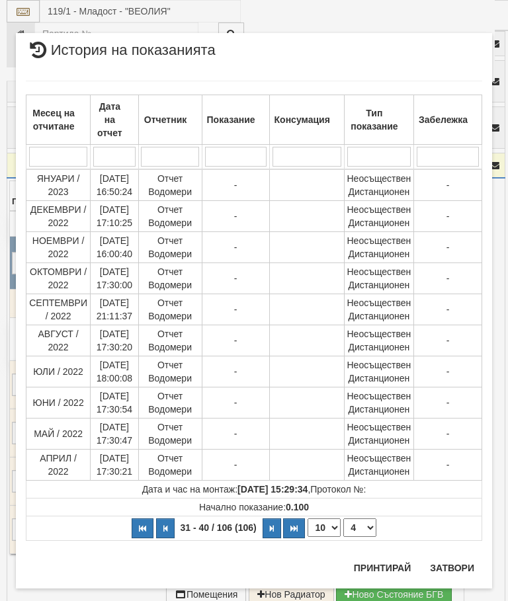
click at [361, 524] on select "1 2 3 4 5 6 7 8 9 10 11" at bounding box center [359, 527] width 33 height 19
select select "5"
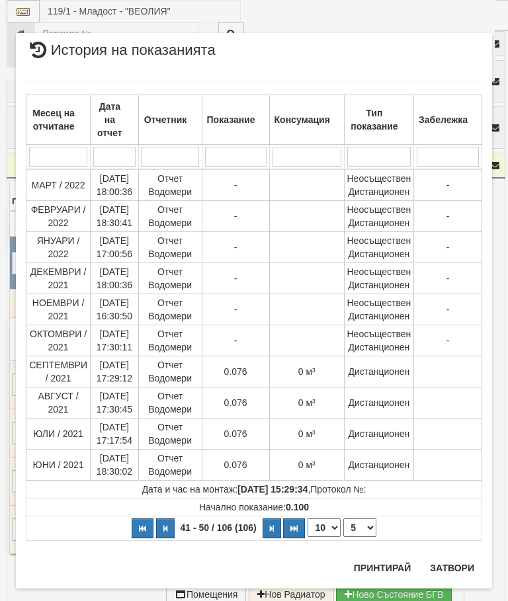
click at [460, 558] on button "Затвори" at bounding box center [452, 567] width 60 height 21
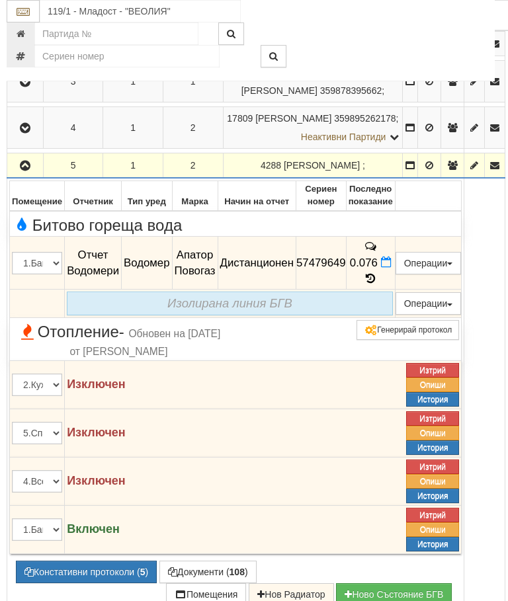
click at [30, 171] on icon "button" at bounding box center [25, 165] width 16 height 9
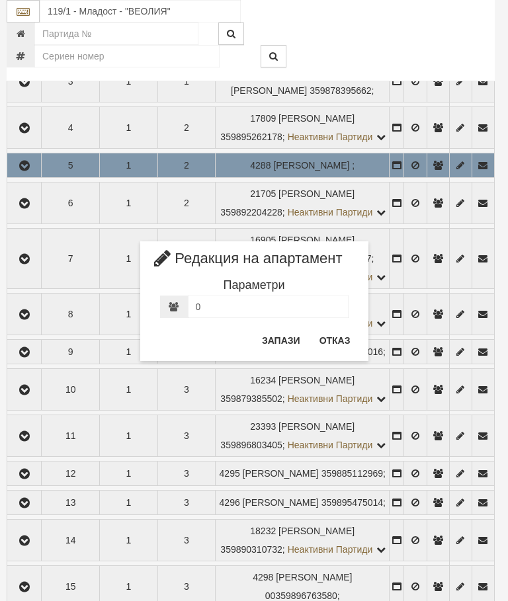
click at [331, 341] on button "Отказ" at bounding box center [334, 340] width 47 height 21
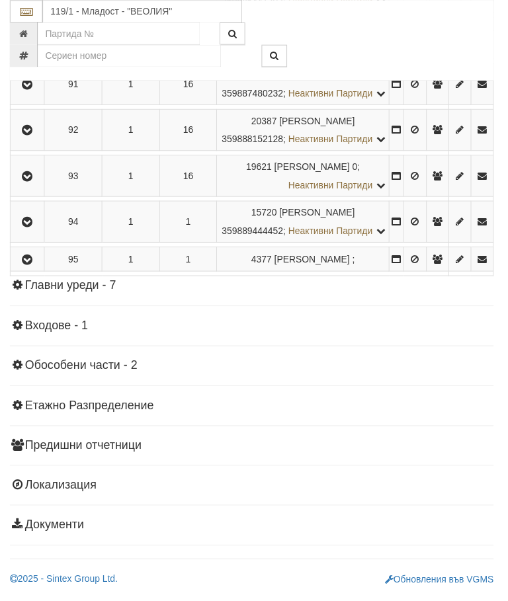
scroll to position [4894, 0]
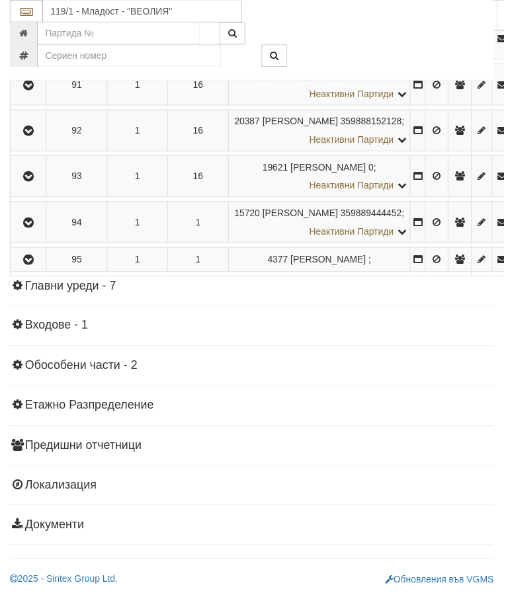
scroll to position [4335, 0]
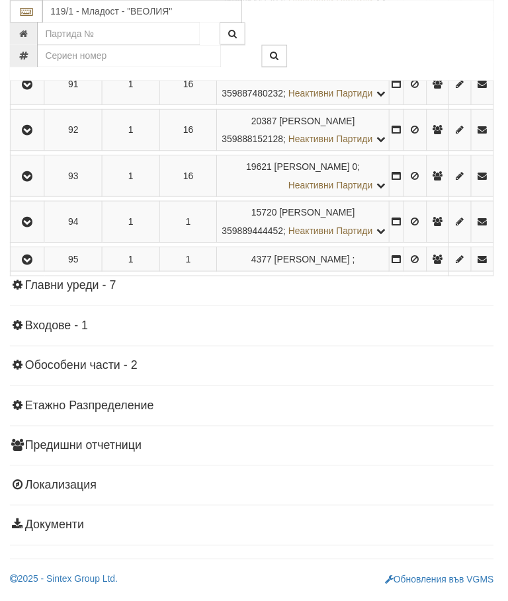
scroll to position [4622, 0]
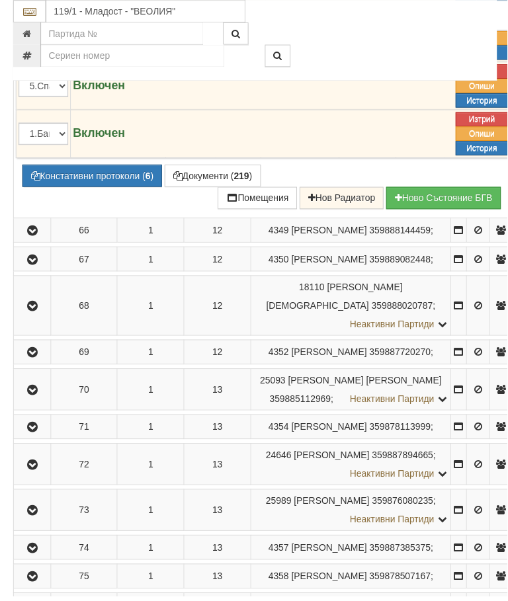
scroll to position [3199, 0]
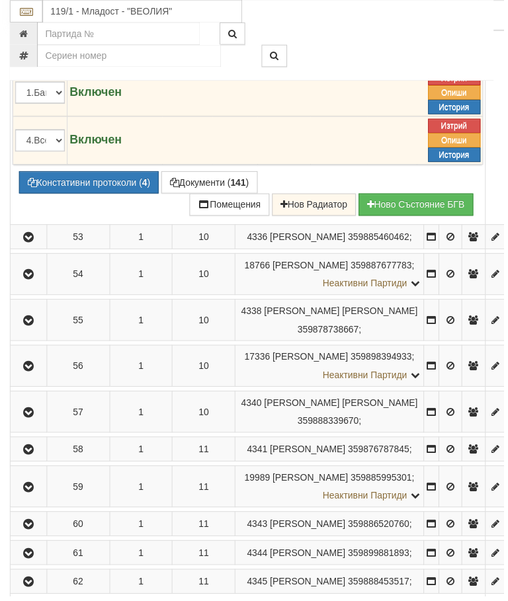
scroll to position [2671, 0]
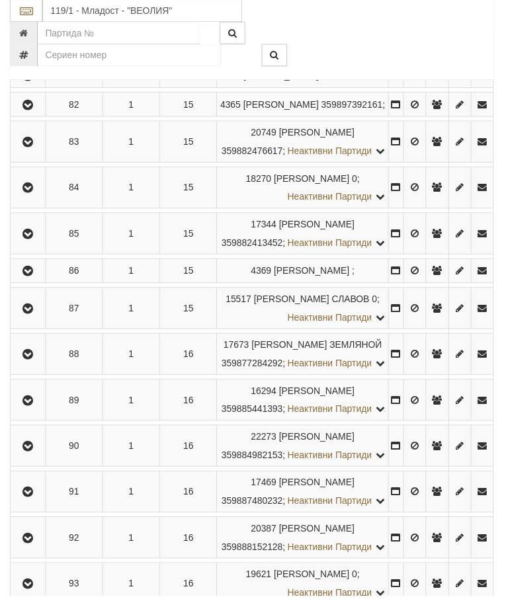
scroll to position [3948, 0]
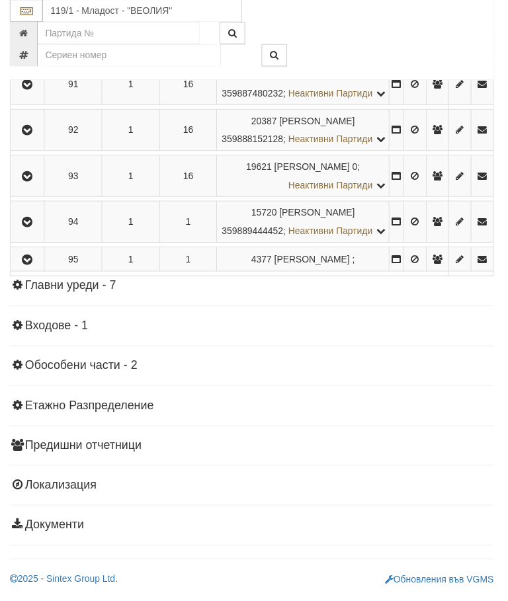
scroll to position [5454, 0]
click at [28, 266] on icon "button" at bounding box center [28, 261] width 16 height 9
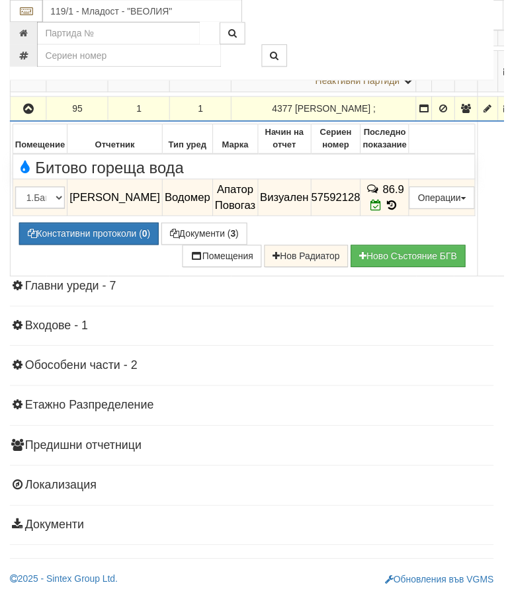
scroll to position [4661, 0]
click at [19, 120] on button "button" at bounding box center [29, 110] width 32 height 20
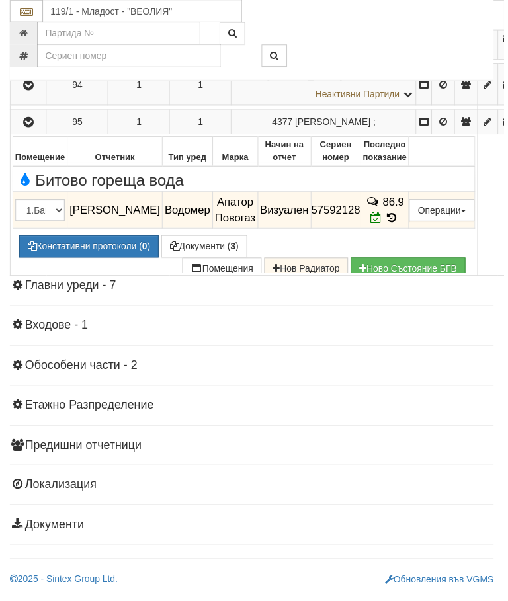
scroll to position [4509, 0]
